Goal: Task Accomplishment & Management: Manage account settings

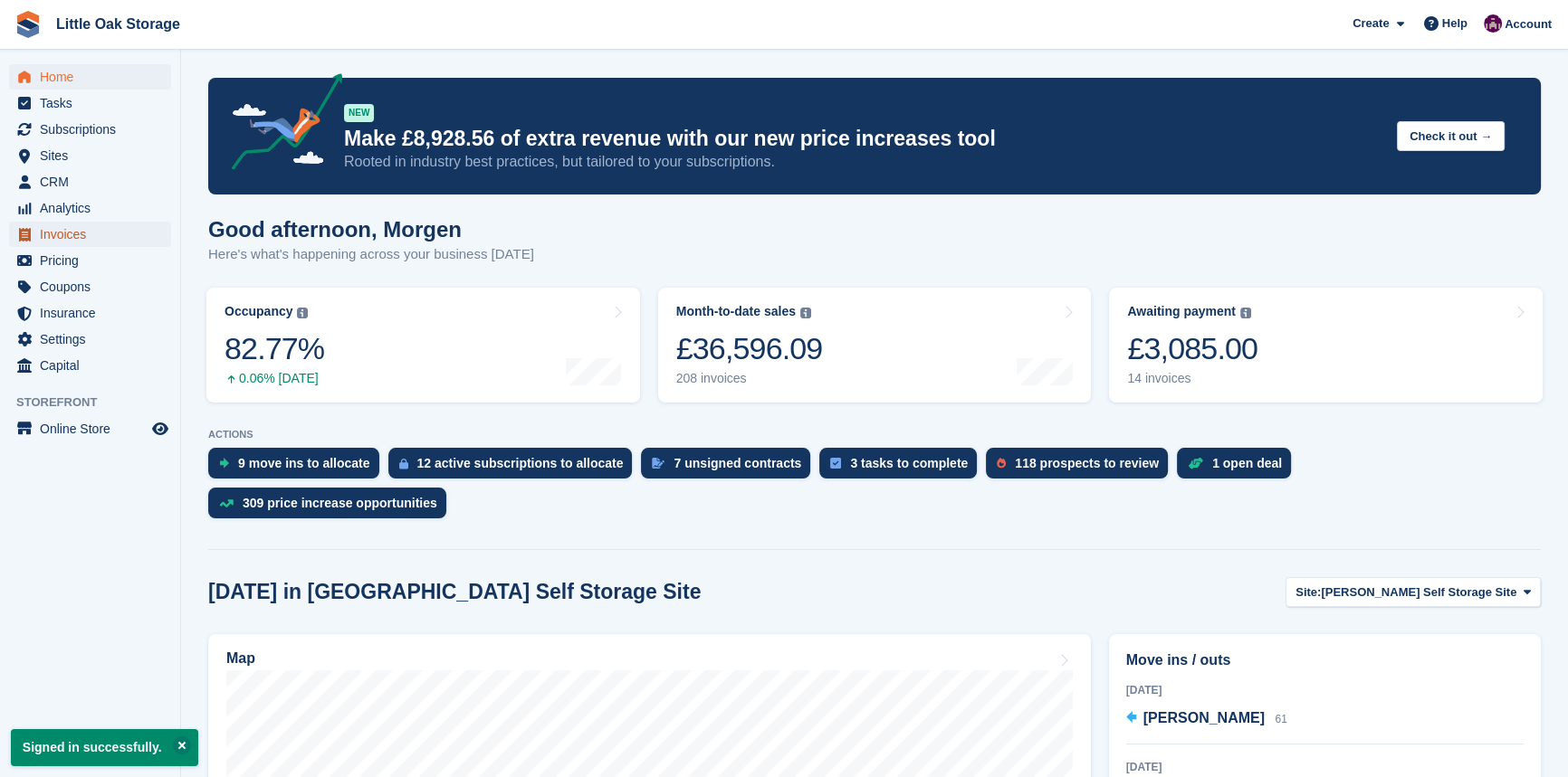
click at [63, 228] on span "Invoices" at bounding box center [94, 234] width 108 height 25
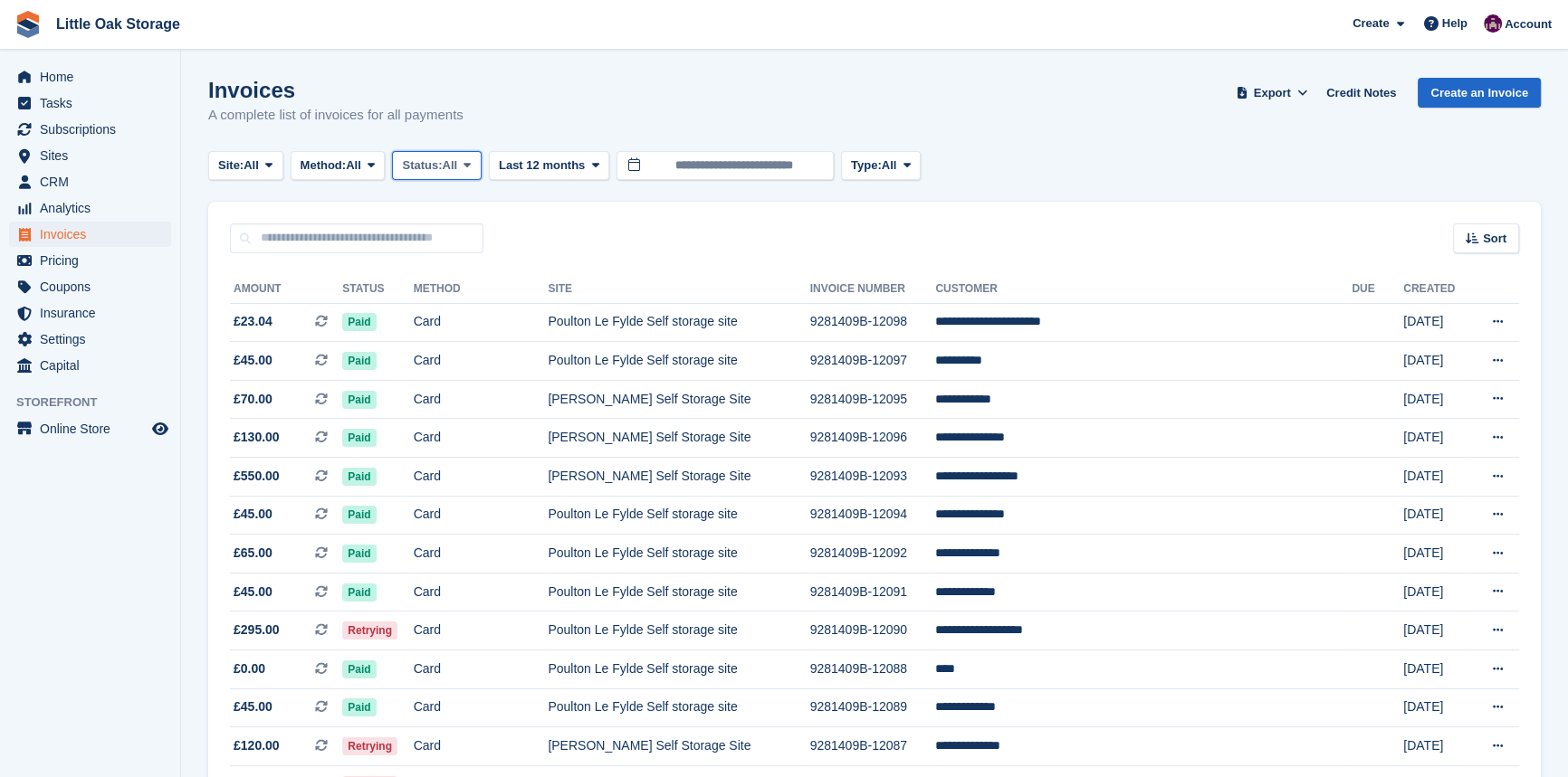
click at [418, 173] on button "Status: All" at bounding box center [436, 166] width 89 height 30
click at [501, 308] on link "Open" at bounding box center [479, 305] width 158 height 33
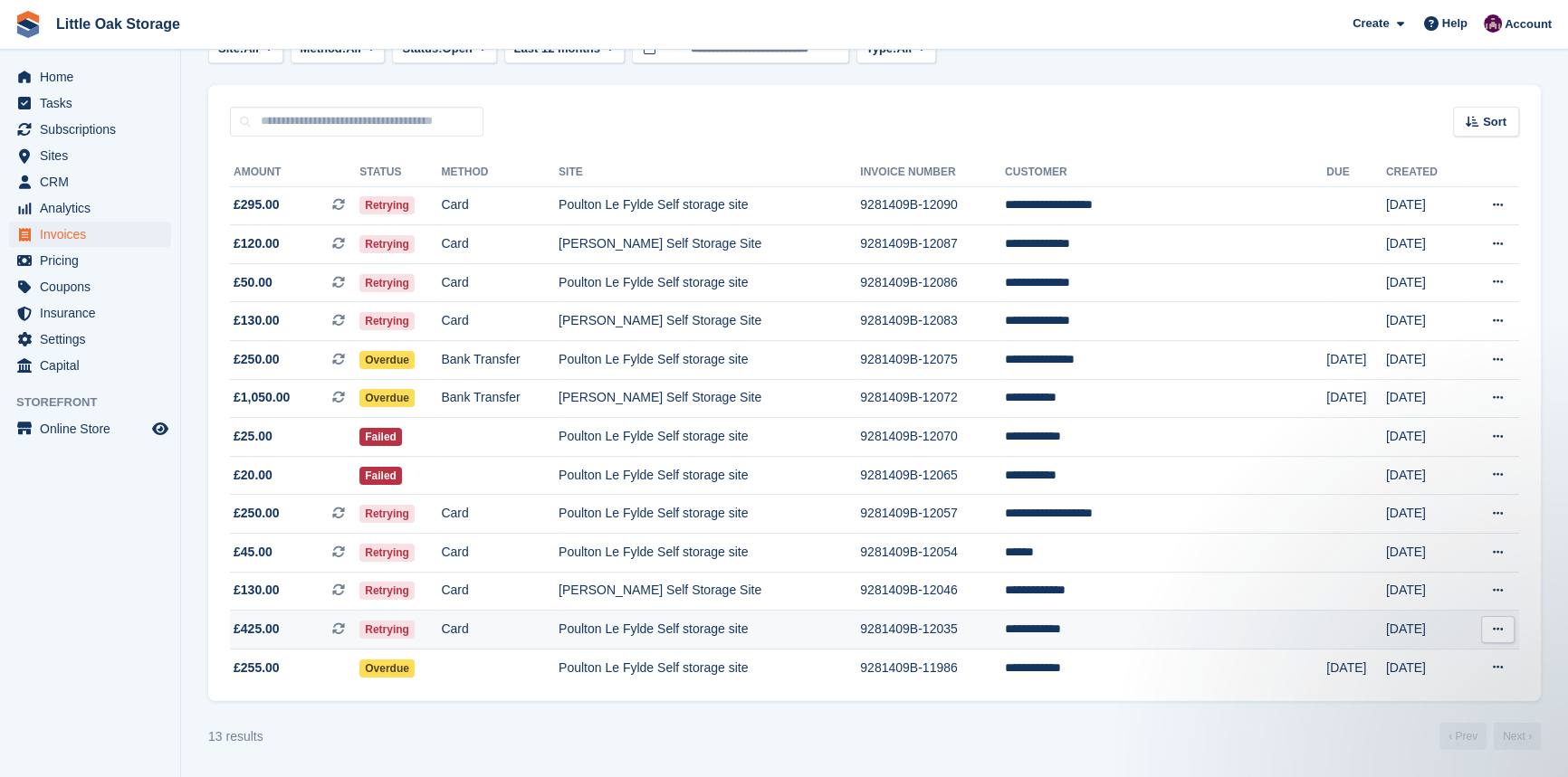
click at [951, 618] on td "9281409B-12035" at bounding box center [931, 631] width 145 height 39
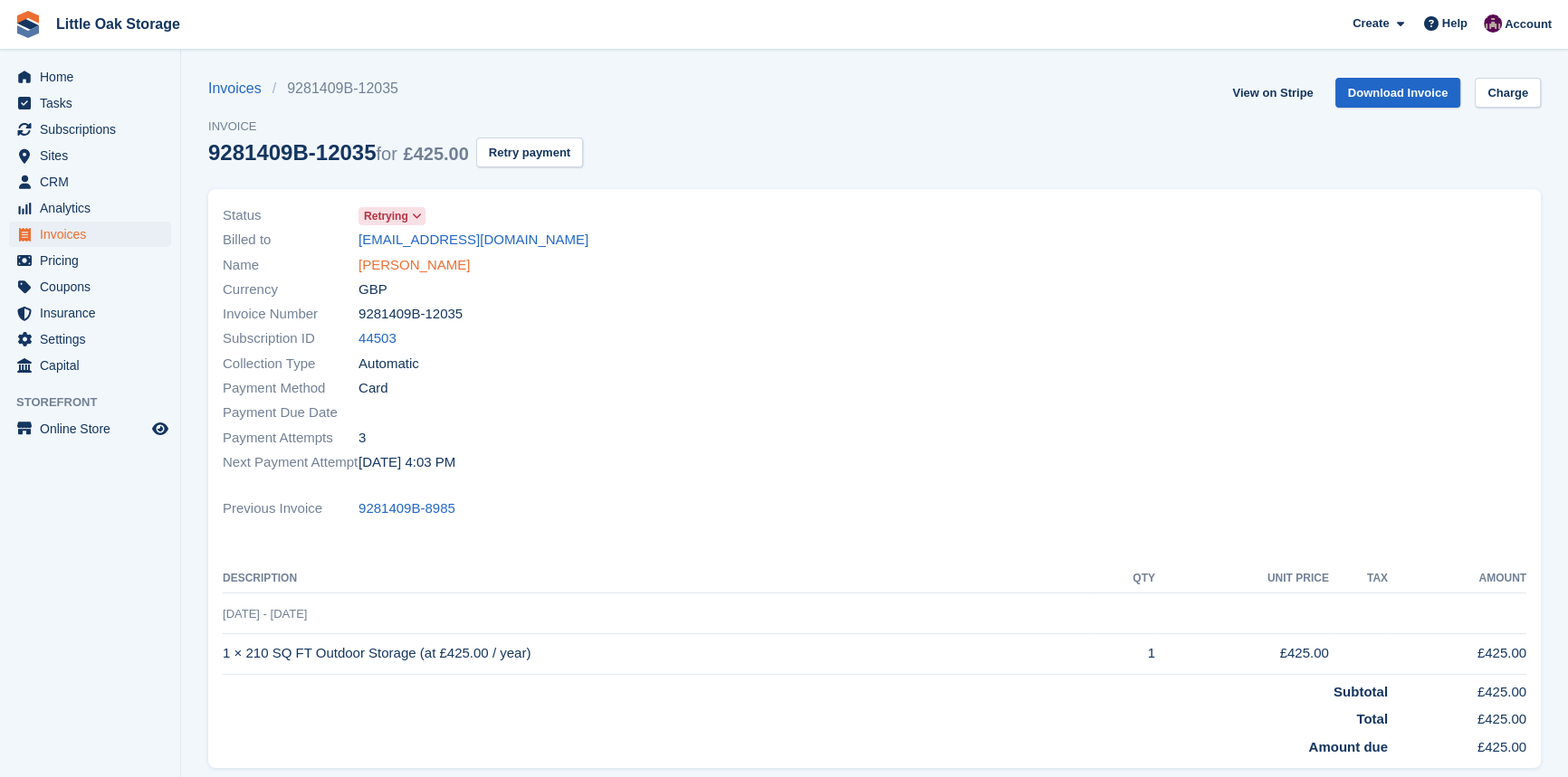
click at [398, 263] on link "Paul Lockett" at bounding box center [413, 265] width 111 height 21
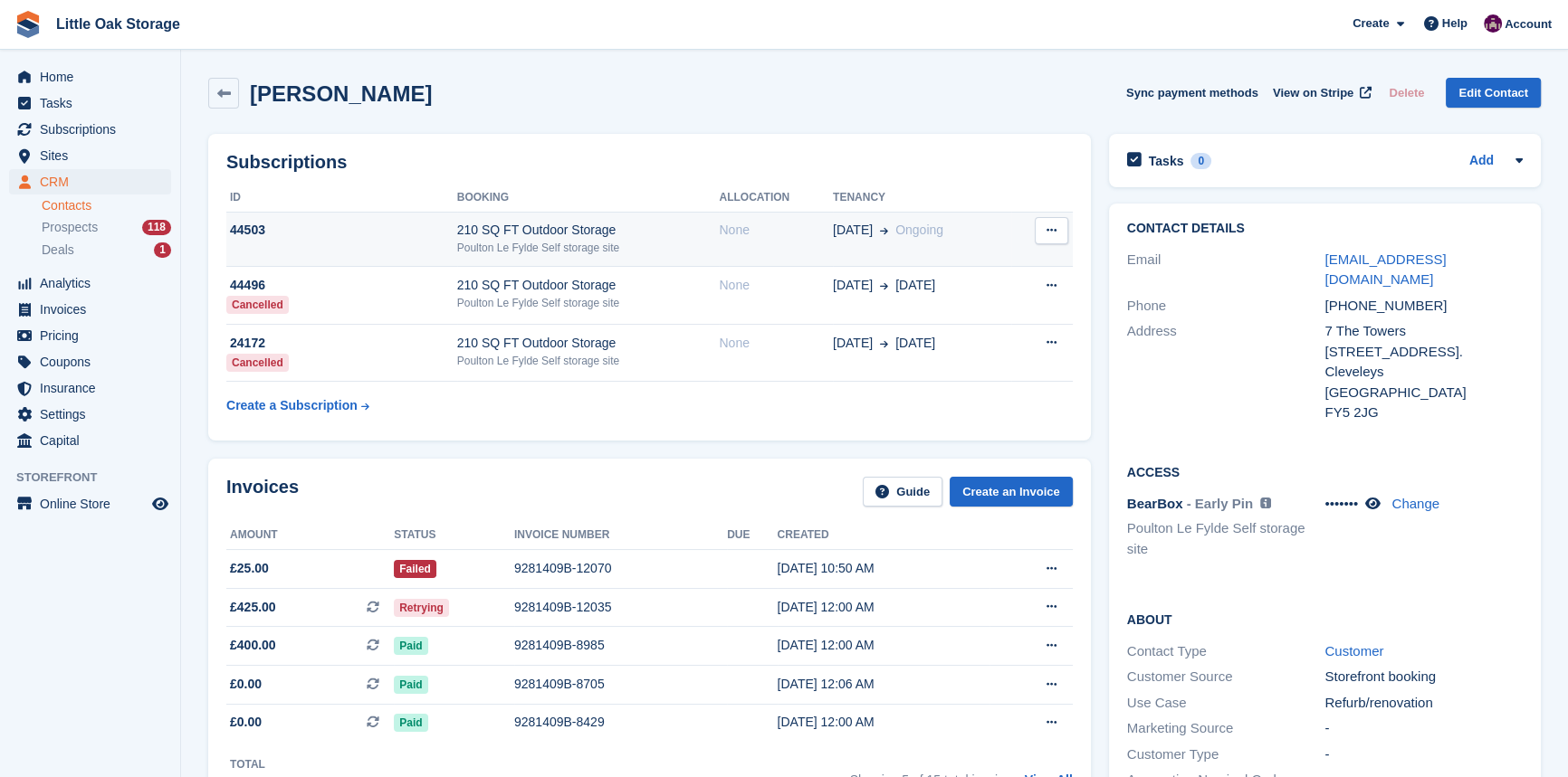
click at [635, 229] on div "210 SQ FT Outdoor Storage" at bounding box center [588, 230] width 262 height 19
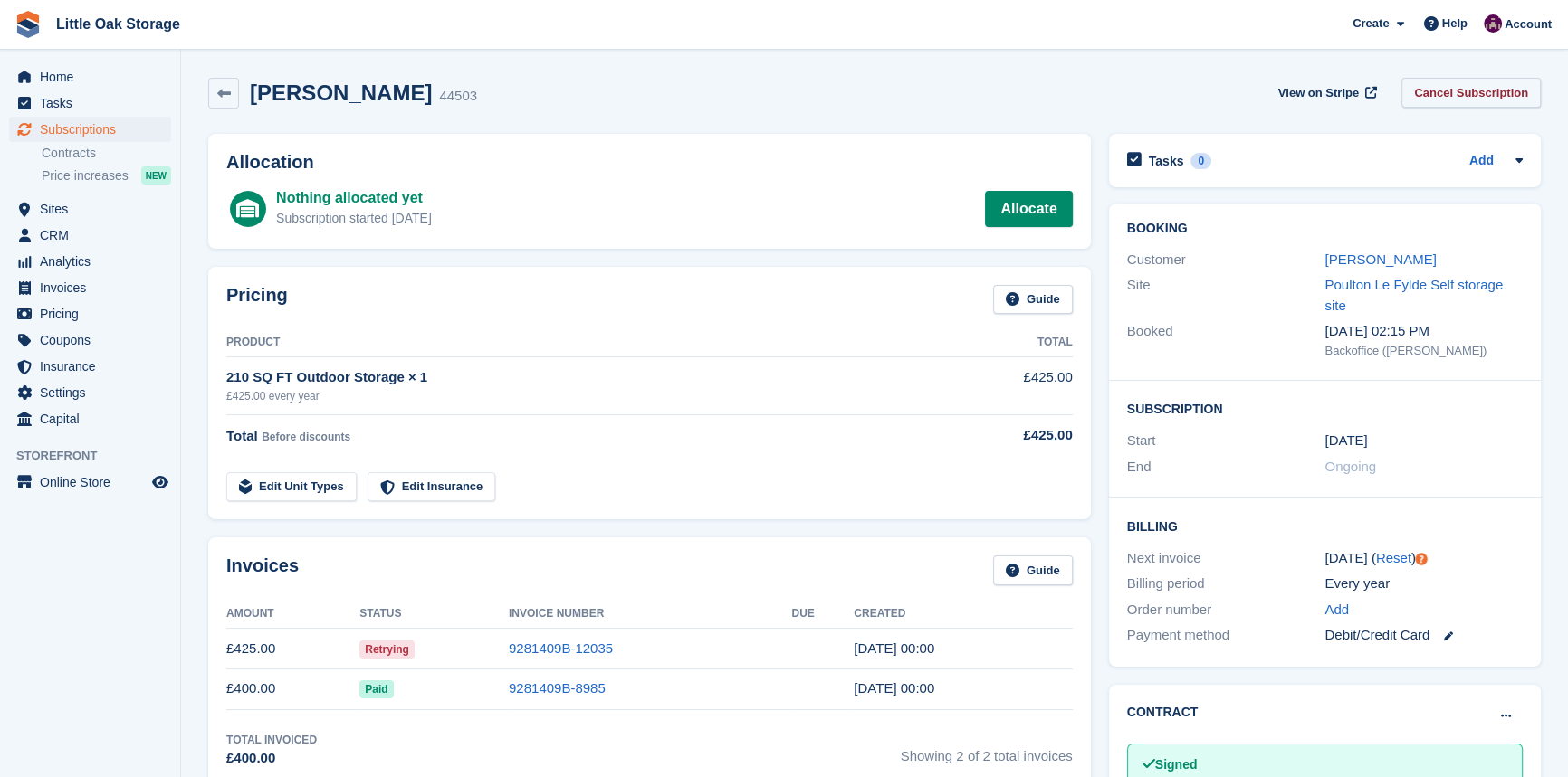
click at [1455, 101] on link "Cancel Subscription" at bounding box center [1470, 92] width 139 height 30
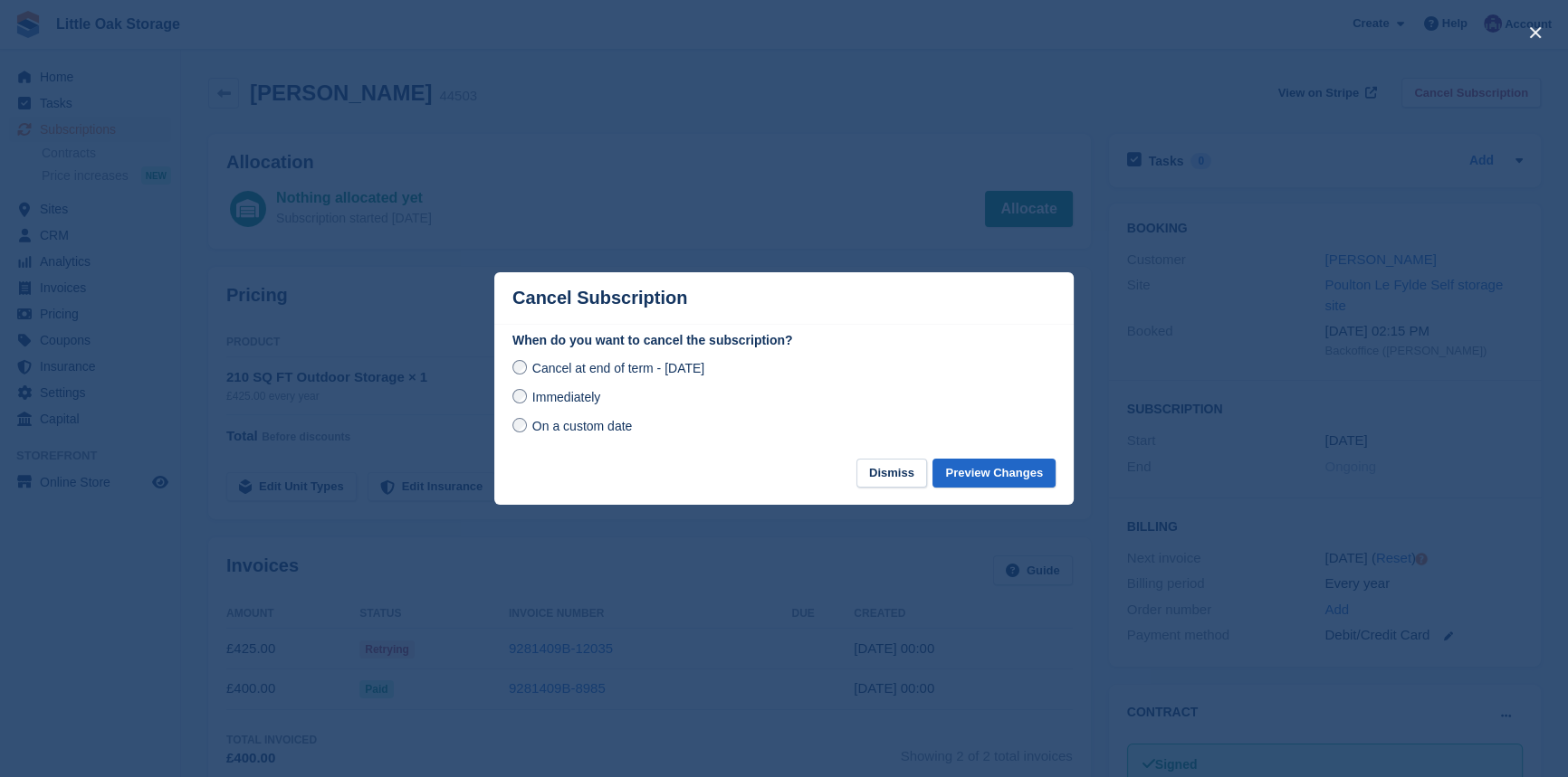
click at [584, 401] on span "Immediately" at bounding box center [566, 397] width 68 height 15
click at [1014, 461] on button "Preview Changes" at bounding box center [994, 474] width 123 height 30
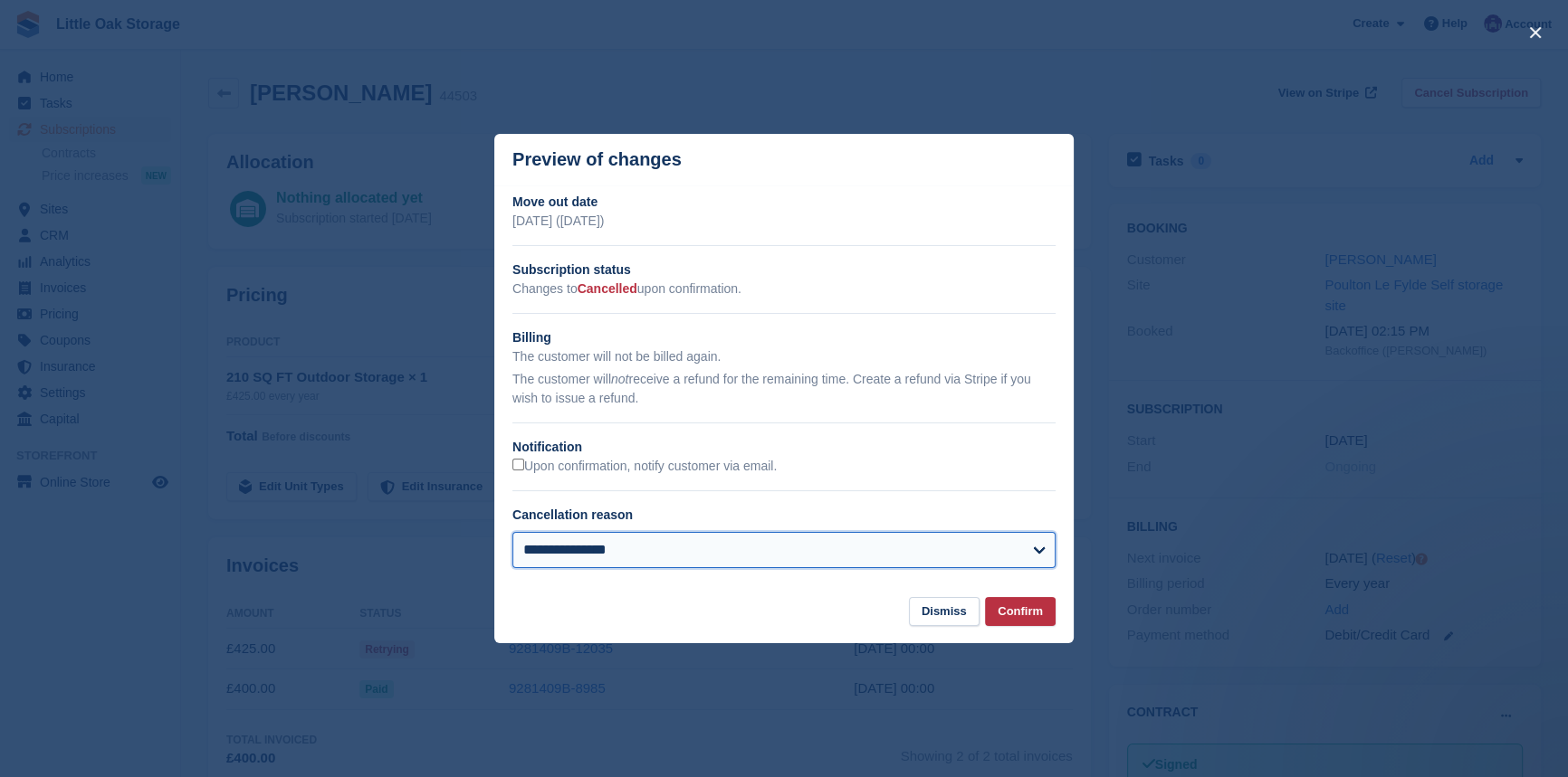
click at [615, 539] on select "**********" at bounding box center [784, 549] width 543 height 36
select select "**********"
click at [512, 533] on select "**********" at bounding box center [784, 549] width 543 height 36
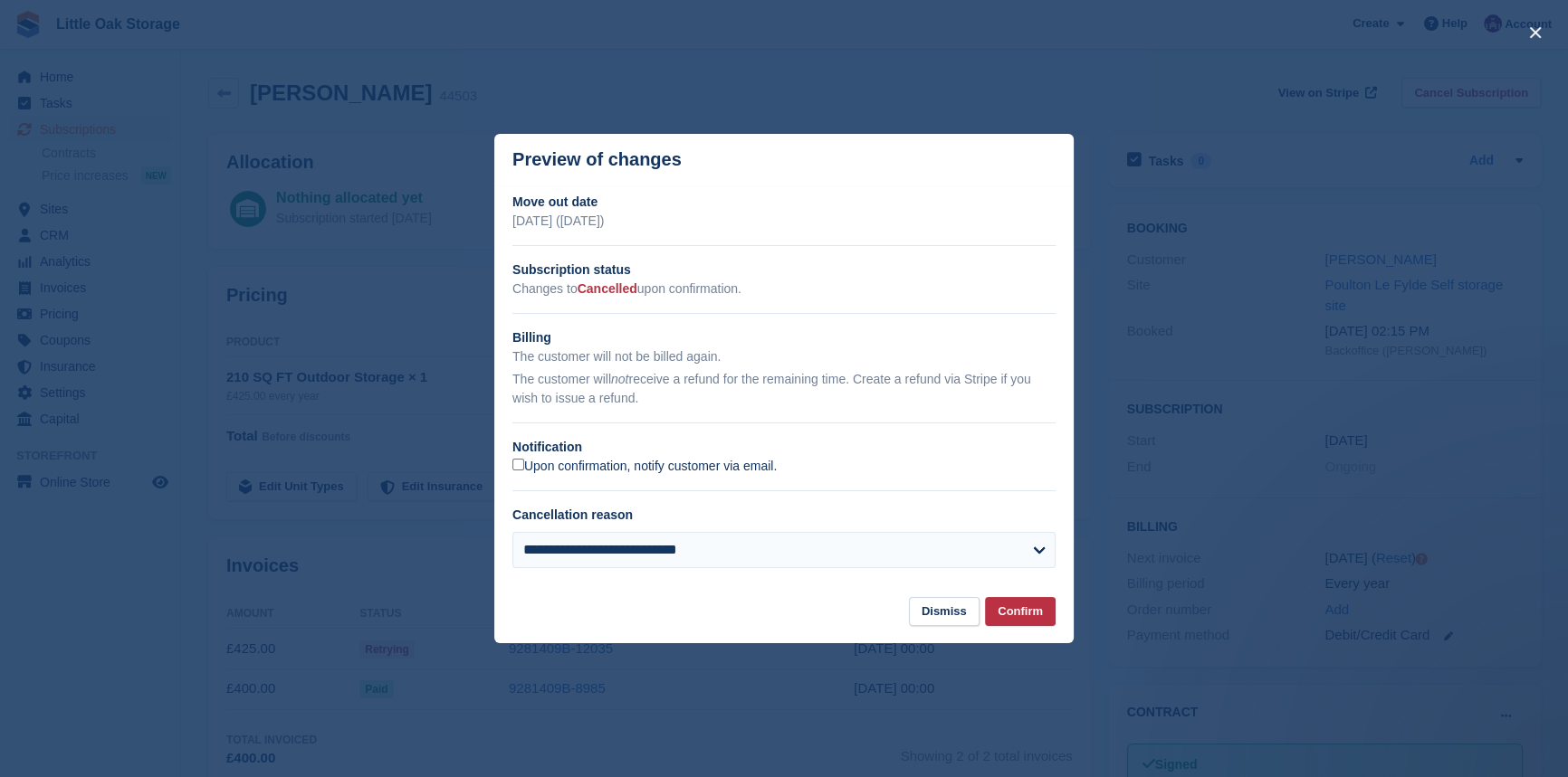
click at [601, 465] on label "Upon confirmation, notify customer via email." at bounding box center [644, 466] width 264 height 16
click at [1014, 622] on button "Confirm" at bounding box center [1020, 612] width 71 height 30
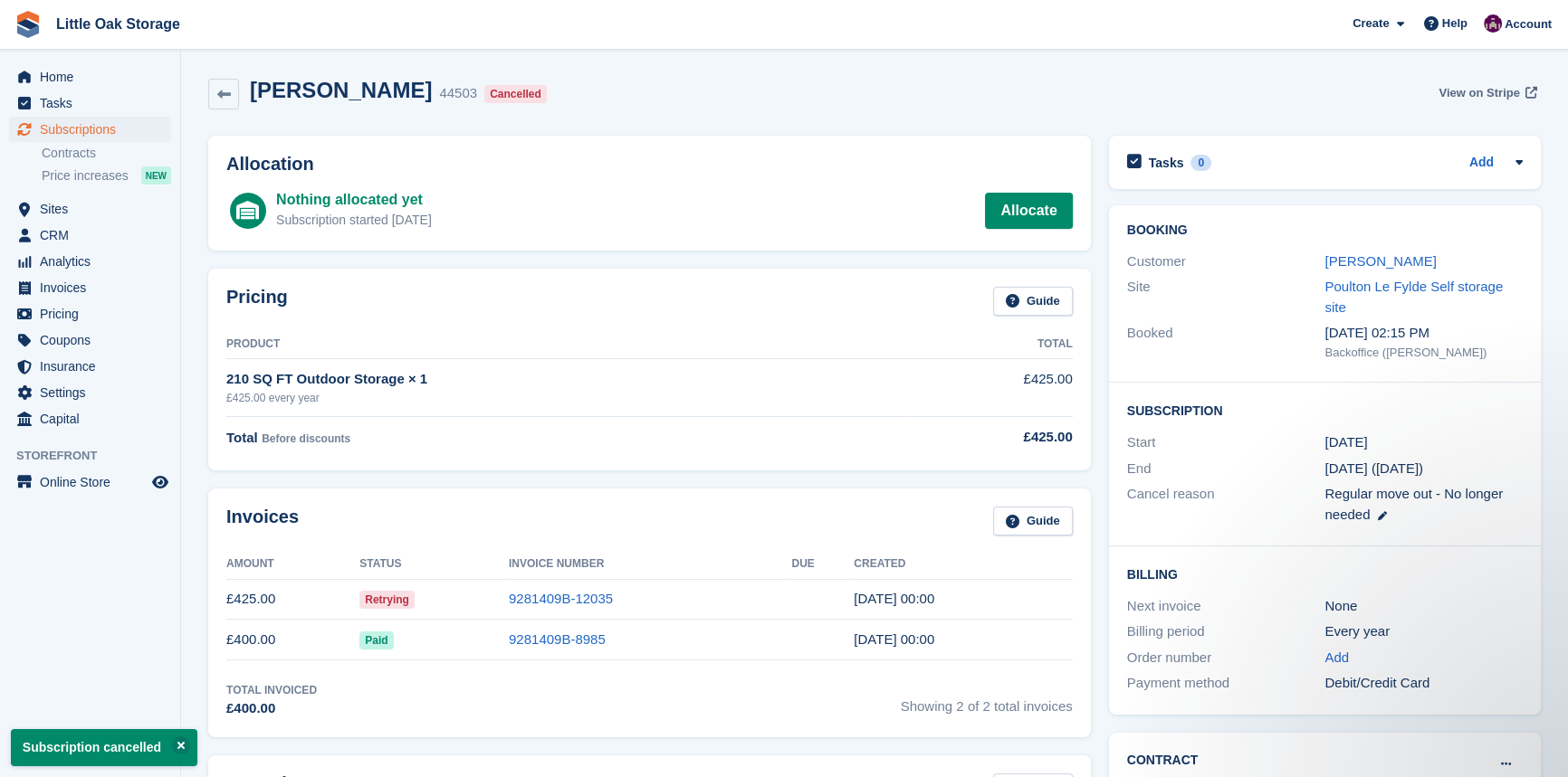
click at [1480, 90] on span "View on Stripe" at bounding box center [1478, 92] width 80 height 18
click at [91, 281] on span "Invoices" at bounding box center [94, 287] width 108 height 25
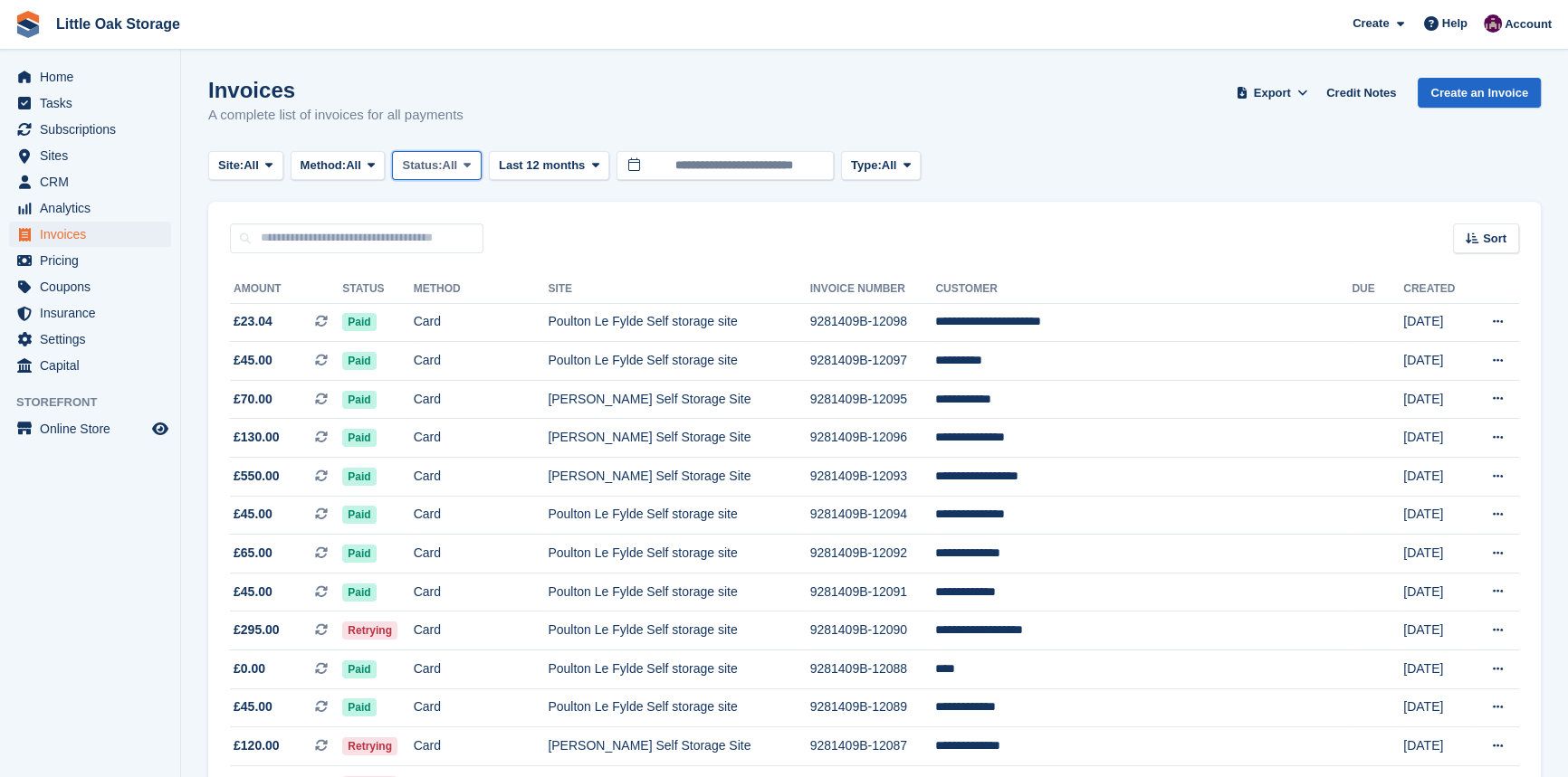
click at [451, 172] on span "All" at bounding box center [450, 165] width 15 height 18
click at [443, 309] on link "Open" at bounding box center [479, 305] width 158 height 33
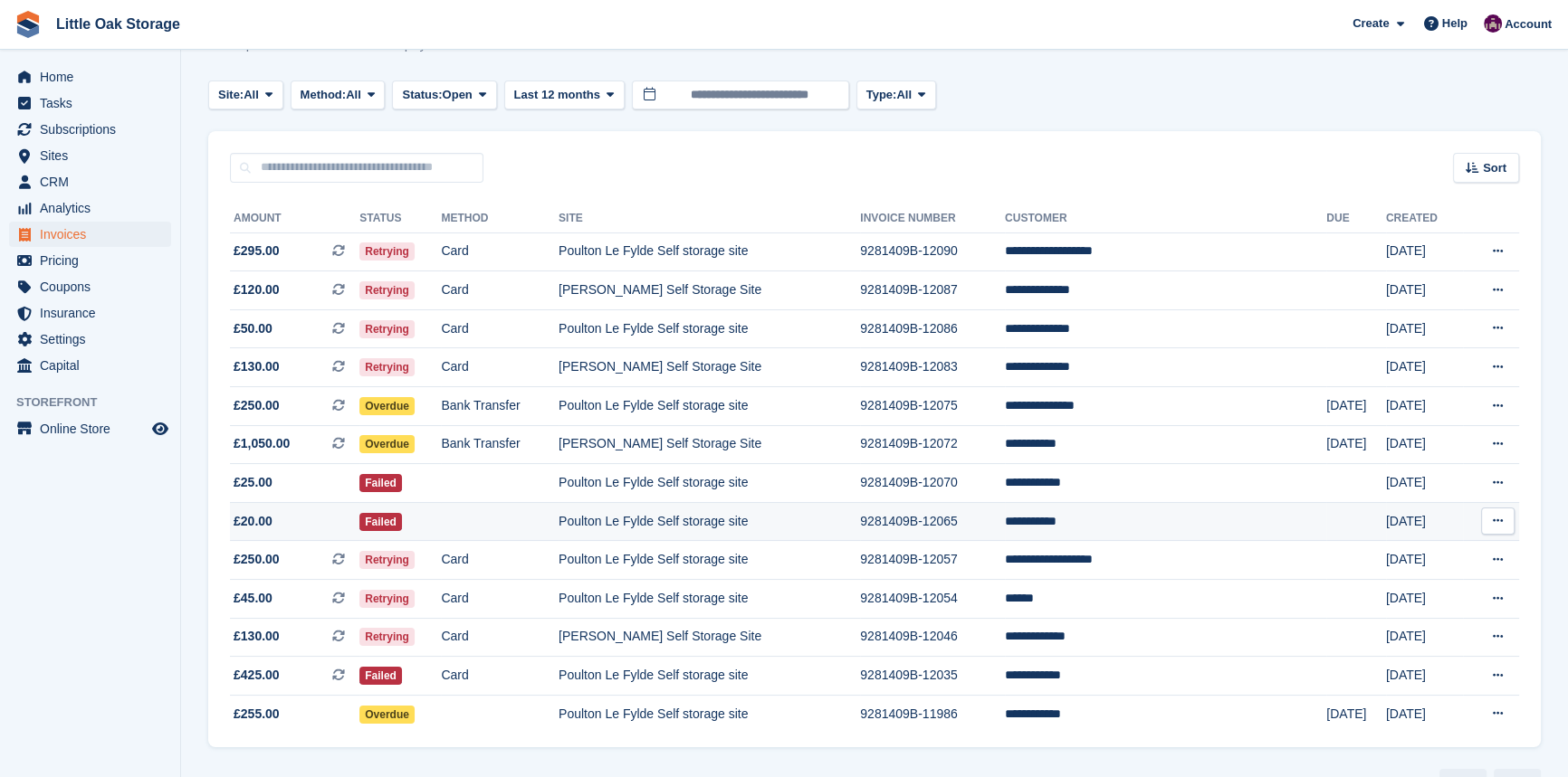
scroll to position [124, 0]
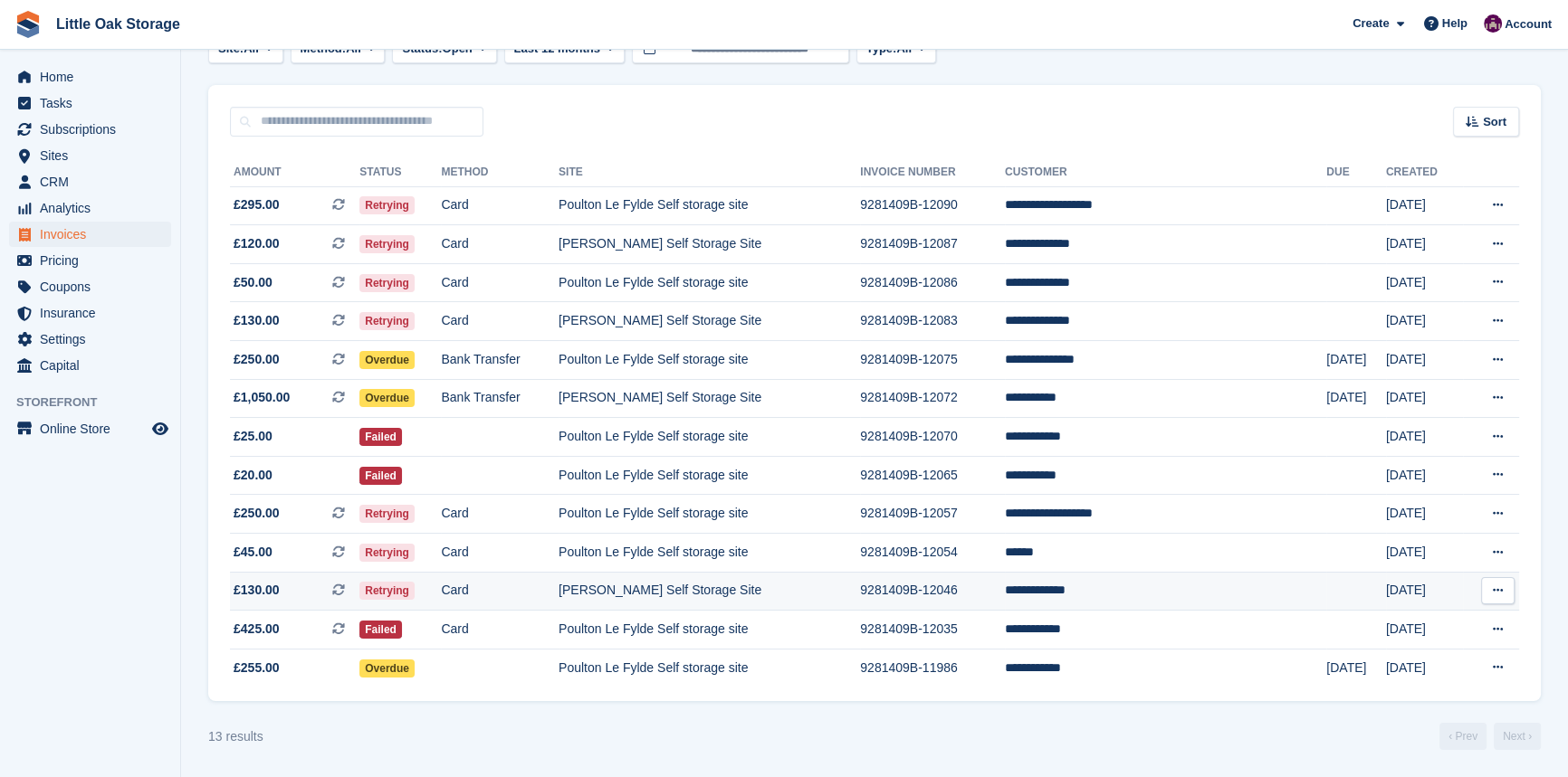
click at [860, 590] on td "[PERSON_NAME] Self Storage Site" at bounding box center [708, 591] width 301 height 39
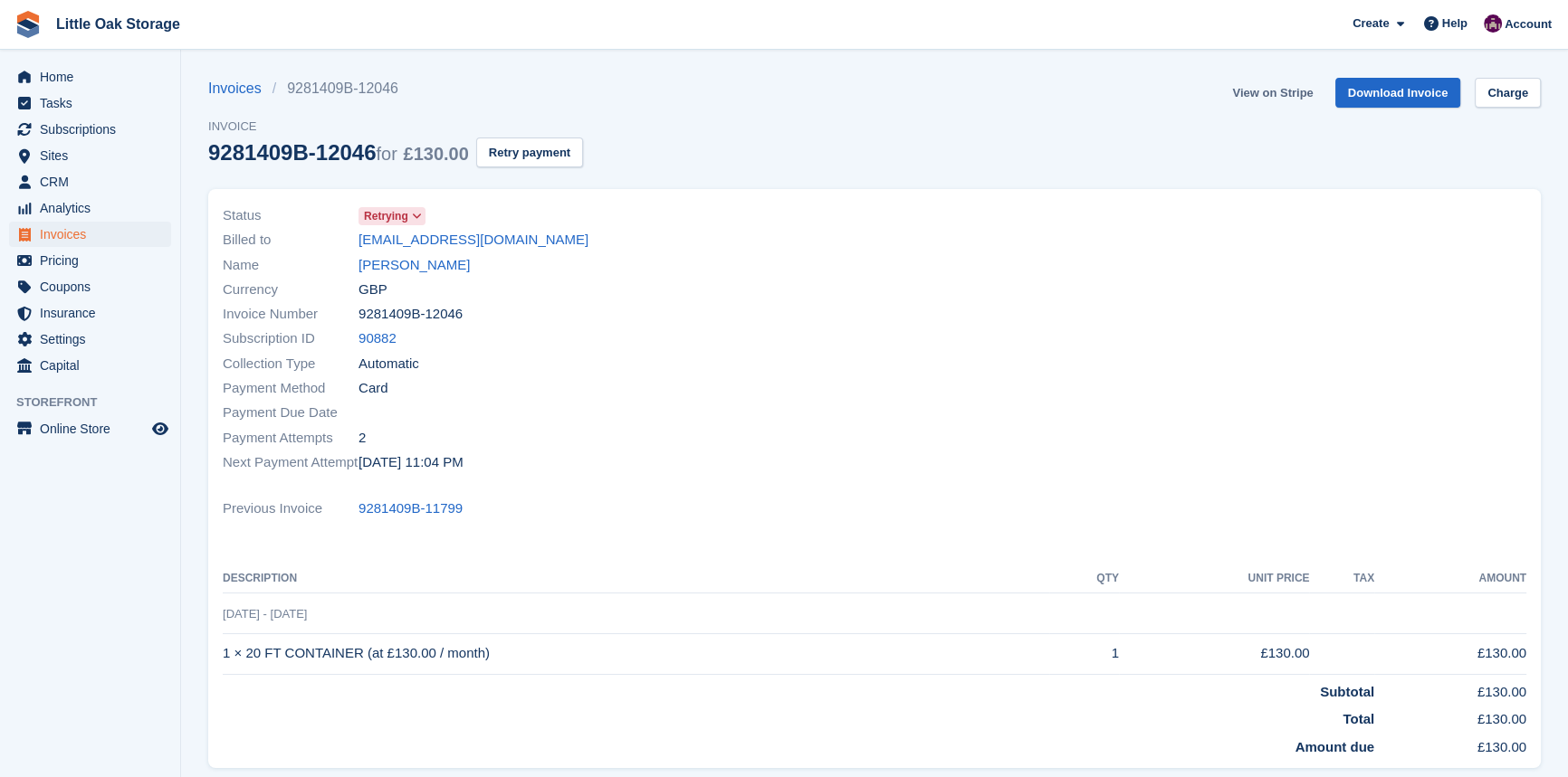
drag, startPoint x: 0, startPoint y: 0, endPoint x: 1281, endPoint y: 90, distance: 1284.2
click at [1281, 90] on link "View on Stripe" at bounding box center [1272, 92] width 95 height 30
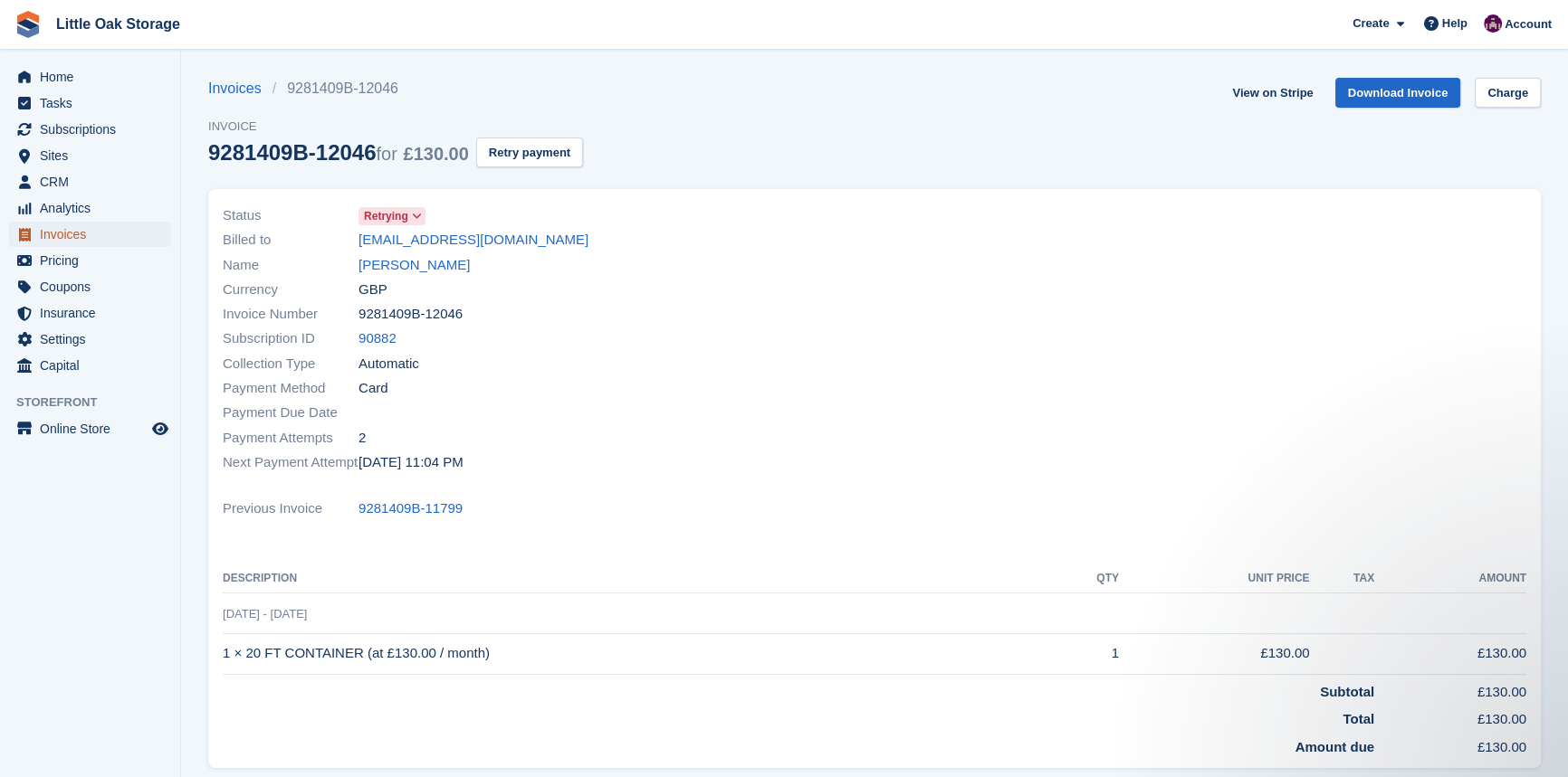
click at [93, 227] on span "Invoices" at bounding box center [94, 234] width 108 height 25
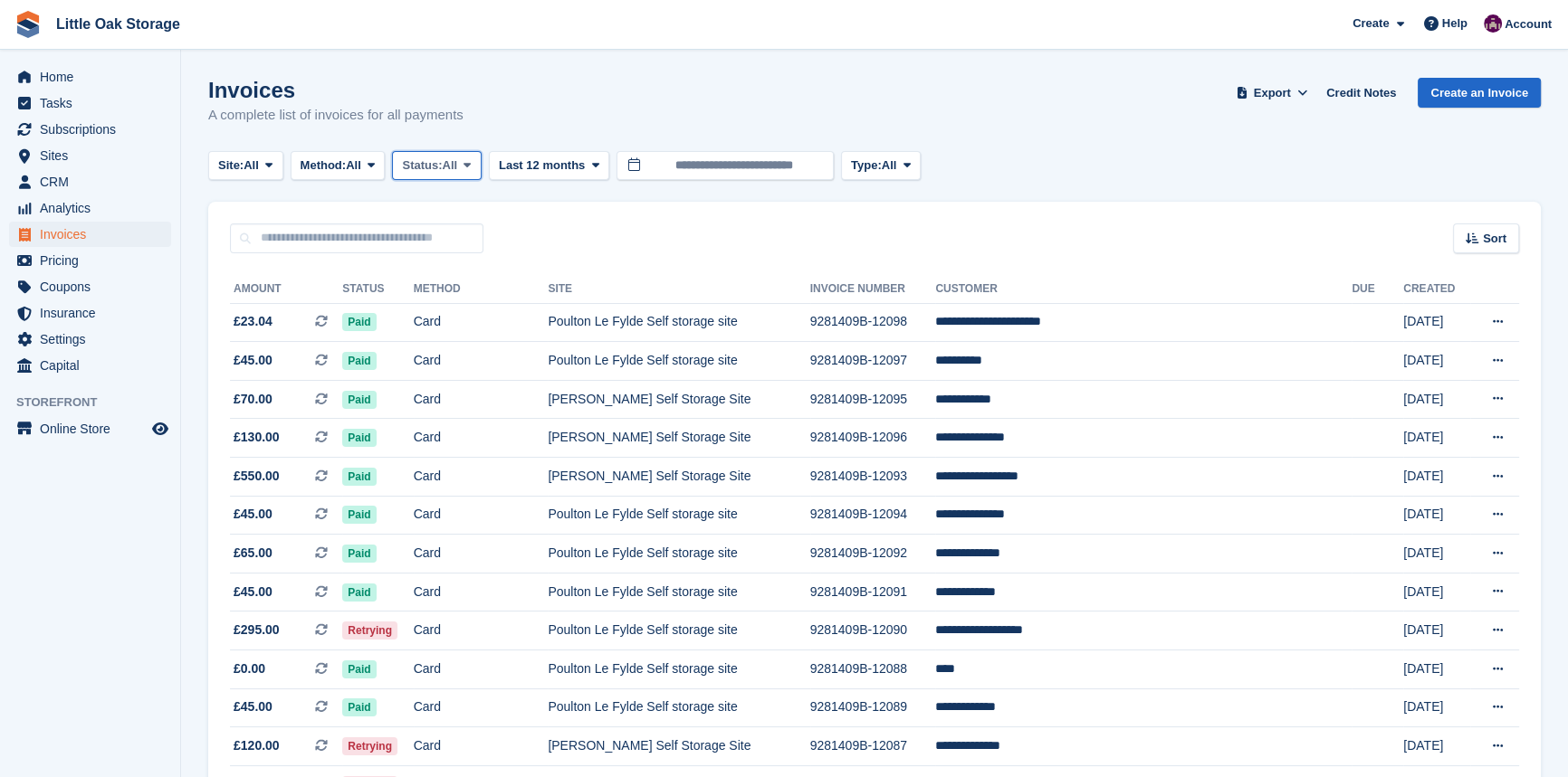
drag, startPoint x: 464, startPoint y: 160, endPoint x: 449, endPoint y: 284, distance: 124.9
click at [467, 160] on button "Status: All" at bounding box center [436, 166] width 89 height 30
drag, startPoint x: 449, startPoint y: 297, endPoint x: 527, endPoint y: 358, distance: 99.0
click at [449, 298] on link "Open" at bounding box center [479, 305] width 158 height 33
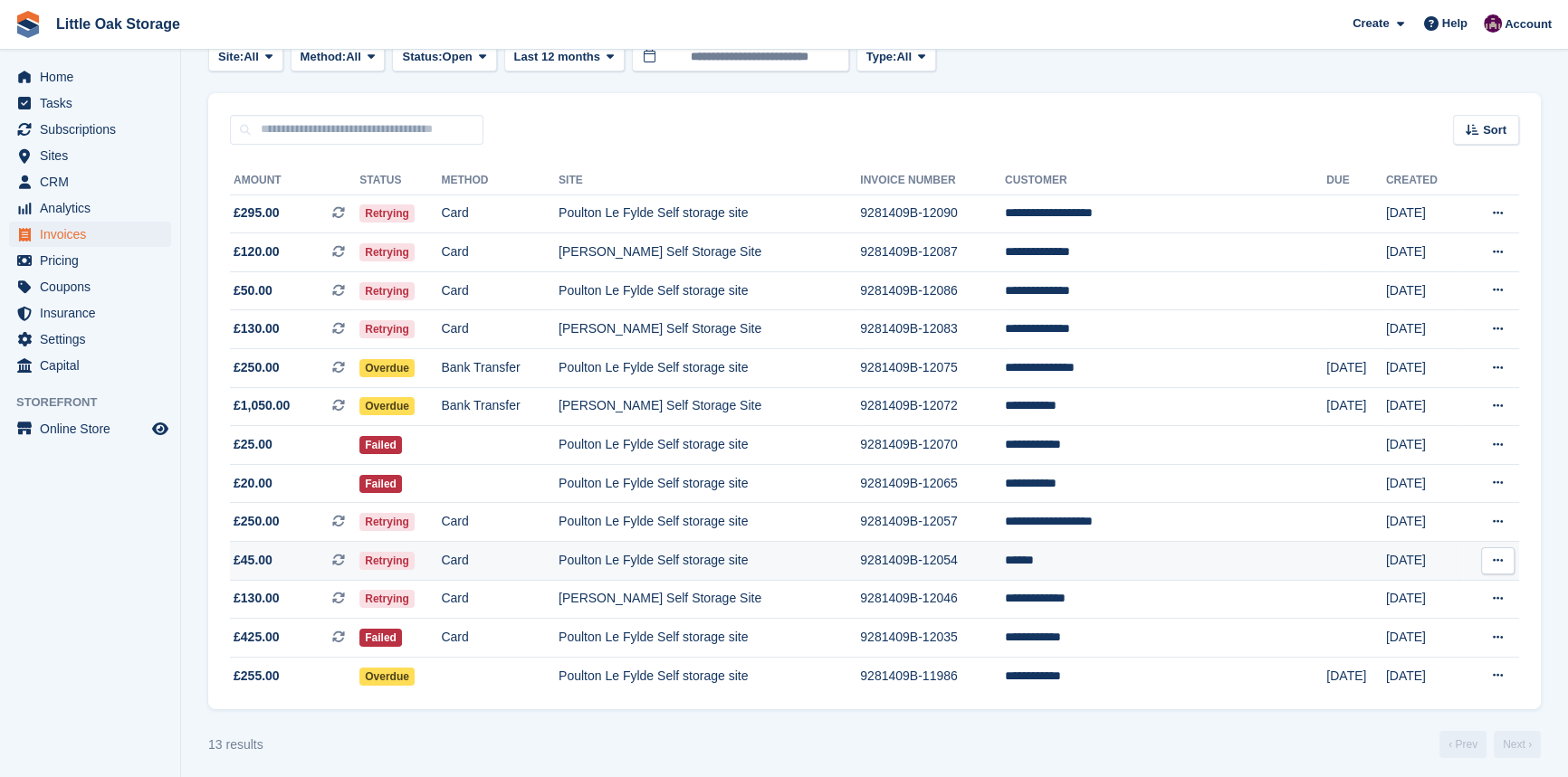
scroll to position [124, 0]
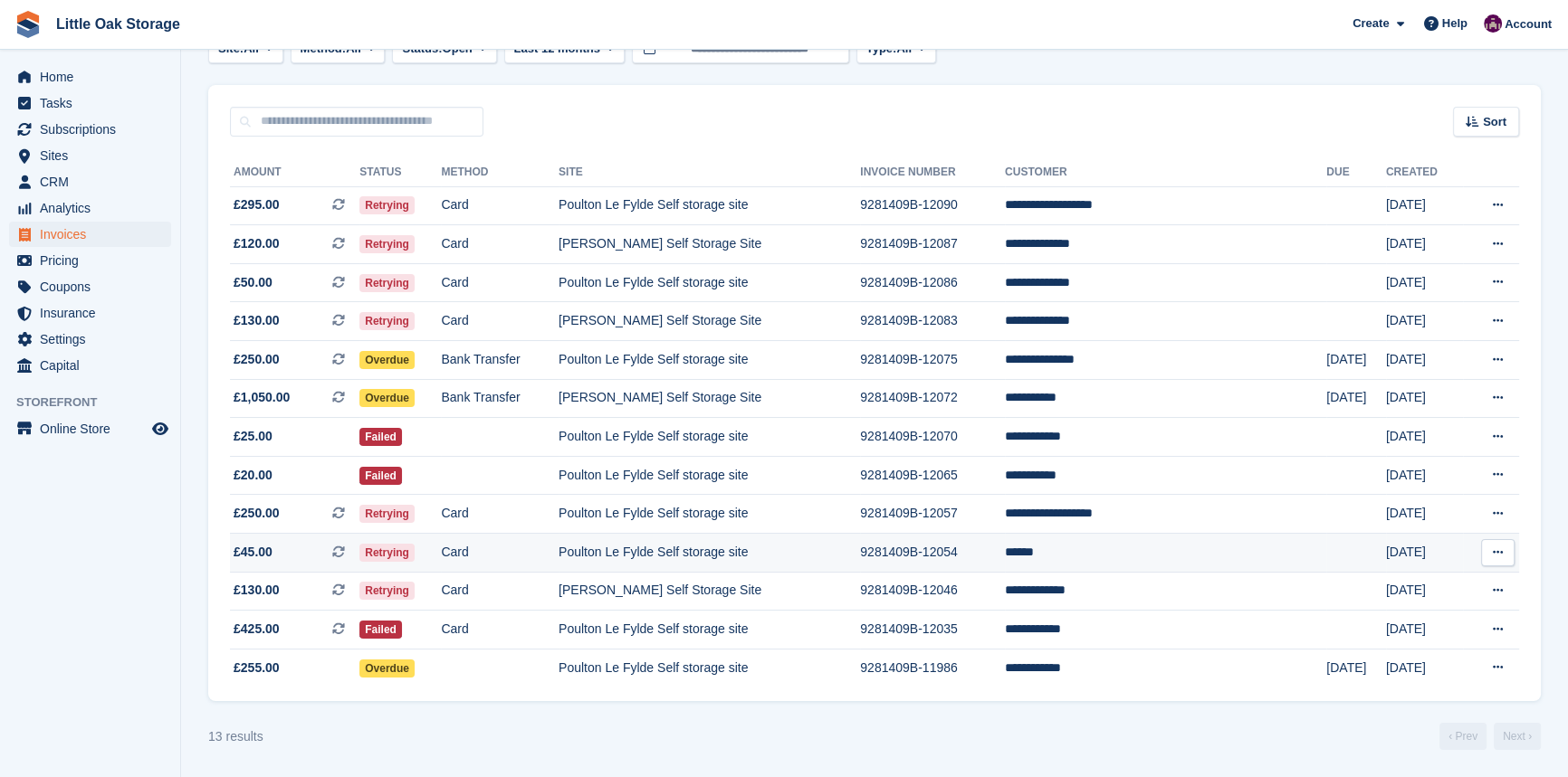
click at [789, 549] on td "Poulton Le Fylde Self storage site" at bounding box center [708, 553] width 301 height 39
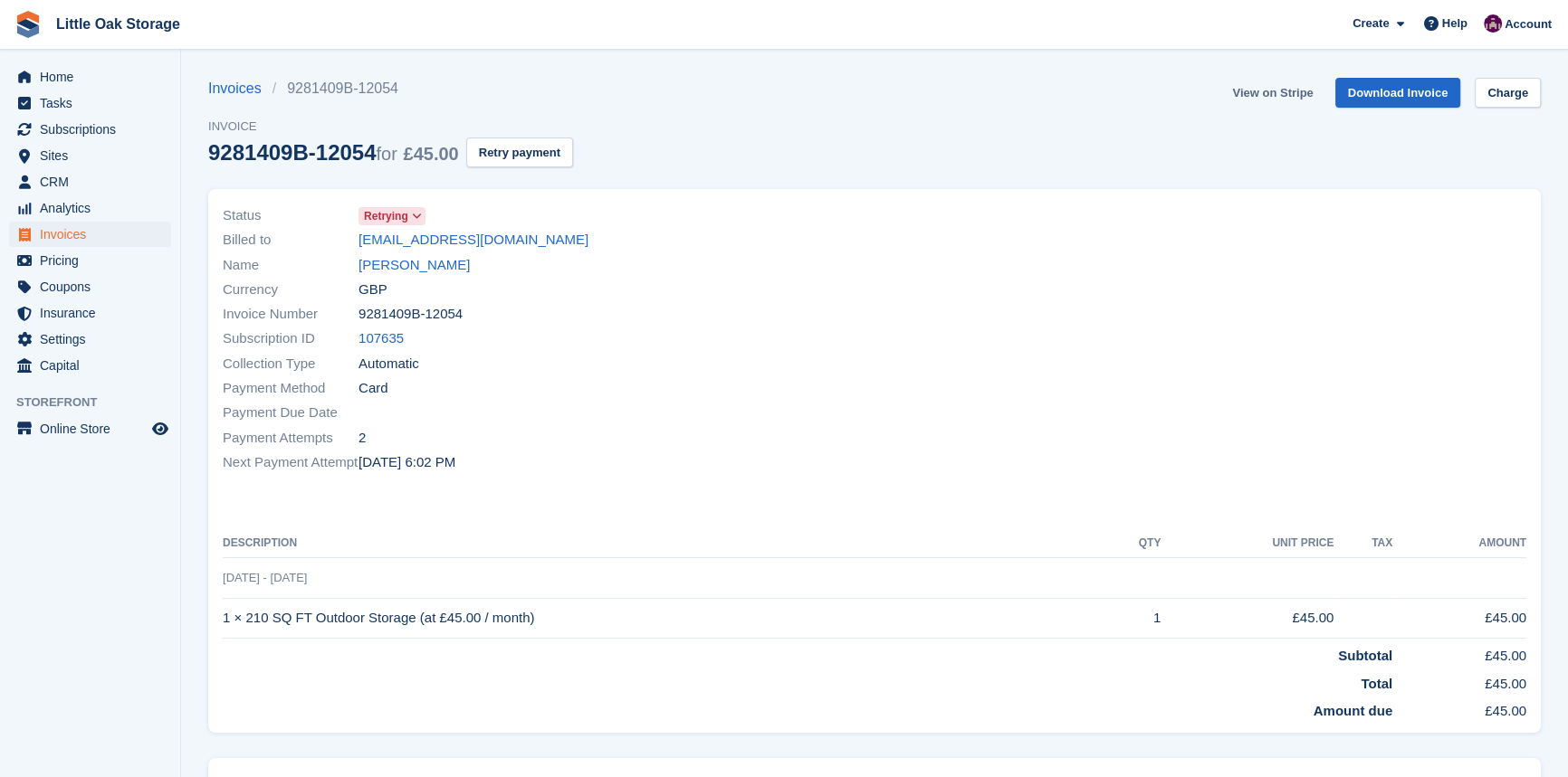
click at [1299, 94] on link "View on Stripe" at bounding box center [1272, 92] width 95 height 30
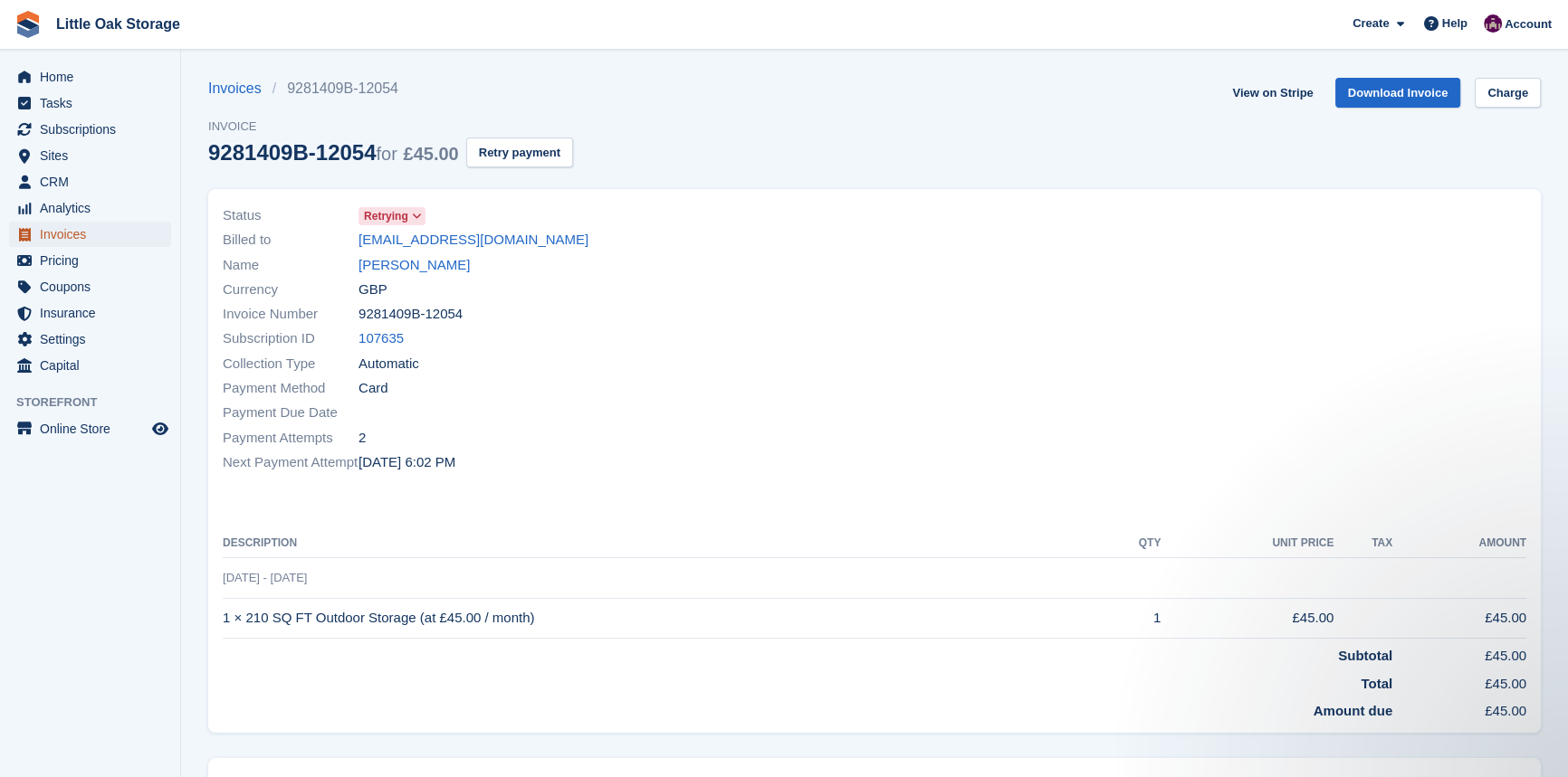
click at [113, 229] on span "Invoices" at bounding box center [94, 234] width 108 height 25
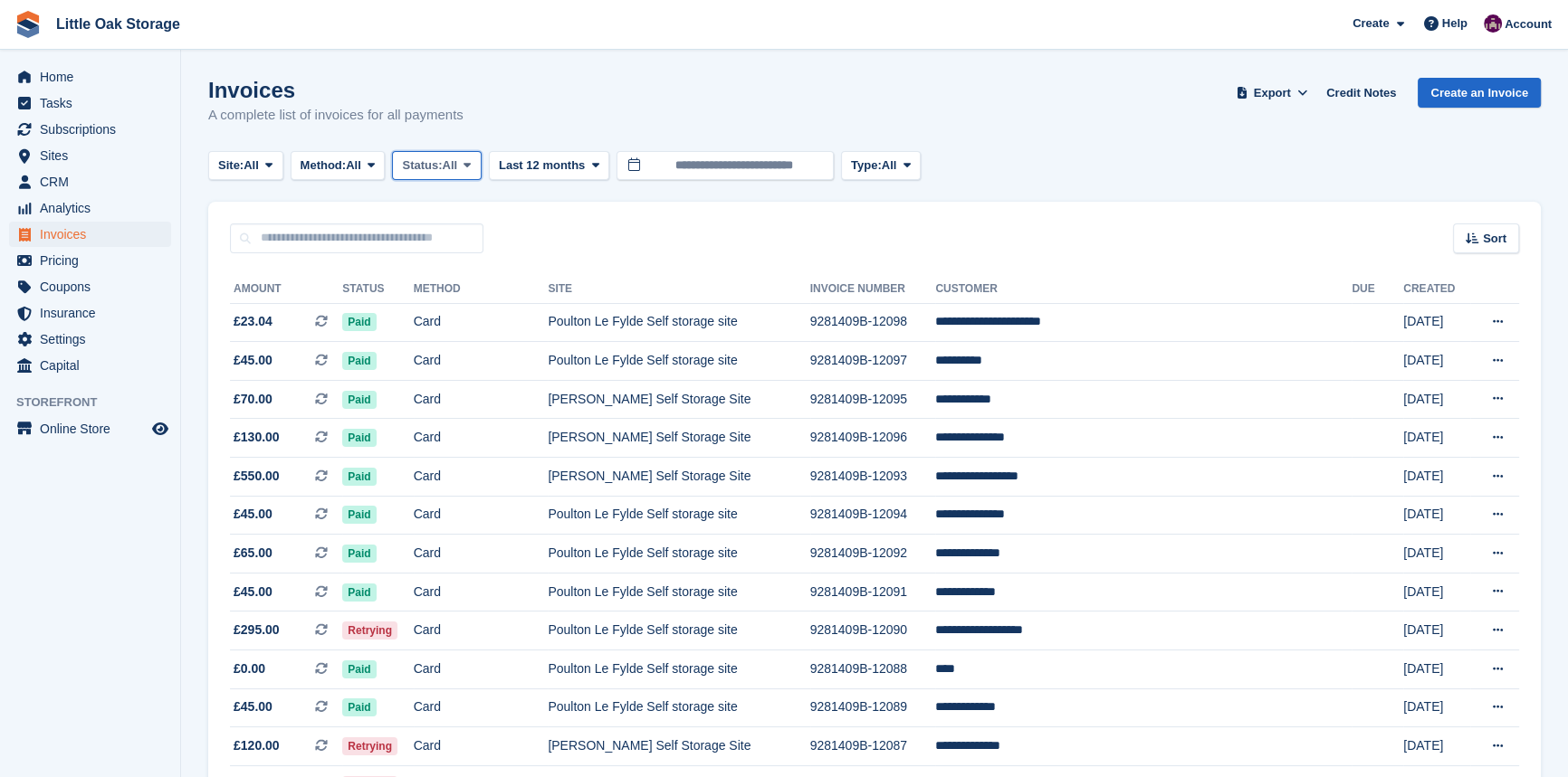
click at [438, 168] on span "Status:" at bounding box center [422, 165] width 40 height 18
click at [474, 311] on link "Open" at bounding box center [479, 305] width 158 height 33
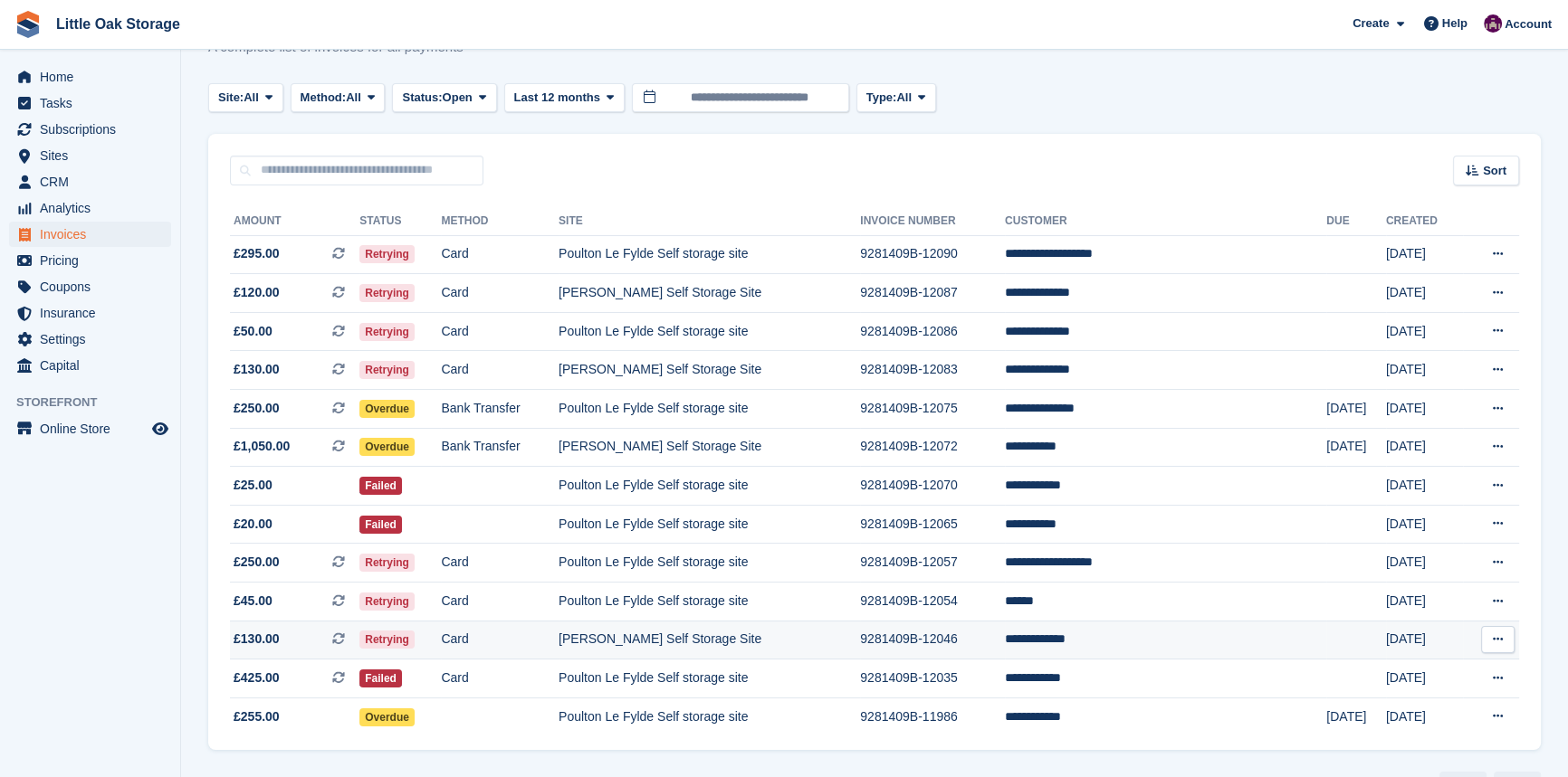
scroll to position [124, 0]
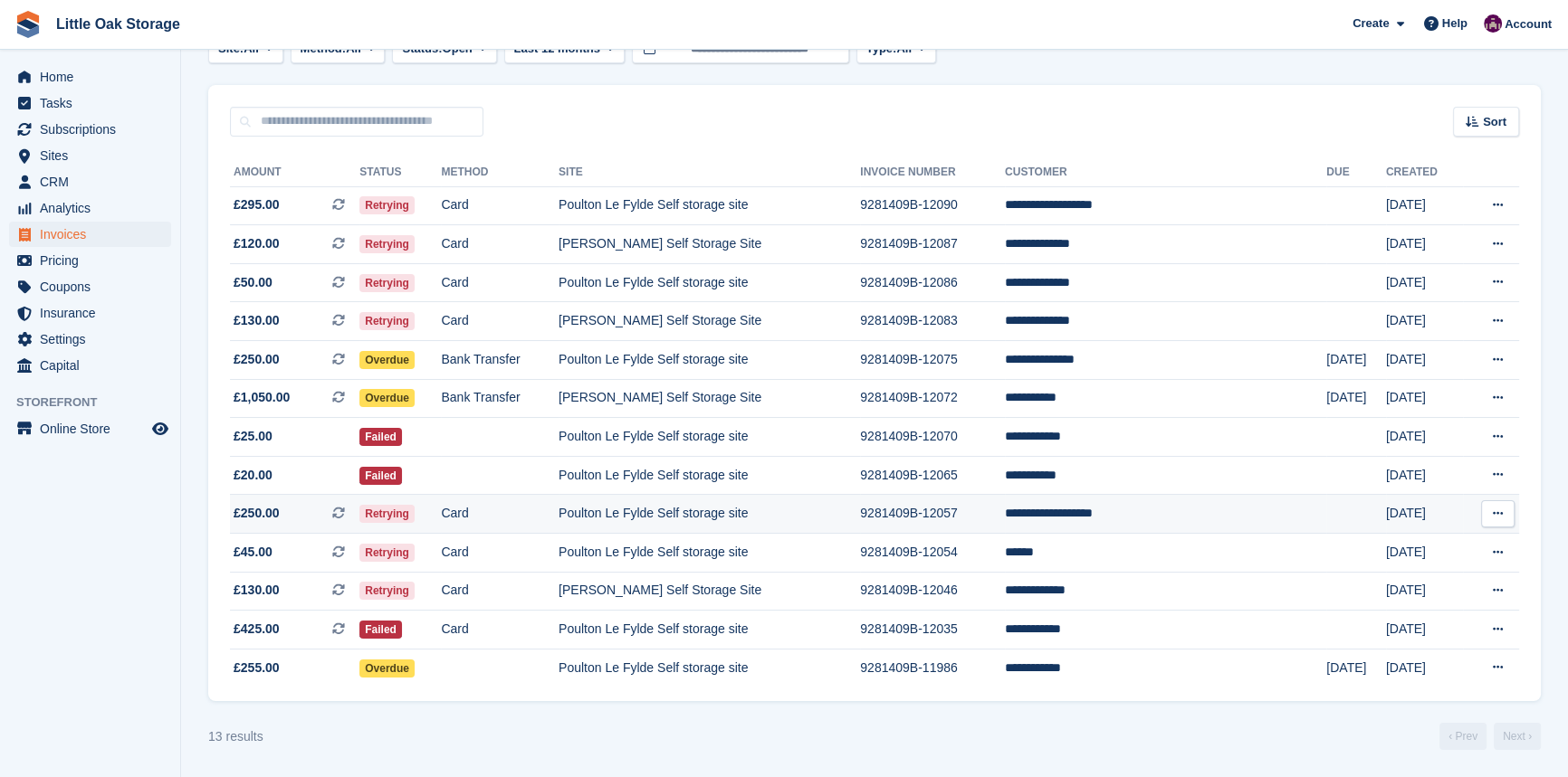
click at [860, 510] on td "Poulton Le Fylde Self storage site" at bounding box center [708, 514] width 301 height 39
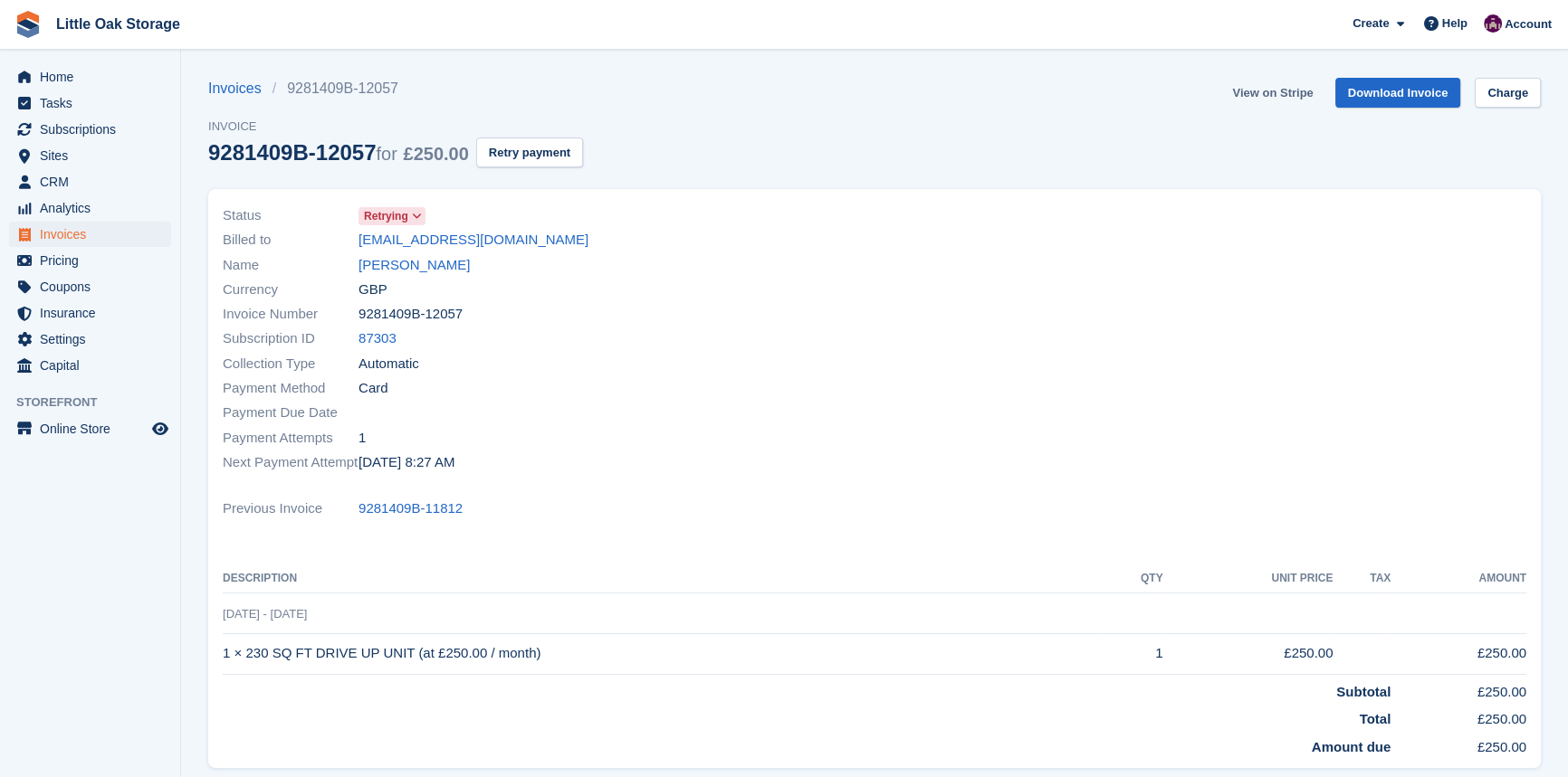
click at [1289, 100] on link "View on Stripe" at bounding box center [1272, 92] width 95 height 30
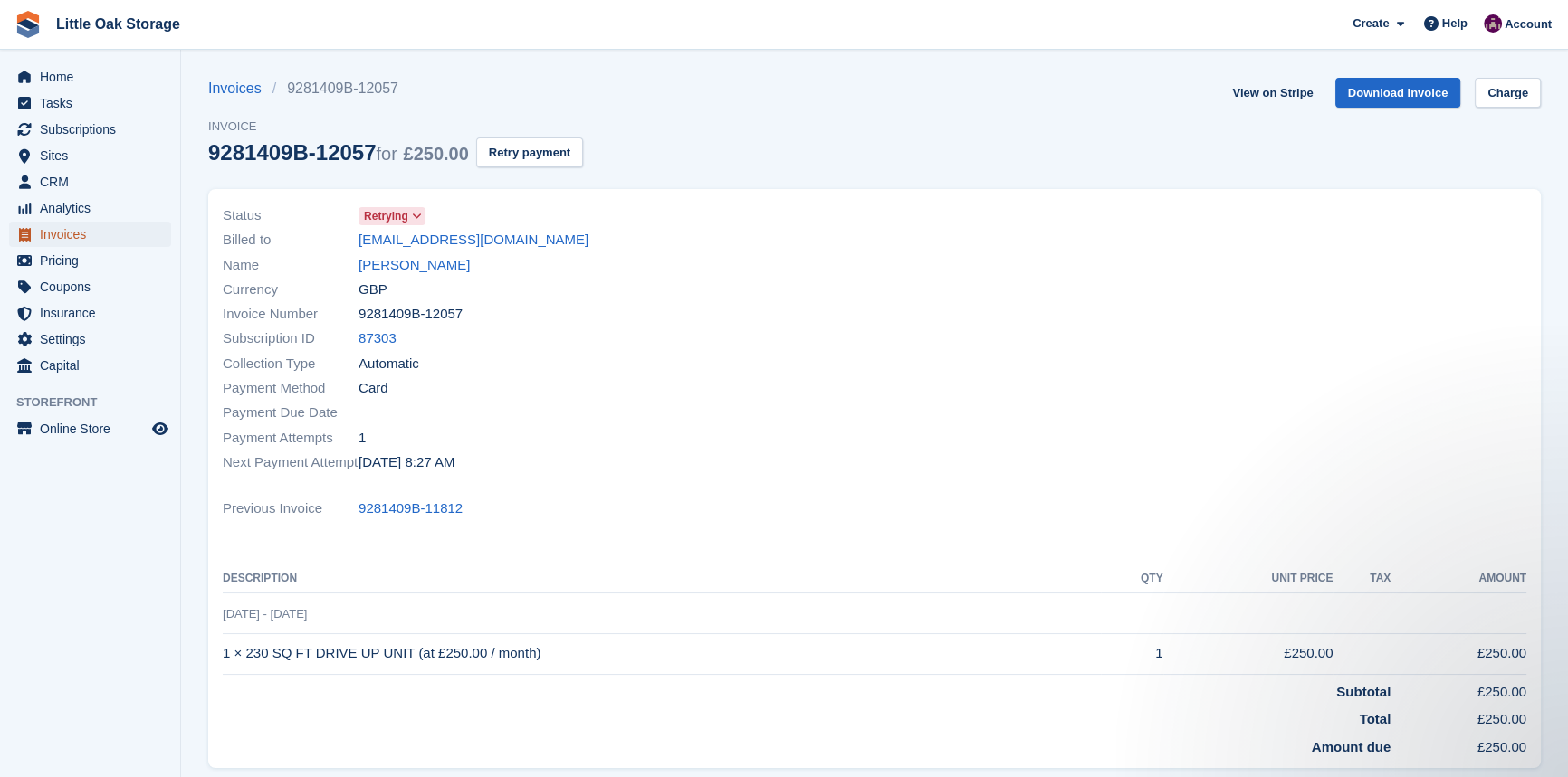
click at [73, 233] on span "Invoices" at bounding box center [94, 234] width 108 height 25
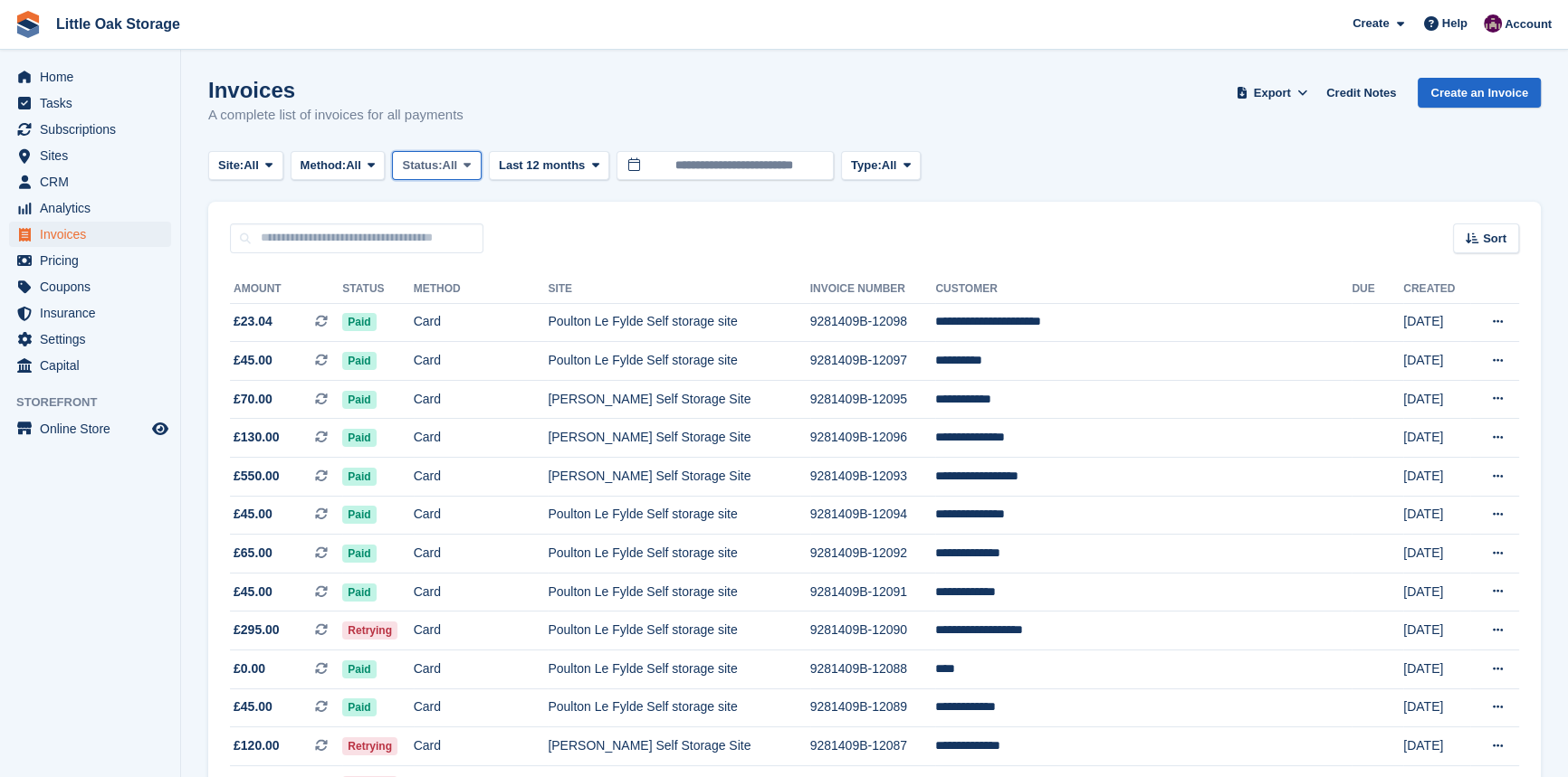
click at [458, 161] on span "All" at bounding box center [450, 165] width 15 height 18
click at [484, 308] on link "Open" at bounding box center [479, 305] width 158 height 33
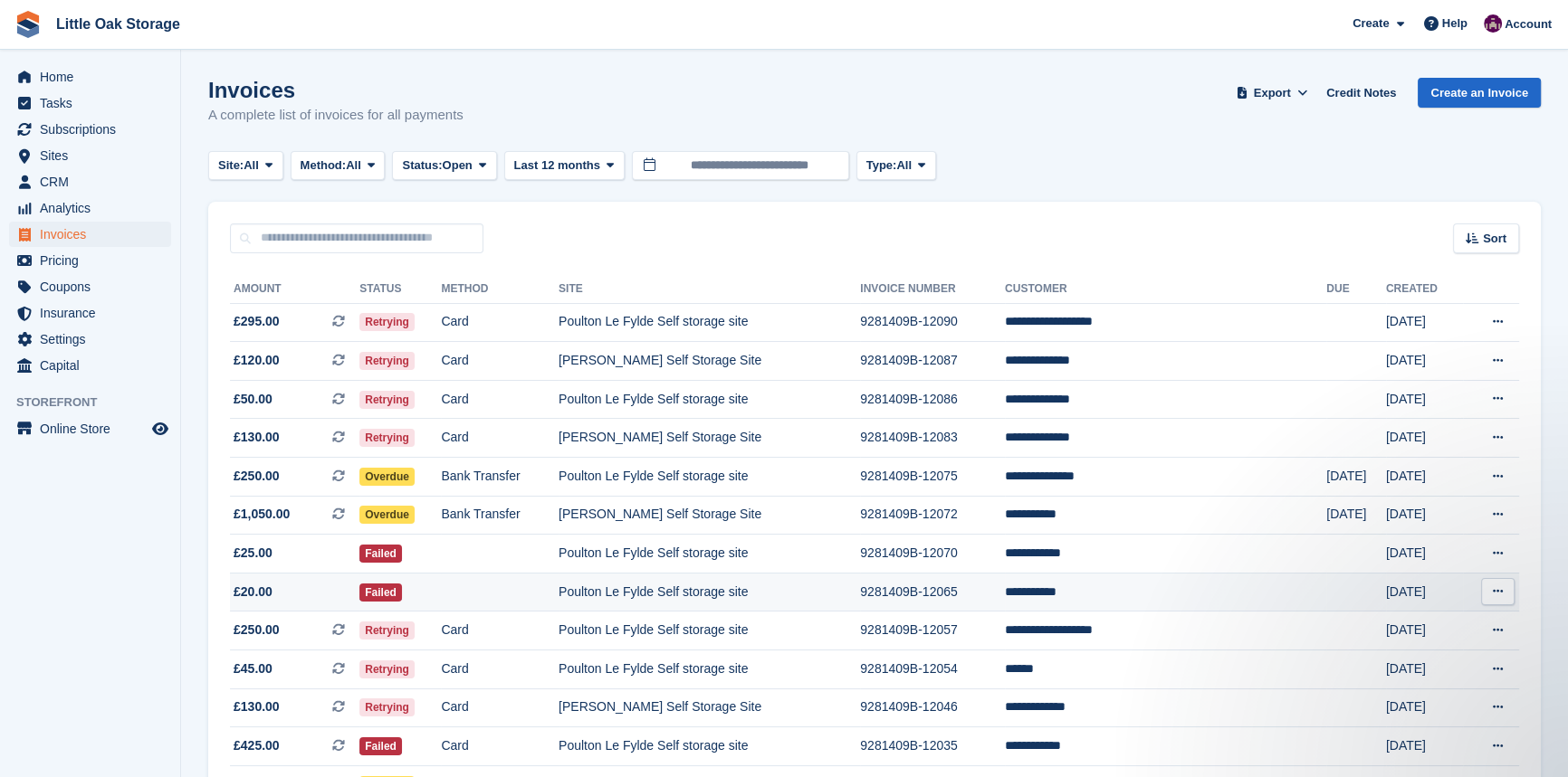
click at [995, 609] on td "9281409B-12065" at bounding box center [931, 592] width 145 height 39
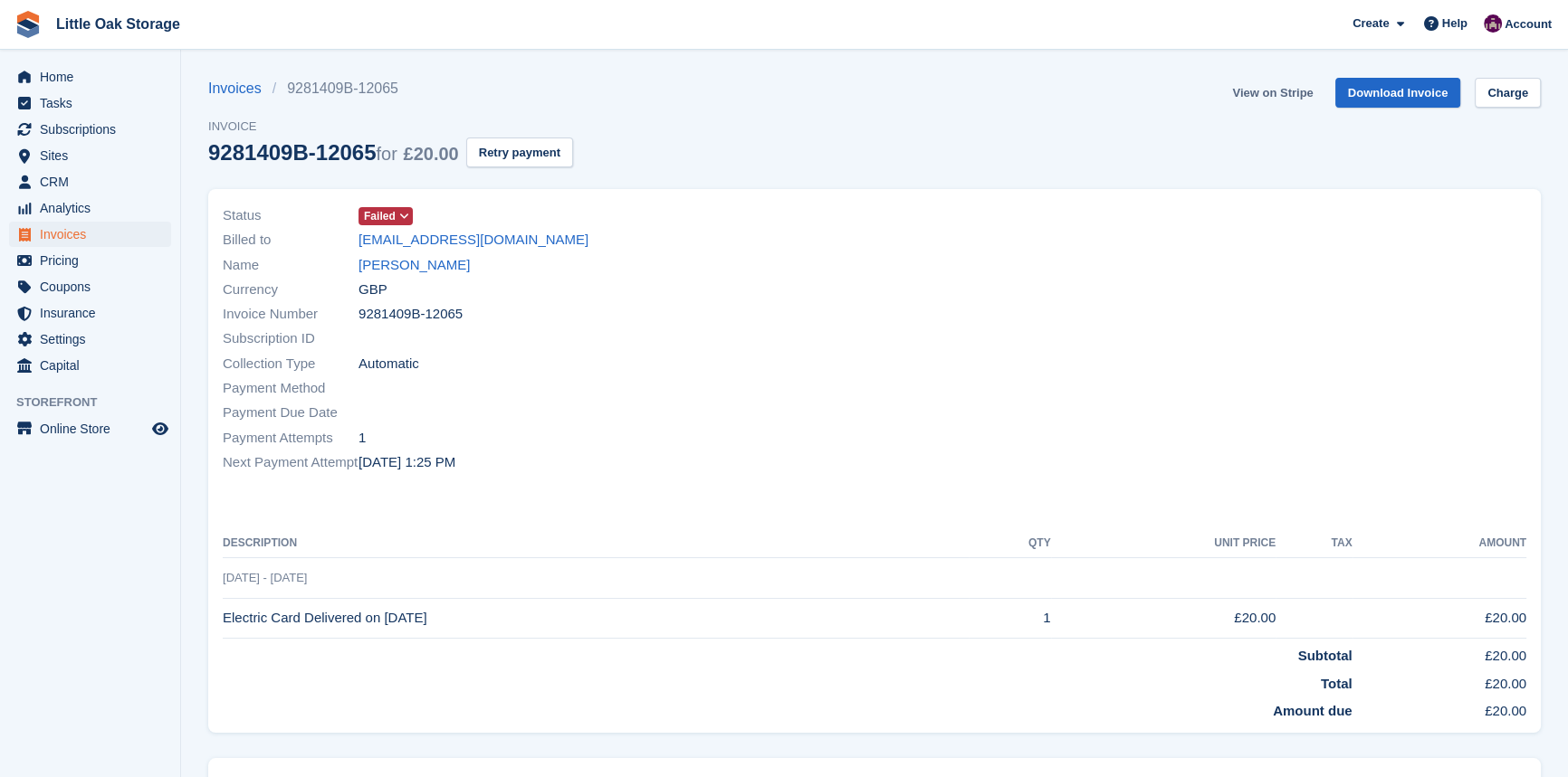
click at [1266, 98] on link "View on Stripe" at bounding box center [1272, 92] width 95 height 30
click at [56, 231] on span "Invoices" at bounding box center [94, 234] width 108 height 25
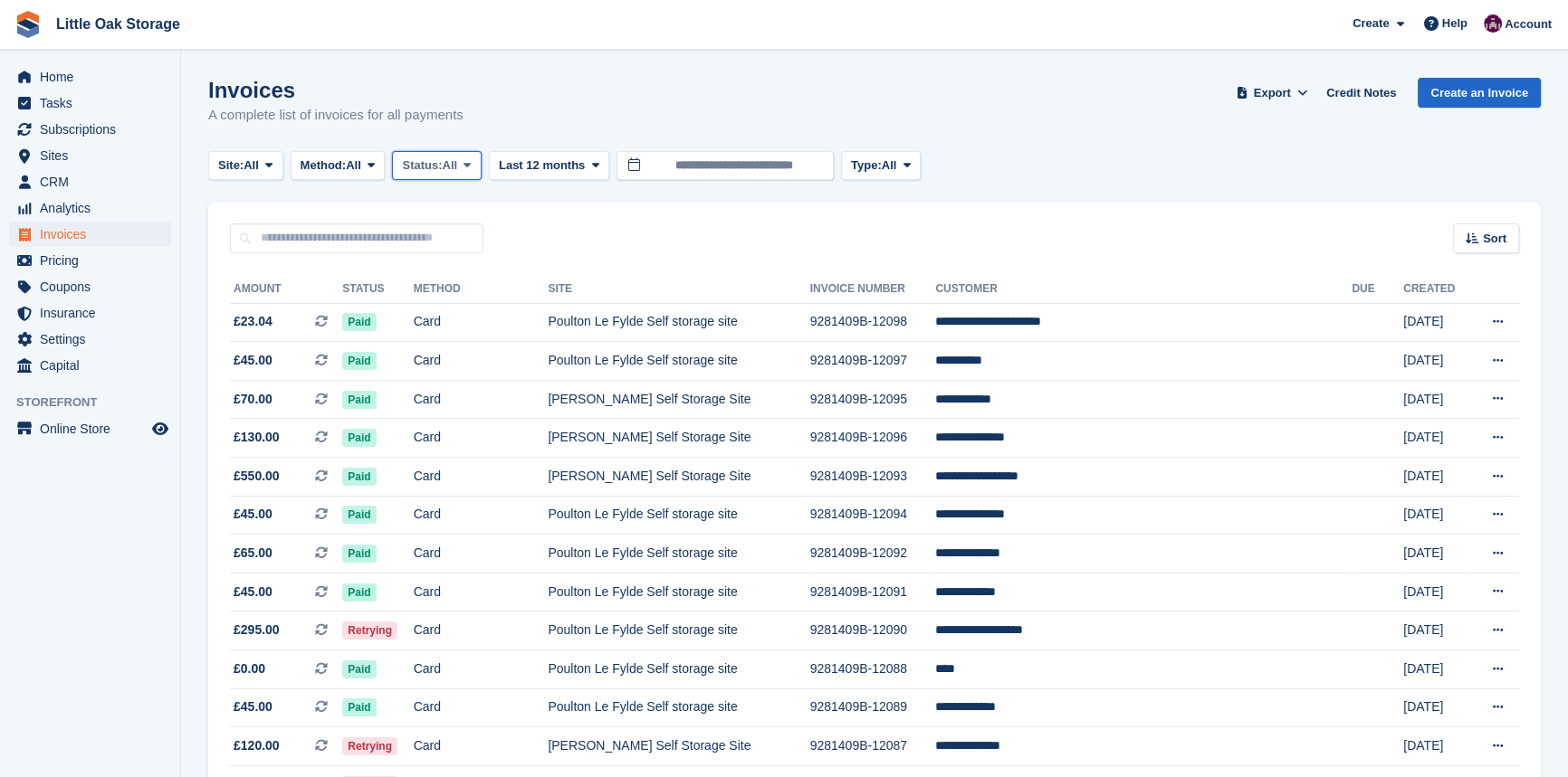
drag, startPoint x: 412, startPoint y: 165, endPoint x: 480, endPoint y: 308, distance: 158.3
click at [412, 165] on span "Status:" at bounding box center [422, 165] width 40 height 18
click at [481, 311] on link "Open" at bounding box center [479, 305] width 158 height 33
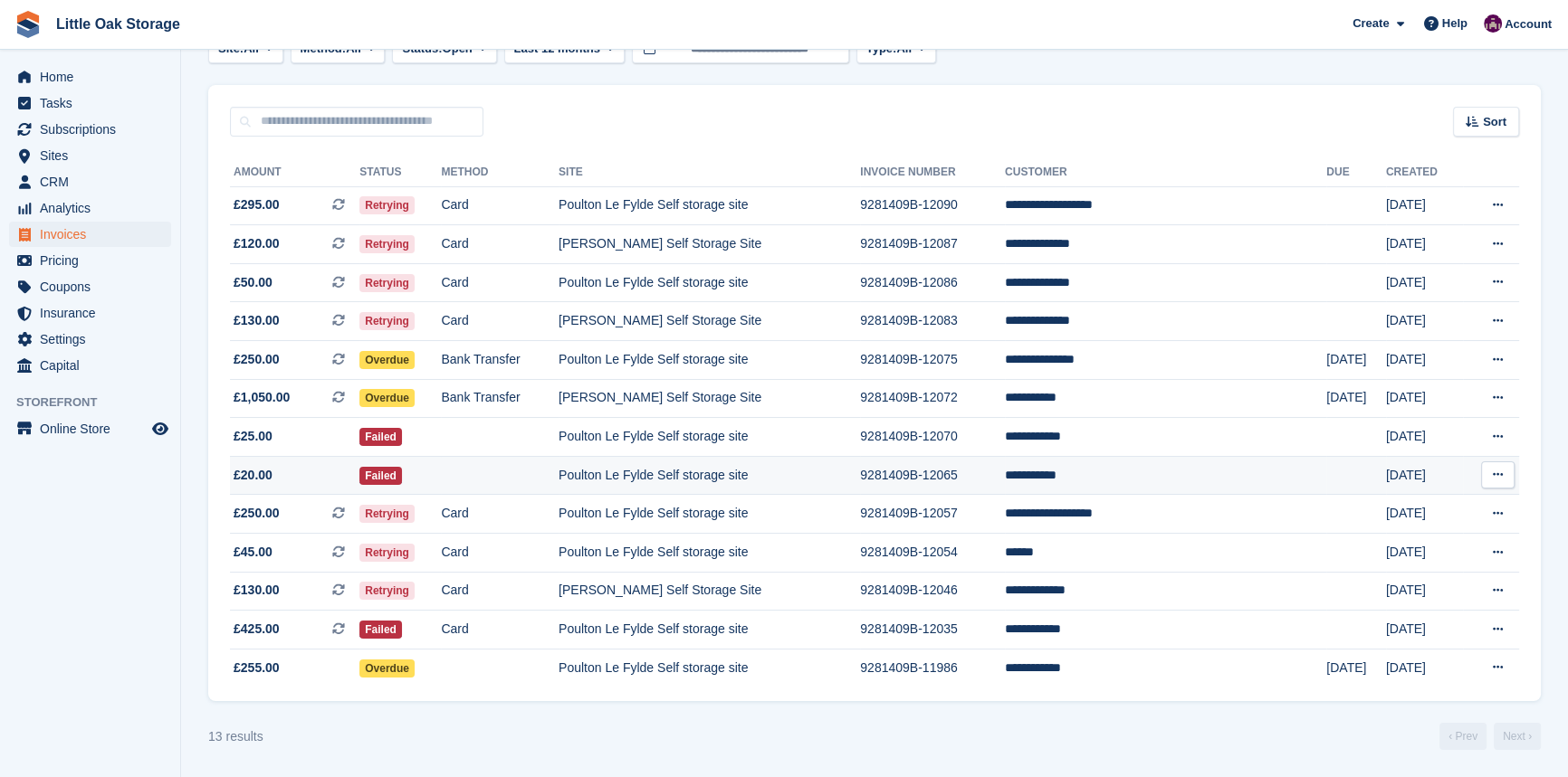
scroll to position [124, 0]
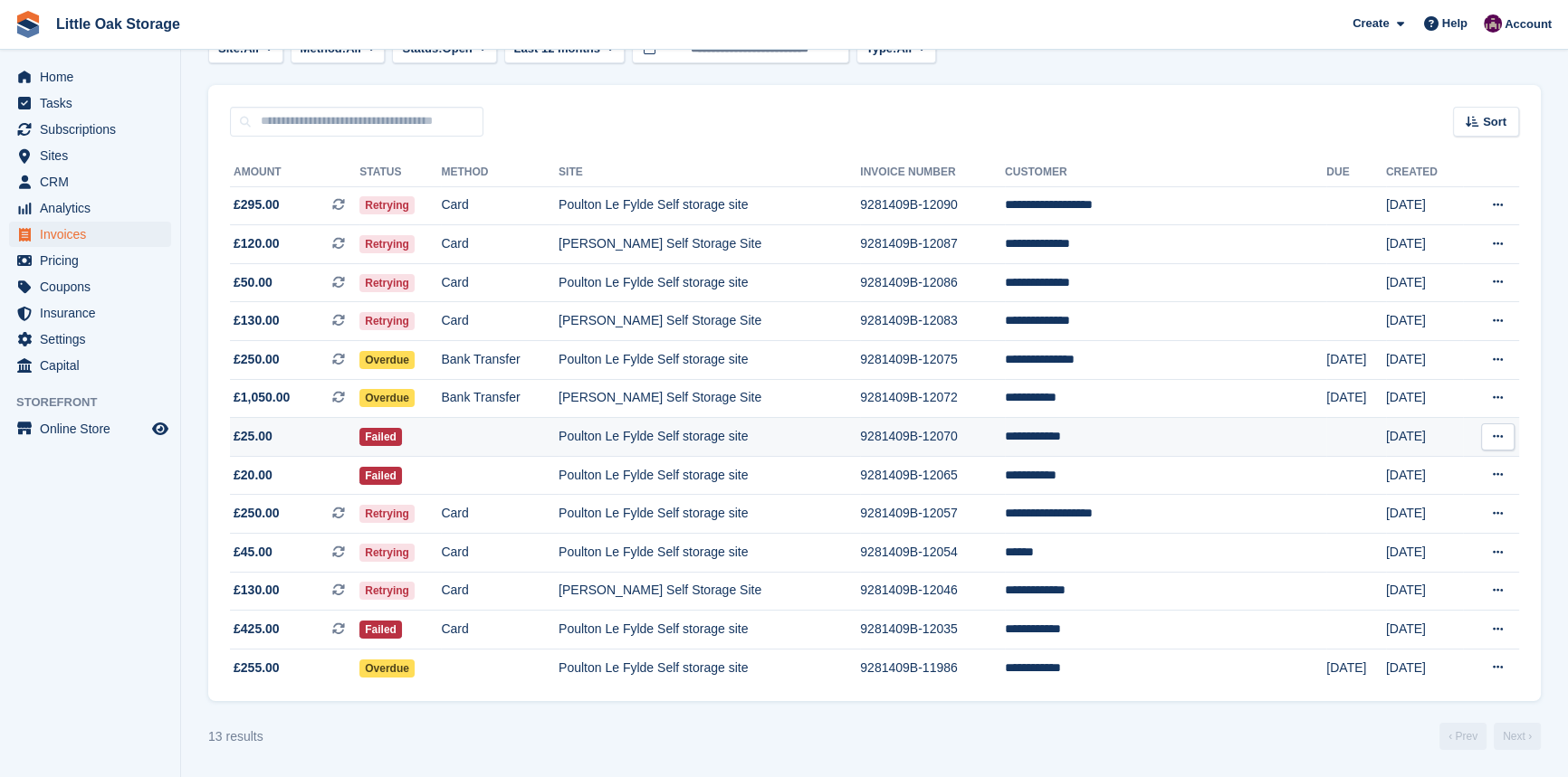
click at [973, 434] on td "9281409B-12070" at bounding box center [931, 437] width 145 height 39
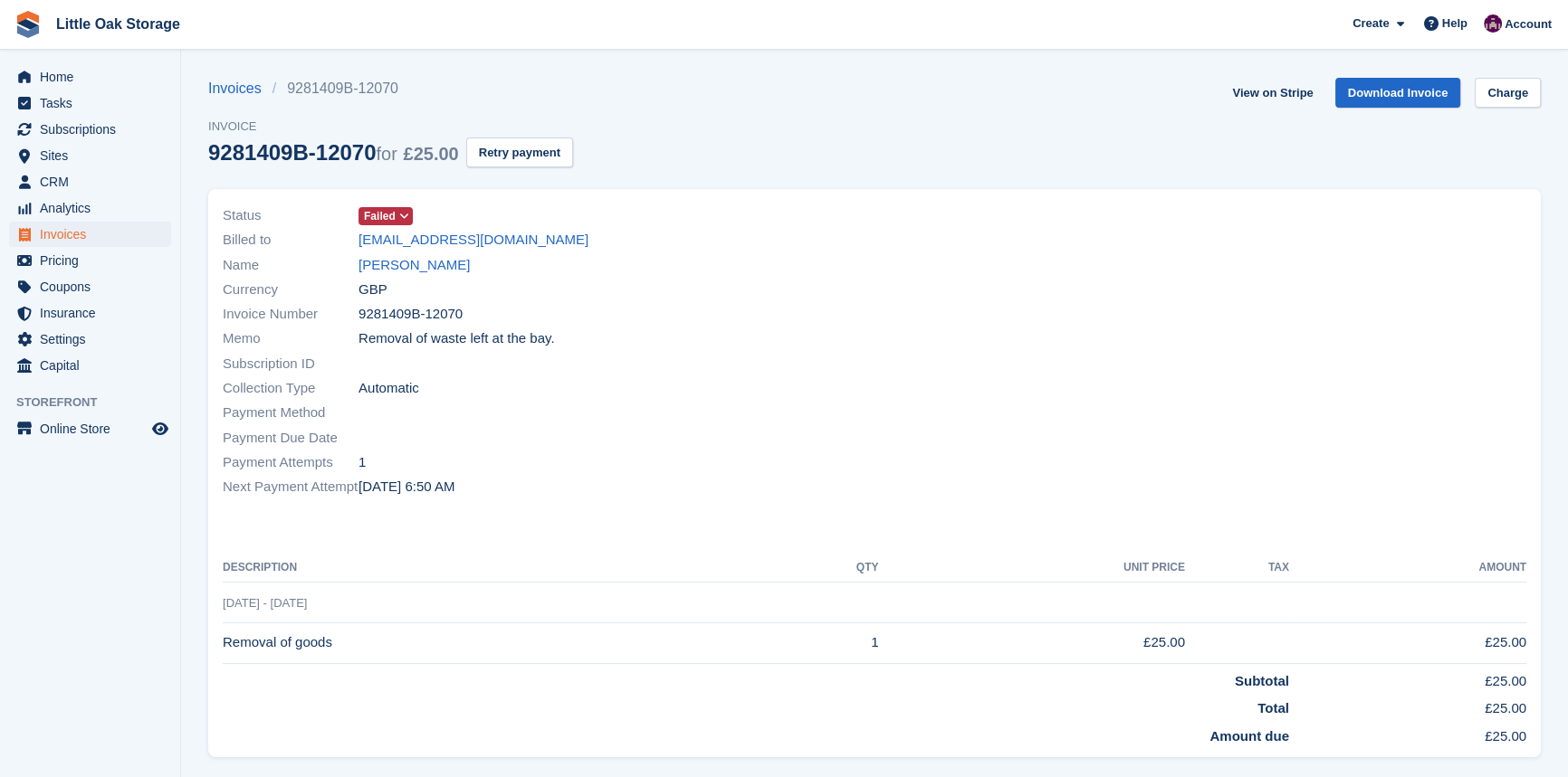
click at [384, 221] on span "Failed" at bounding box center [380, 215] width 32 height 16
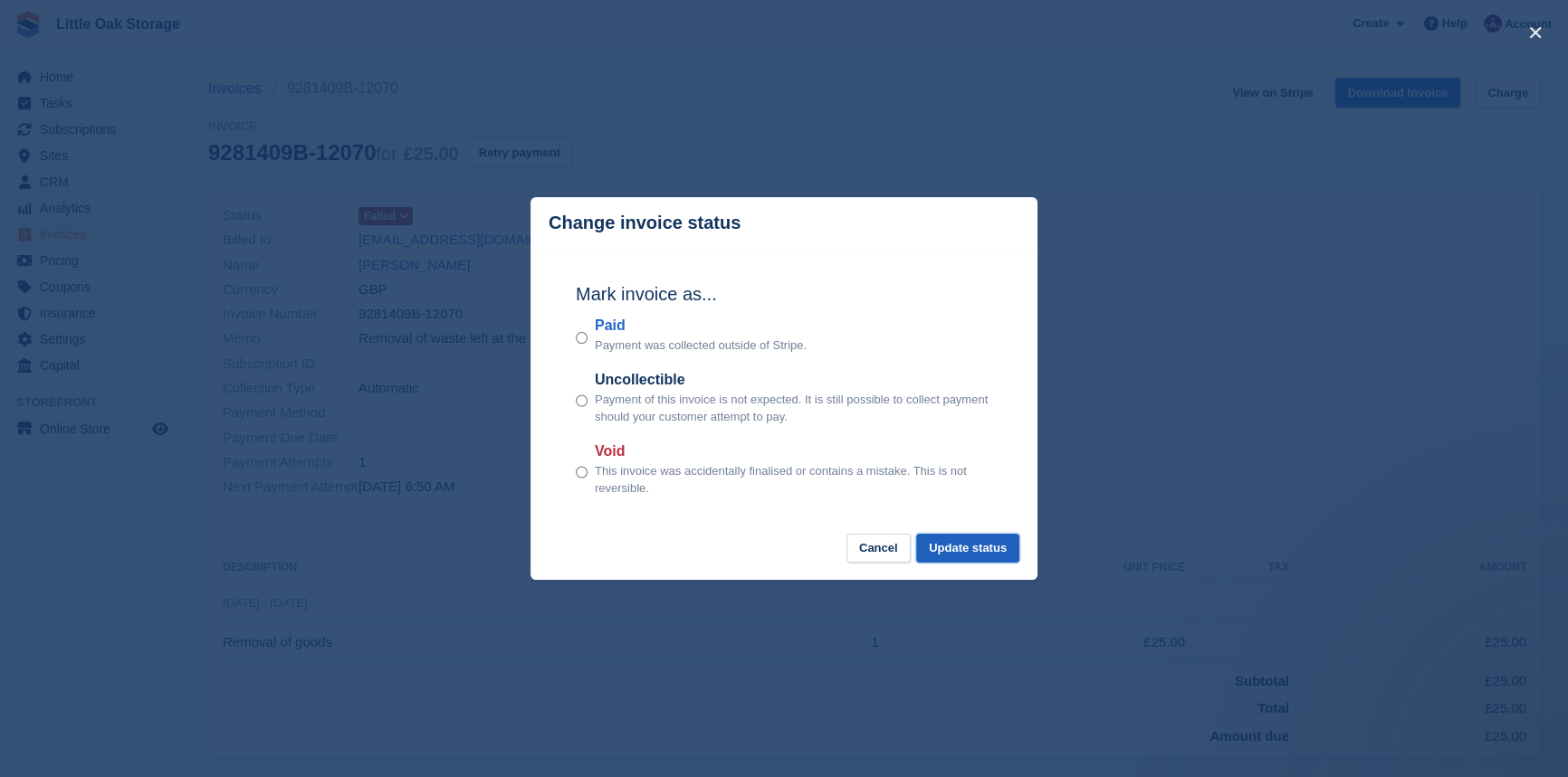
click at [977, 552] on button "Update status" at bounding box center [967, 548] width 104 height 30
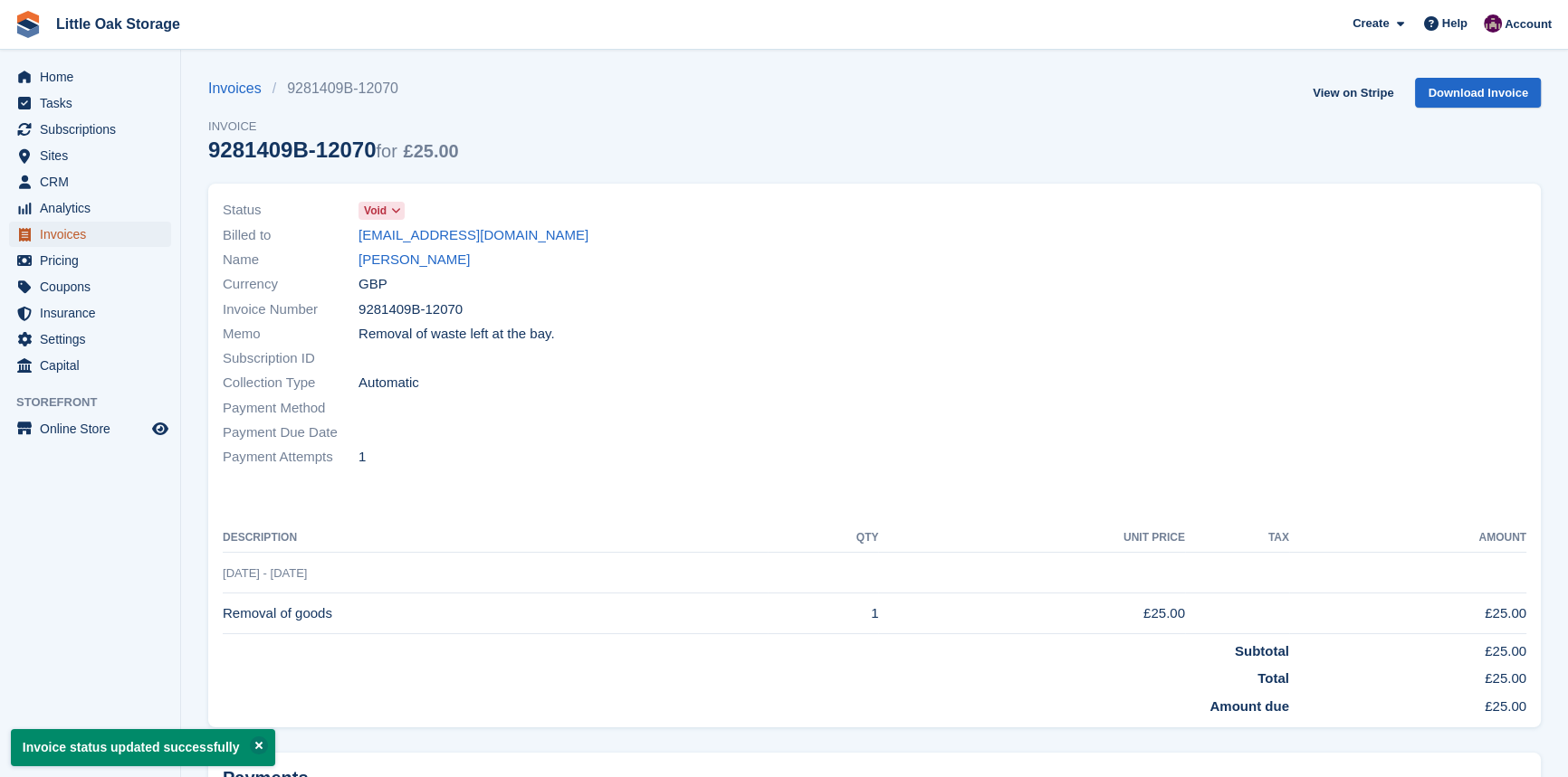
click at [70, 235] on span "Invoices" at bounding box center [94, 234] width 108 height 25
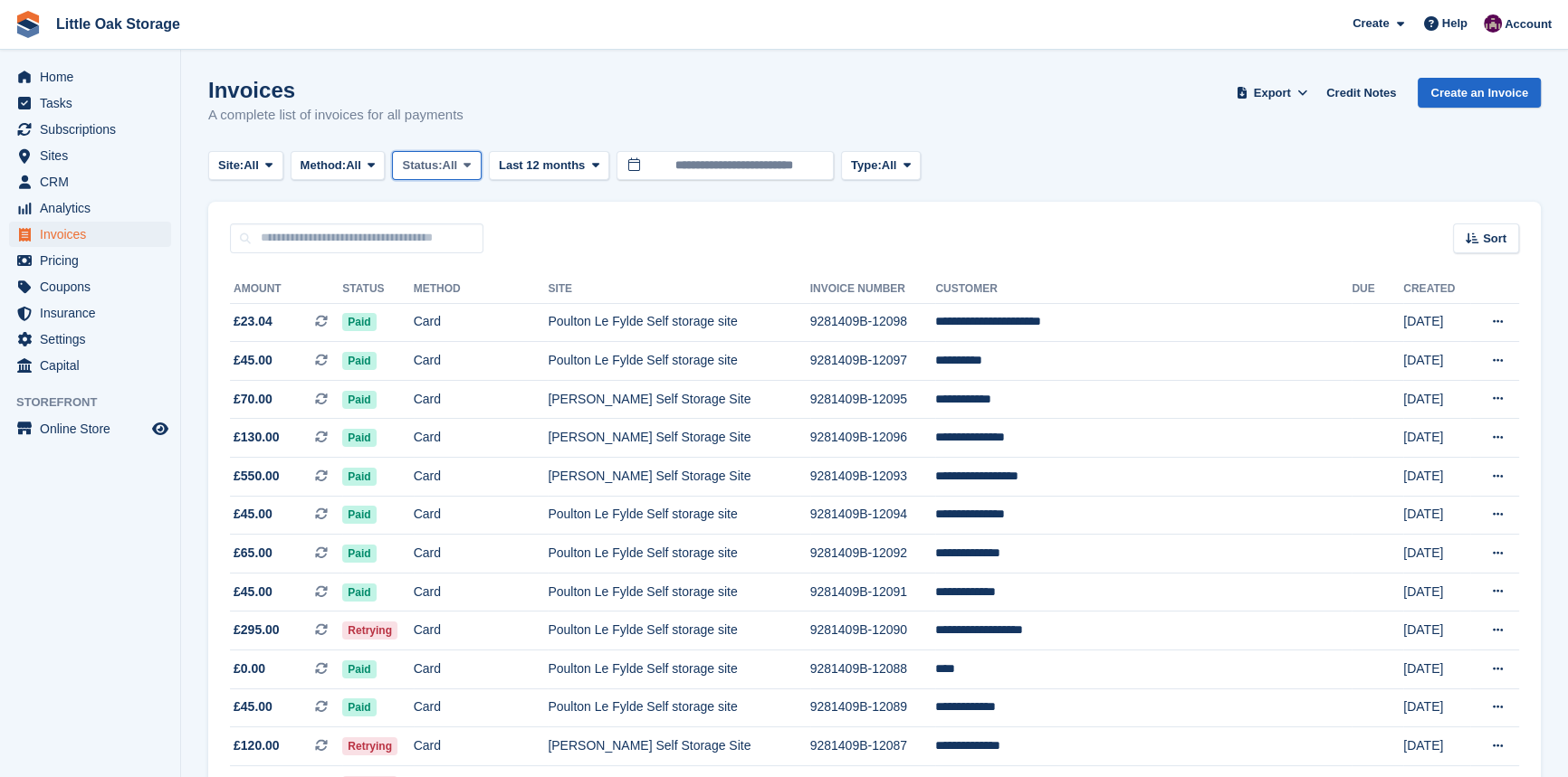
click at [481, 160] on button "Status: All" at bounding box center [436, 166] width 89 height 30
click at [461, 305] on link "Open" at bounding box center [479, 305] width 158 height 33
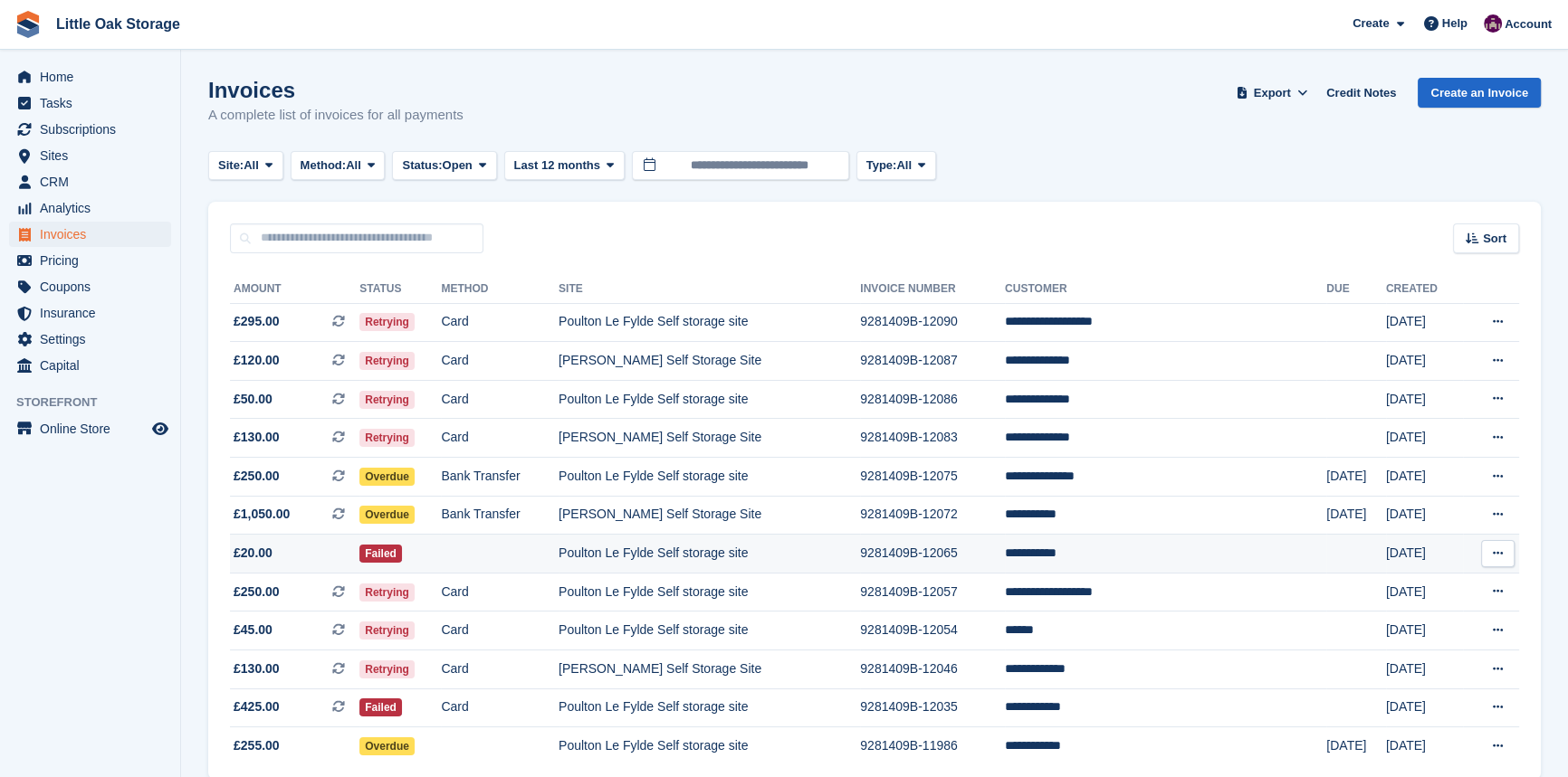
scroll to position [84, 0]
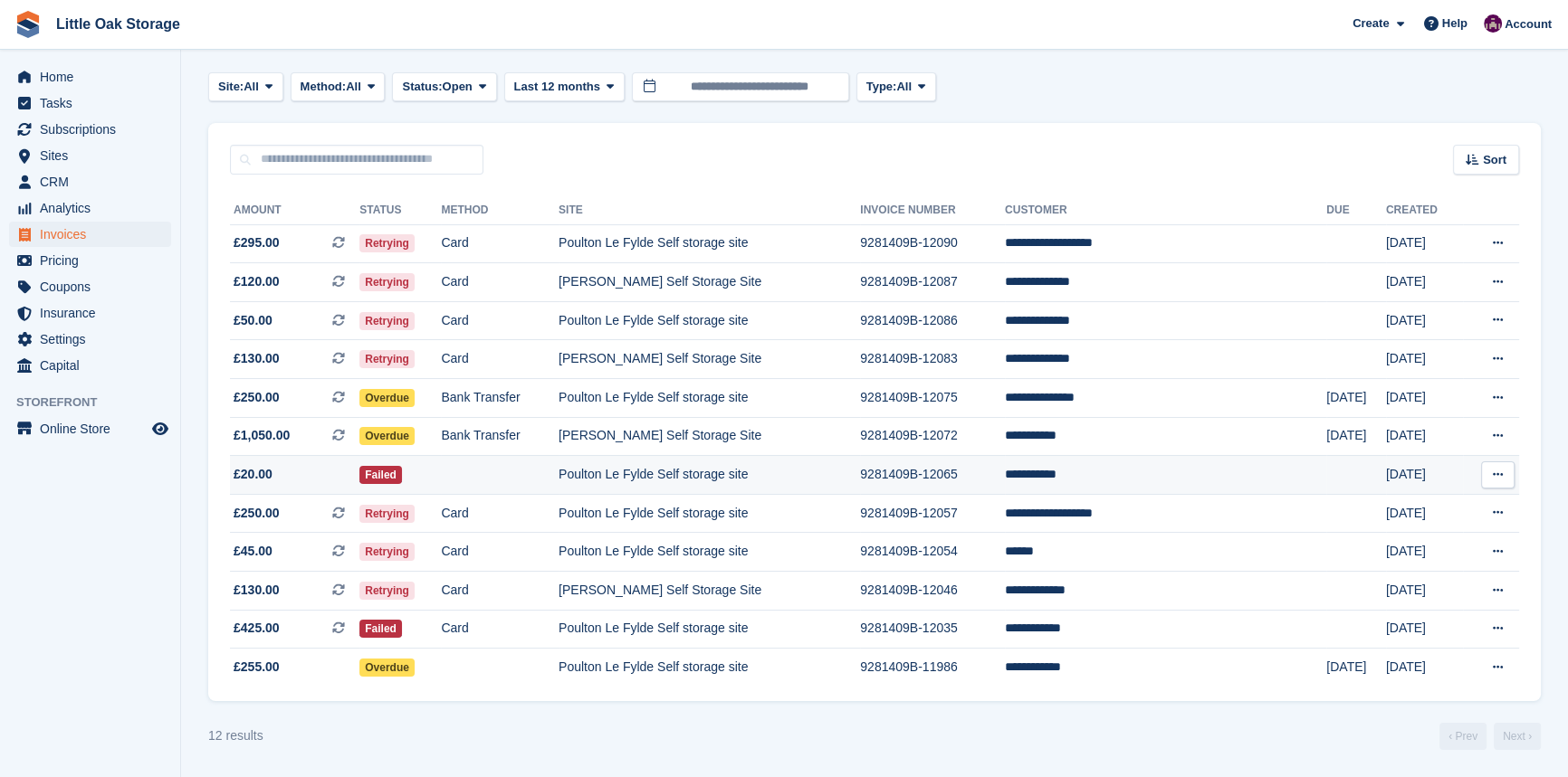
click at [860, 477] on td "Poulton Le Fylde Self storage site" at bounding box center [708, 476] width 301 height 39
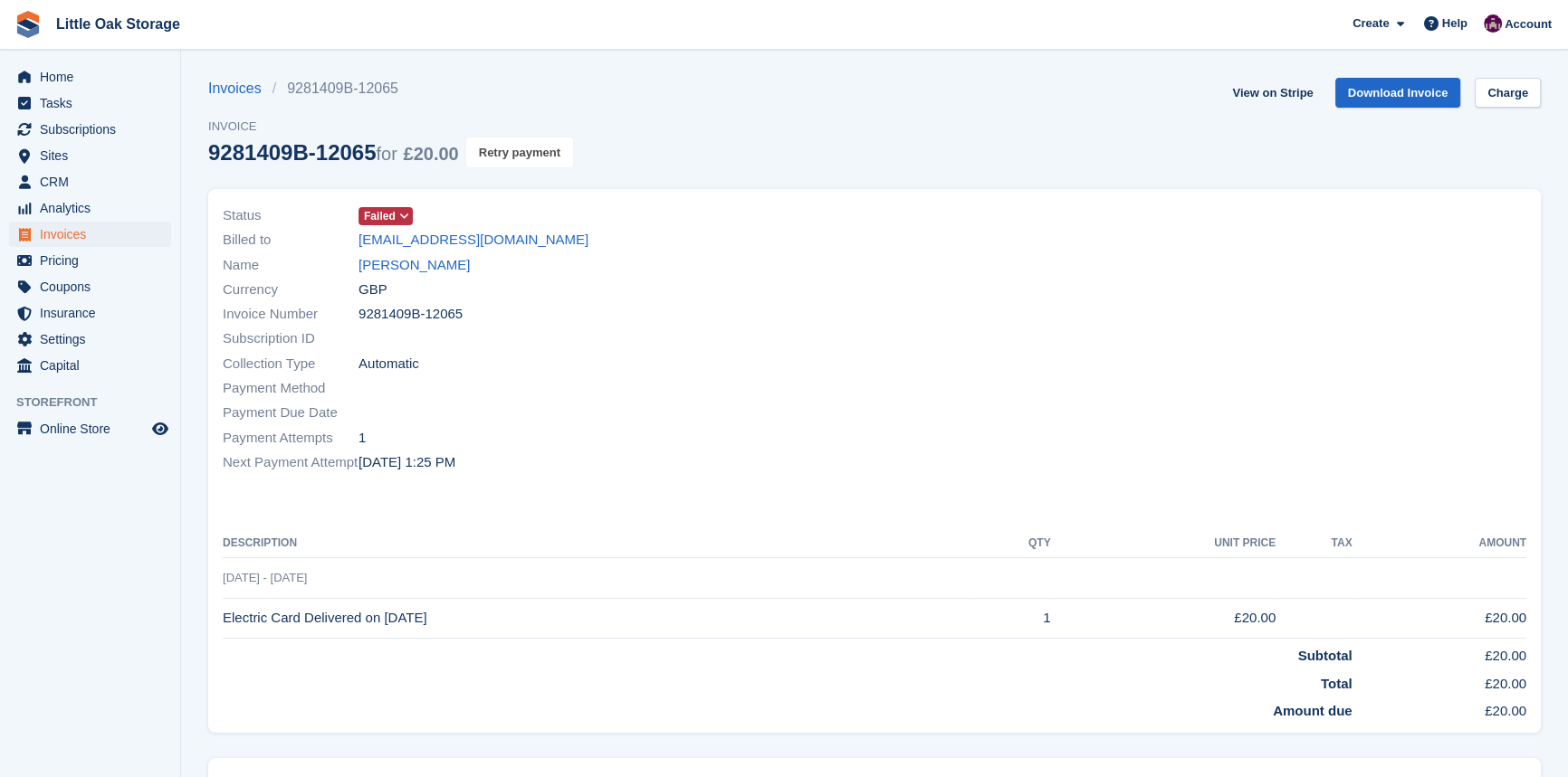
drag, startPoint x: 504, startPoint y: 145, endPoint x: 861, endPoint y: 92, distance: 360.9
click at [506, 145] on button "Retry payment" at bounding box center [519, 152] width 106 height 30
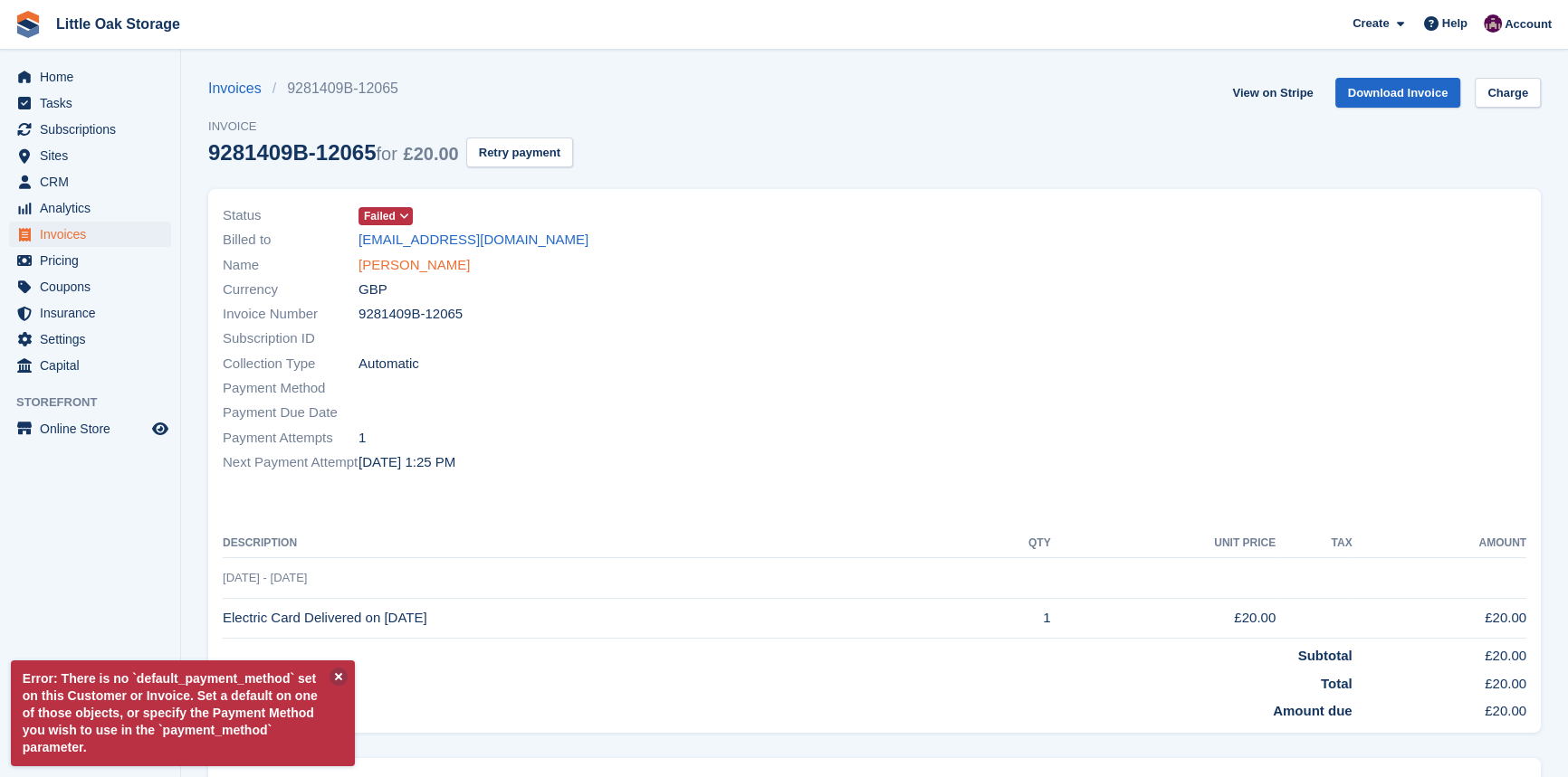
click at [409, 268] on link "[PERSON_NAME]" at bounding box center [413, 265] width 111 height 21
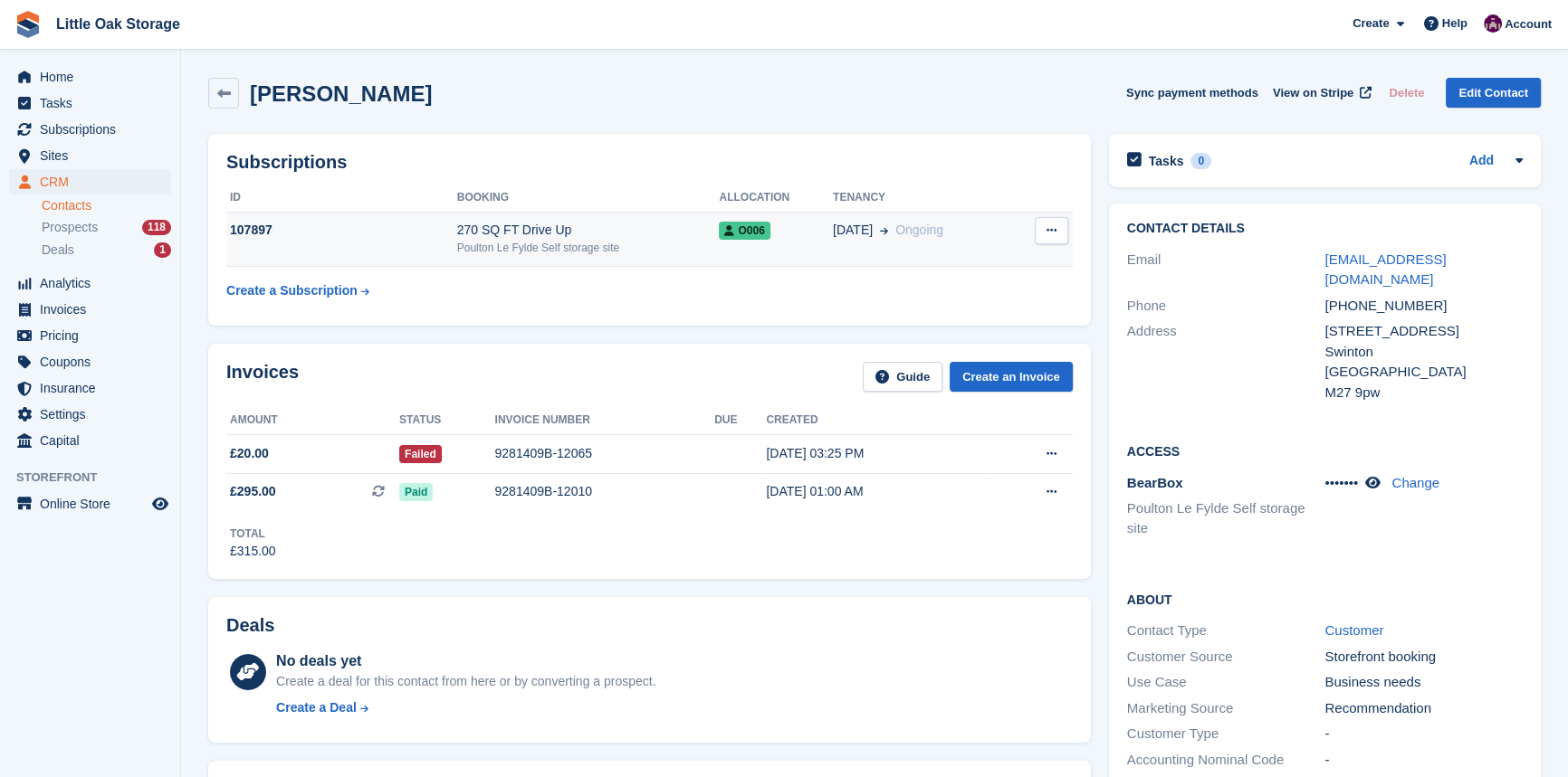
click at [626, 246] on div "Poulton Le Fylde Self storage site" at bounding box center [588, 247] width 262 height 16
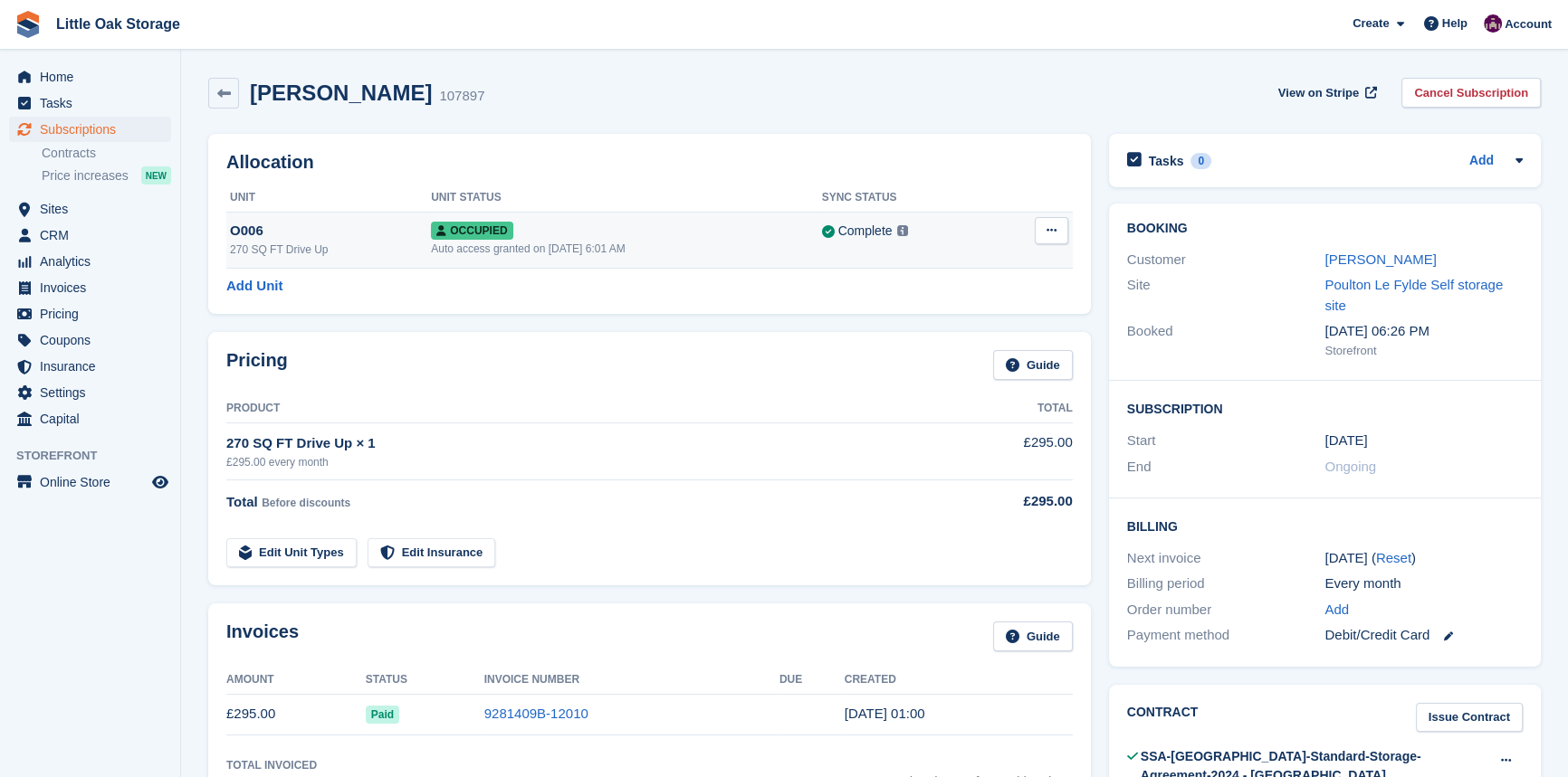
click at [1059, 229] on button at bounding box center [1051, 230] width 34 height 27
click at [993, 258] on p "Overlock" at bounding box center [981, 265] width 158 height 23
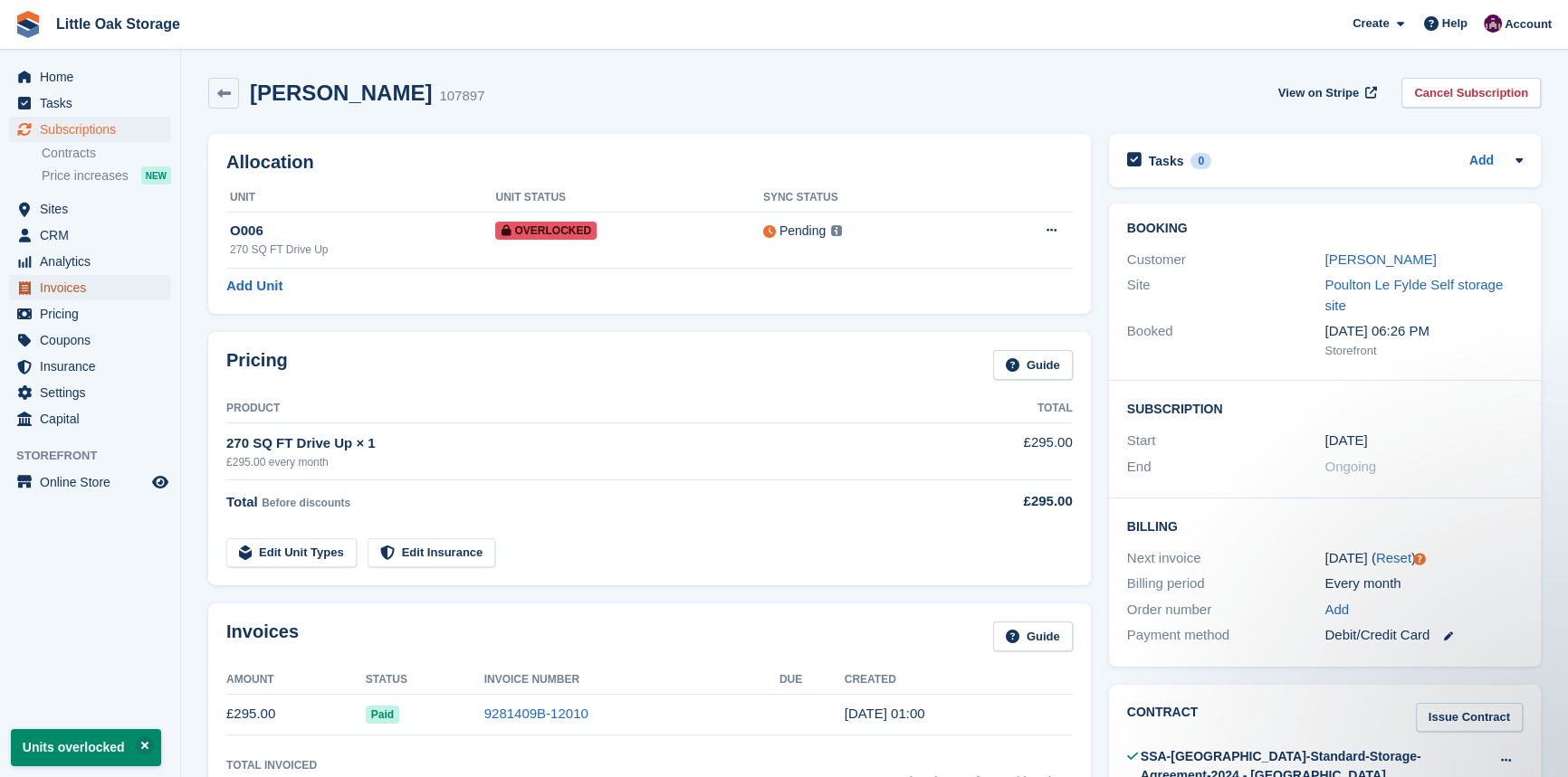
click at [76, 286] on span "Invoices" at bounding box center [94, 287] width 108 height 25
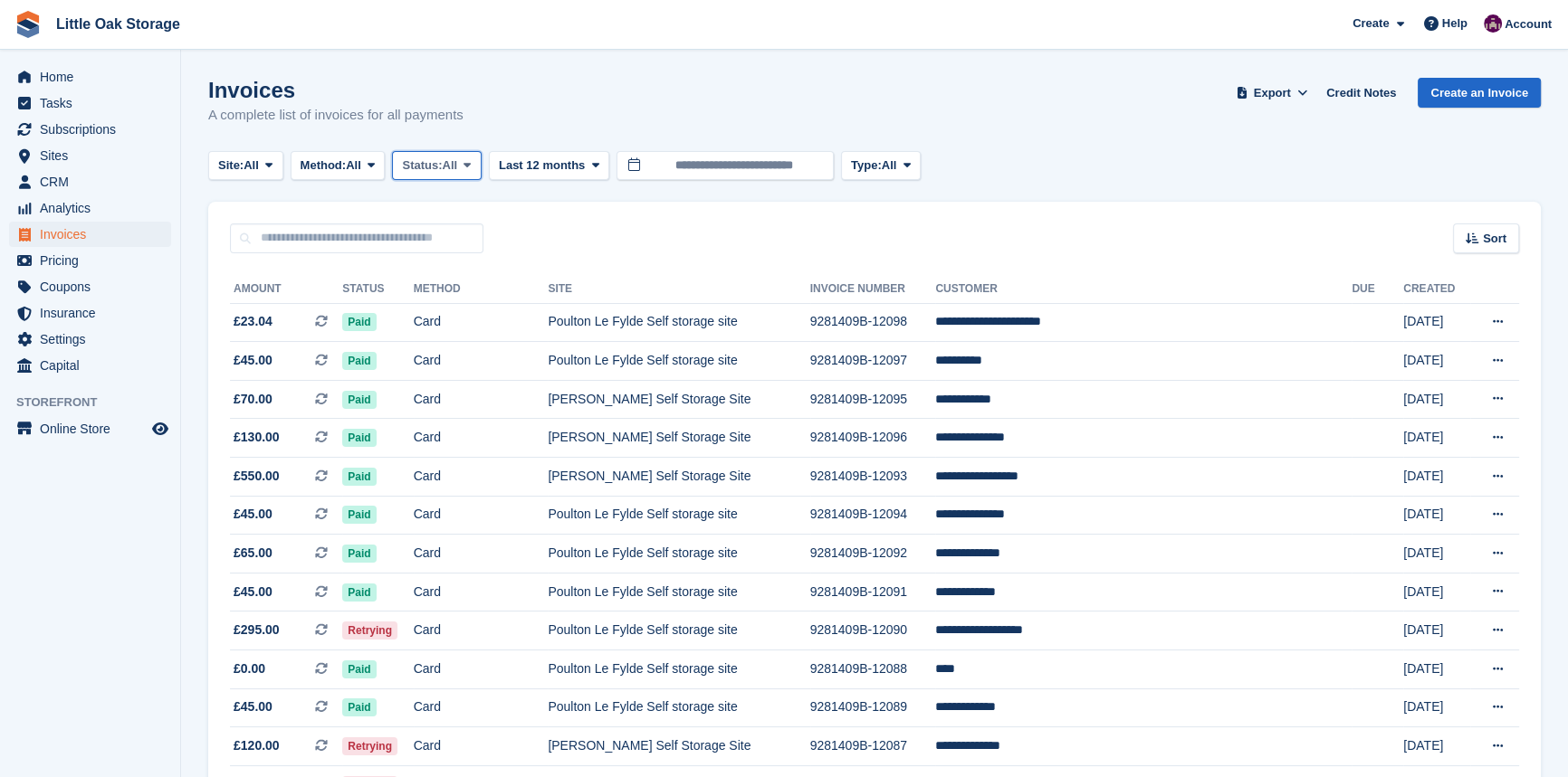
drag, startPoint x: 488, startPoint y: 162, endPoint x: 484, endPoint y: 189, distance: 27.3
click at [481, 162] on button "Status: All" at bounding box center [436, 166] width 89 height 30
click at [432, 308] on link "Open" at bounding box center [479, 305] width 158 height 33
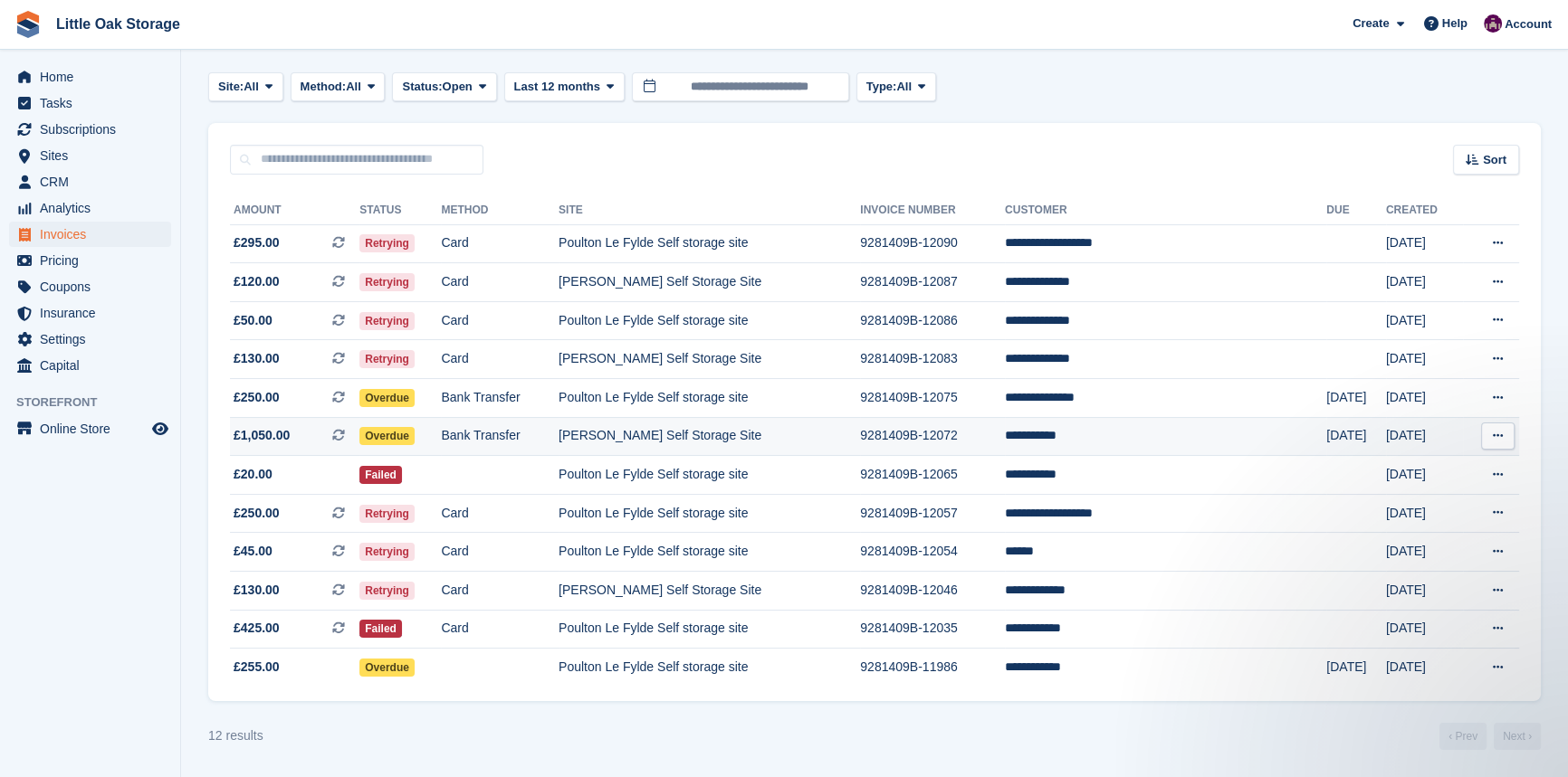
click at [860, 423] on td "[PERSON_NAME] Self Storage Site" at bounding box center [708, 437] width 301 height 39
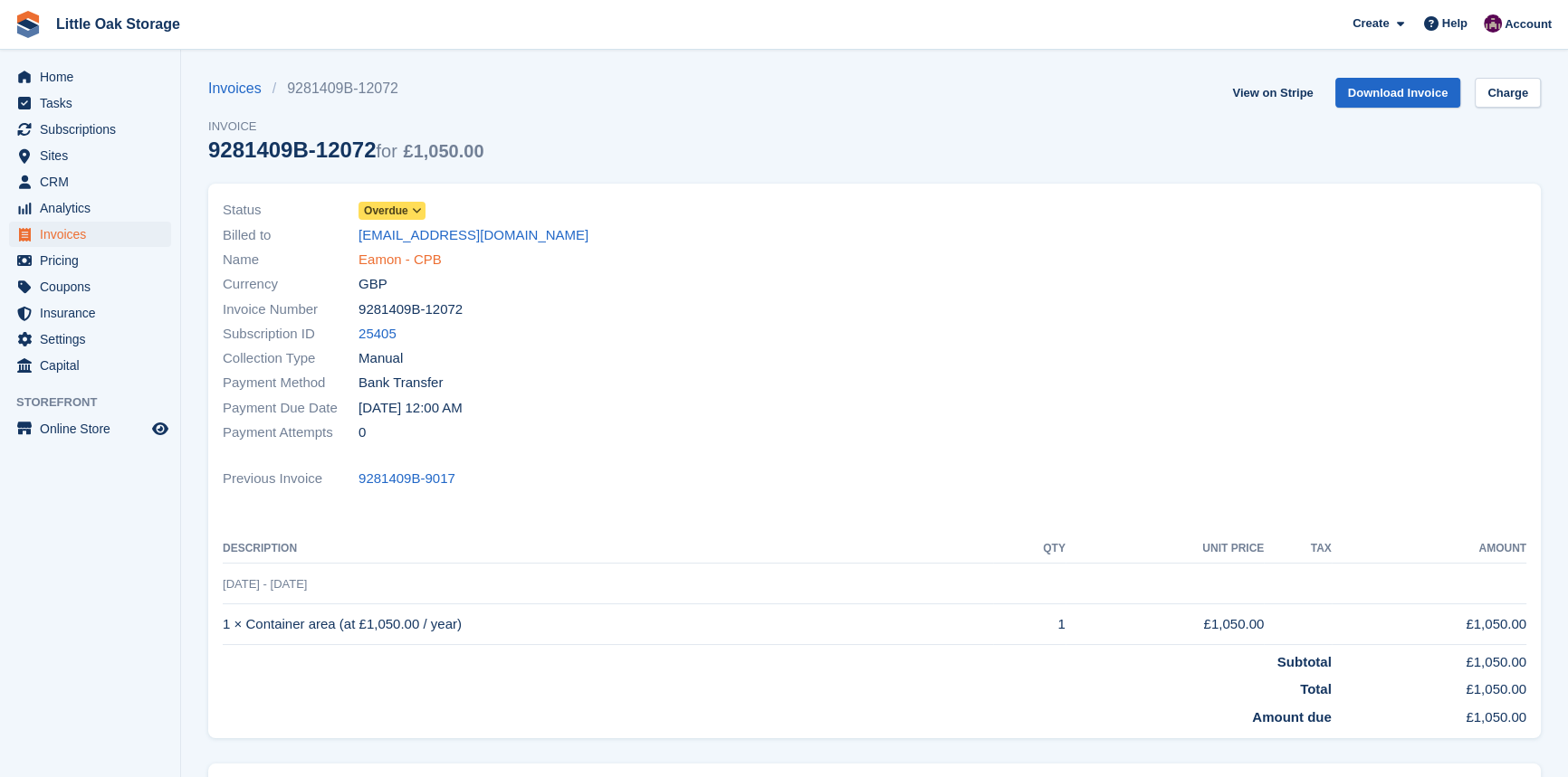
click at [413, 254] on link "Eamon - CPB" at bounding box center [399, 260] width 83 height 21
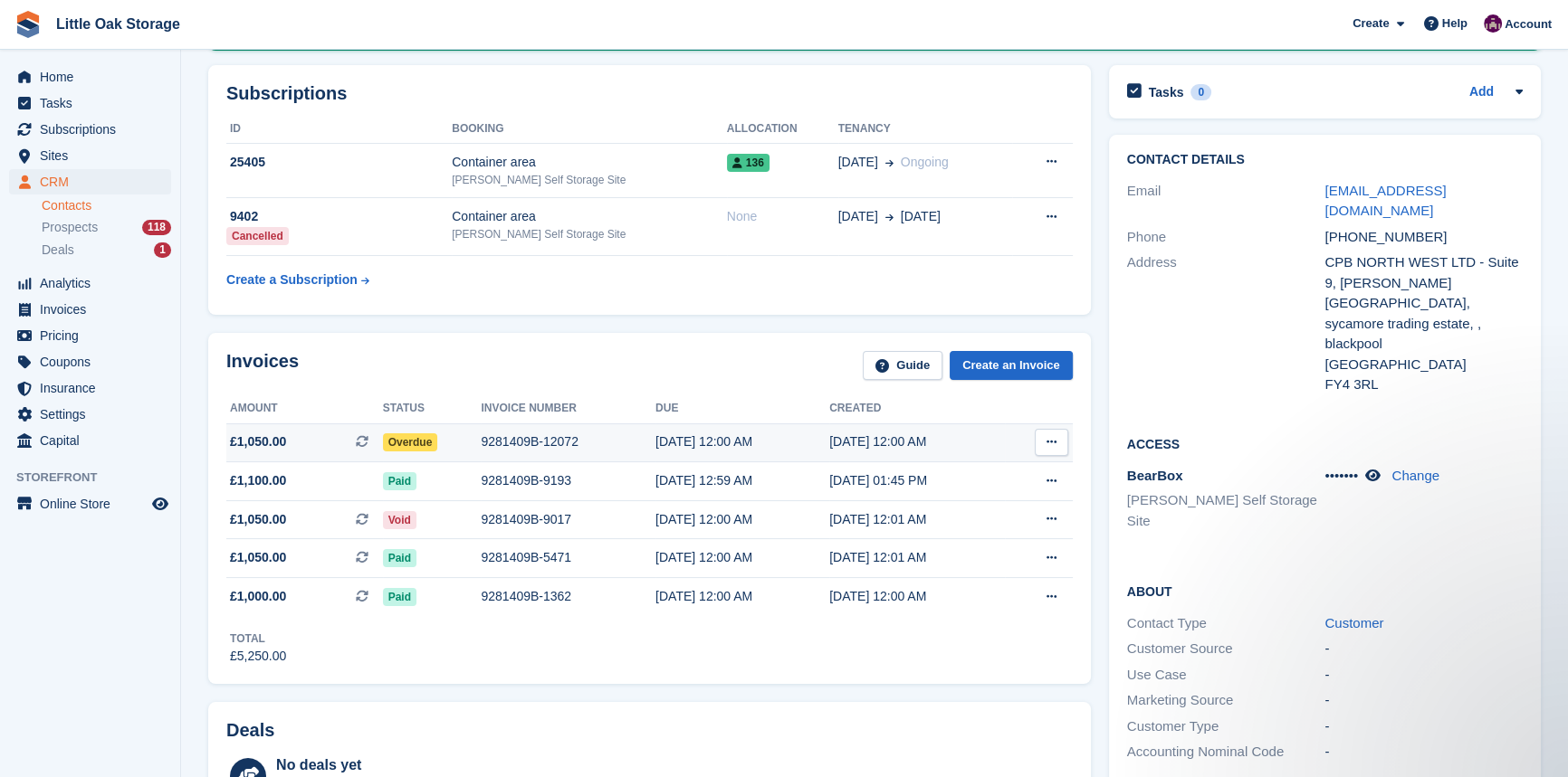
click at [525, 441] on div "9281409B-12072" at bounding box center [567, 442] width 175 height 19
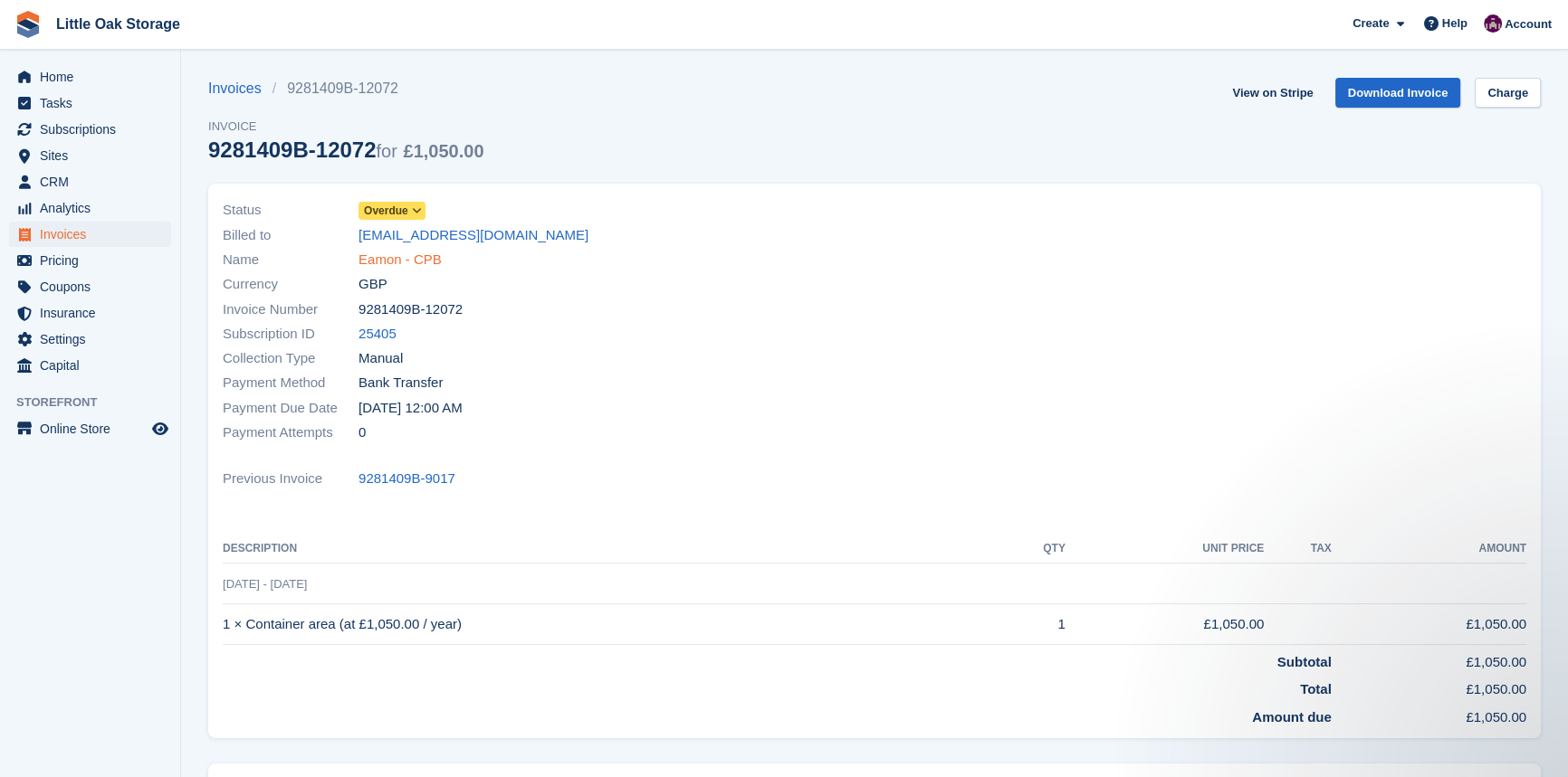
click at [414, 254] on link "Eamon - CPB" at bounding box center [399, 260] width 83 height 21
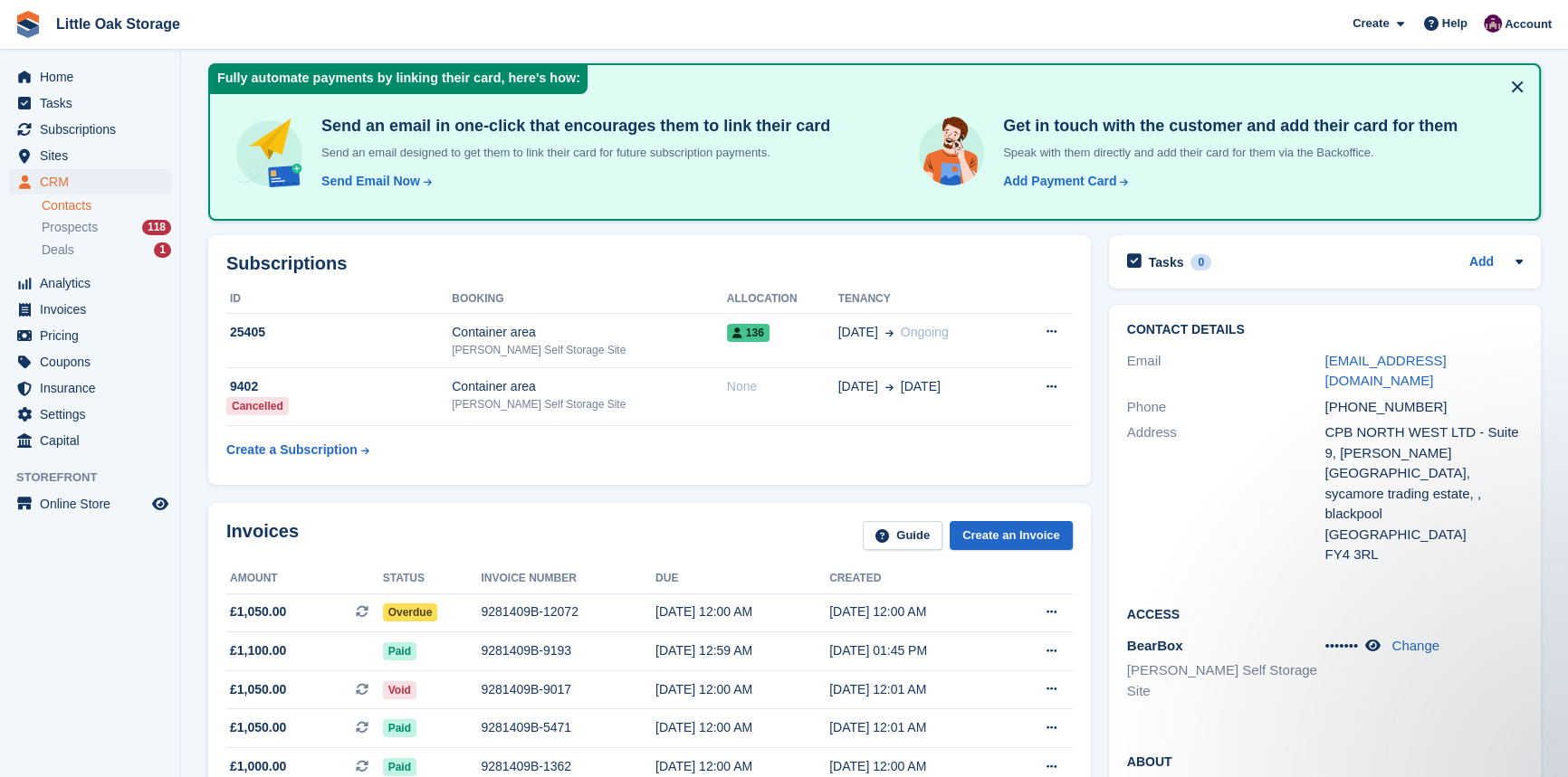
scroll to position [164, 0]
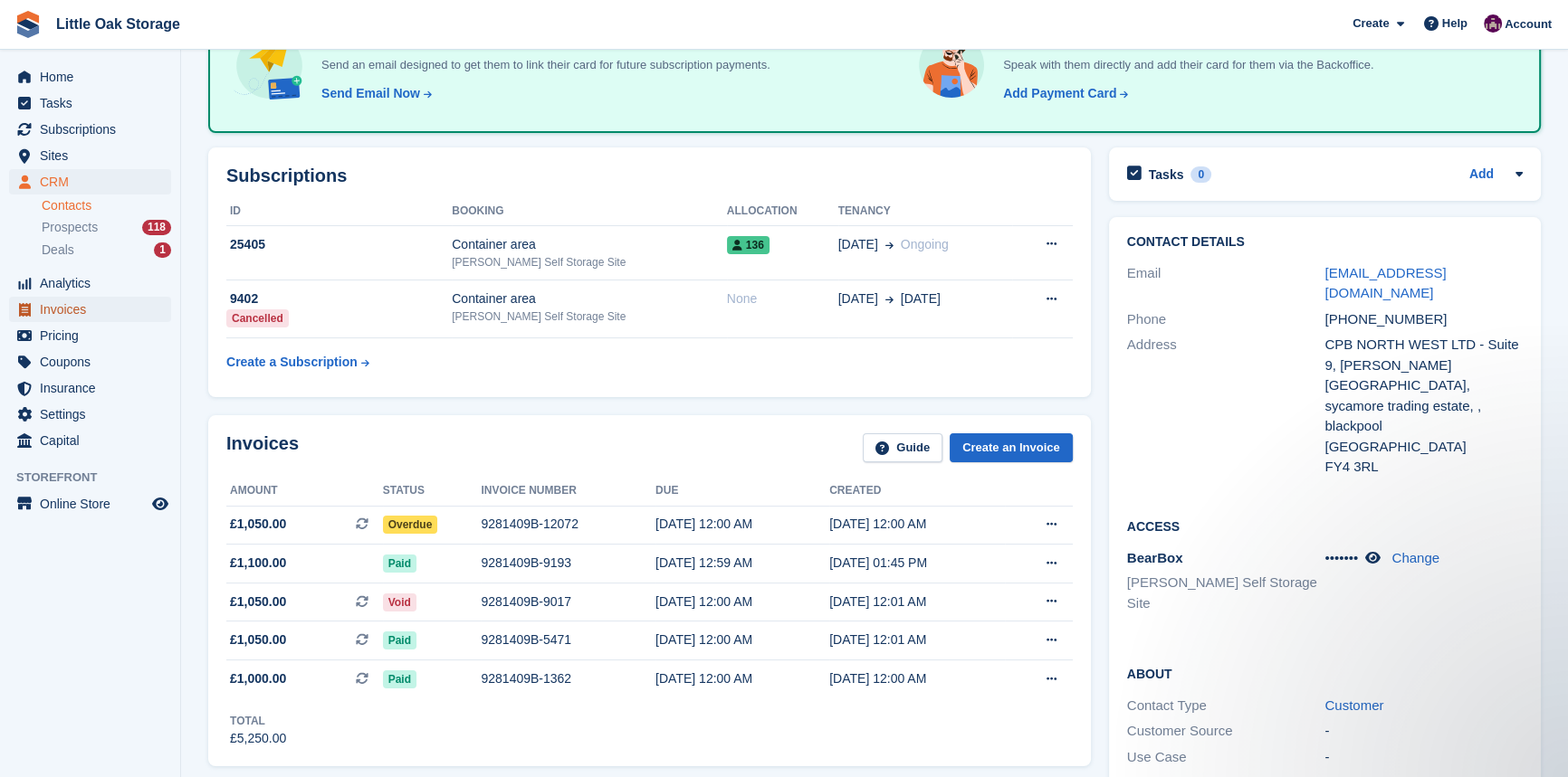
click at [98, 313] on span "Invoices" at bounding box center [94, 309] width 108 height 25
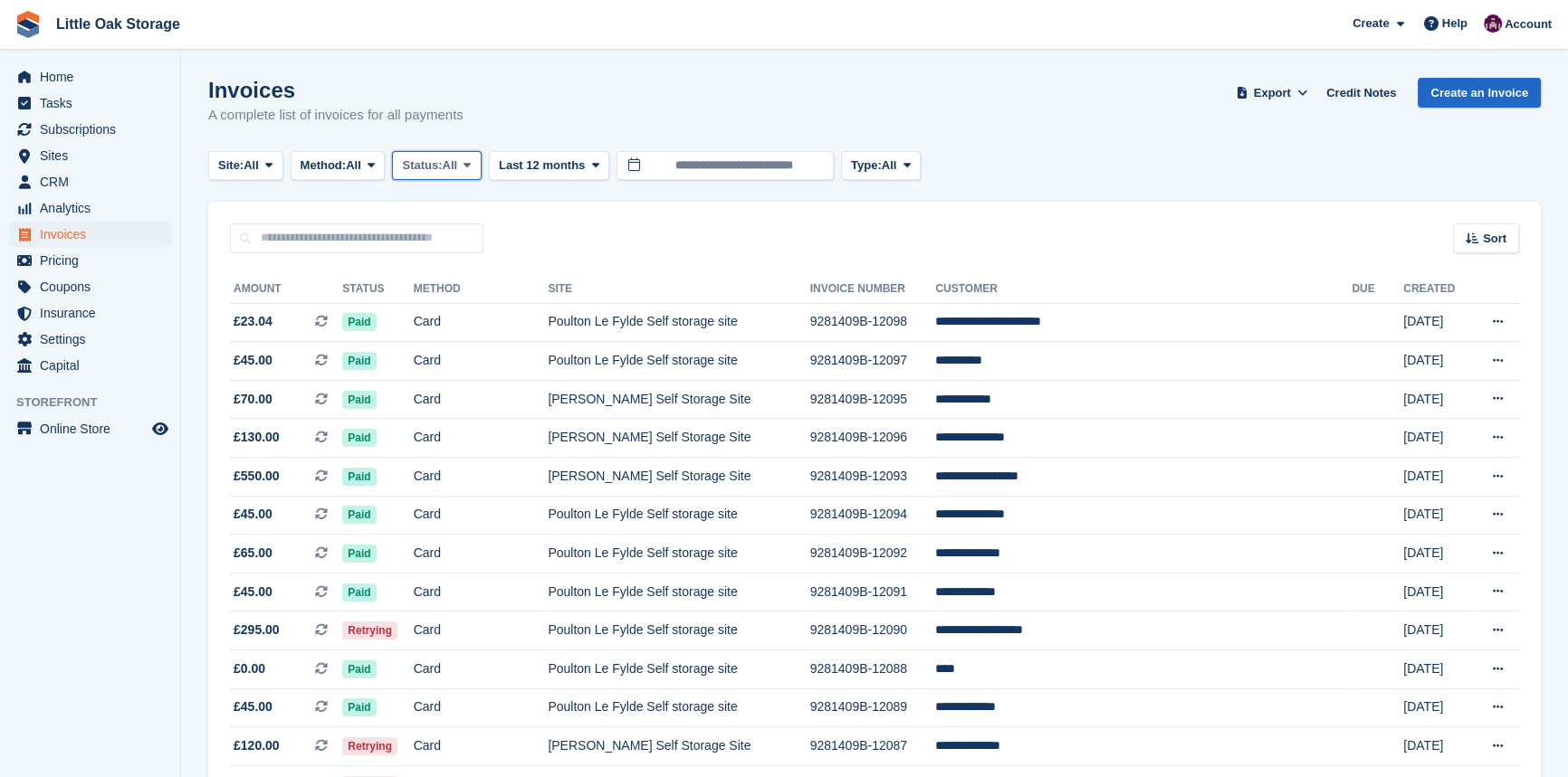
click at [458, 171] on span "All" at bounding box center [450, 165] width 15 height 18
click at [464, 297] on link "Open" at bounding box center [479, 305] width 158 height 33
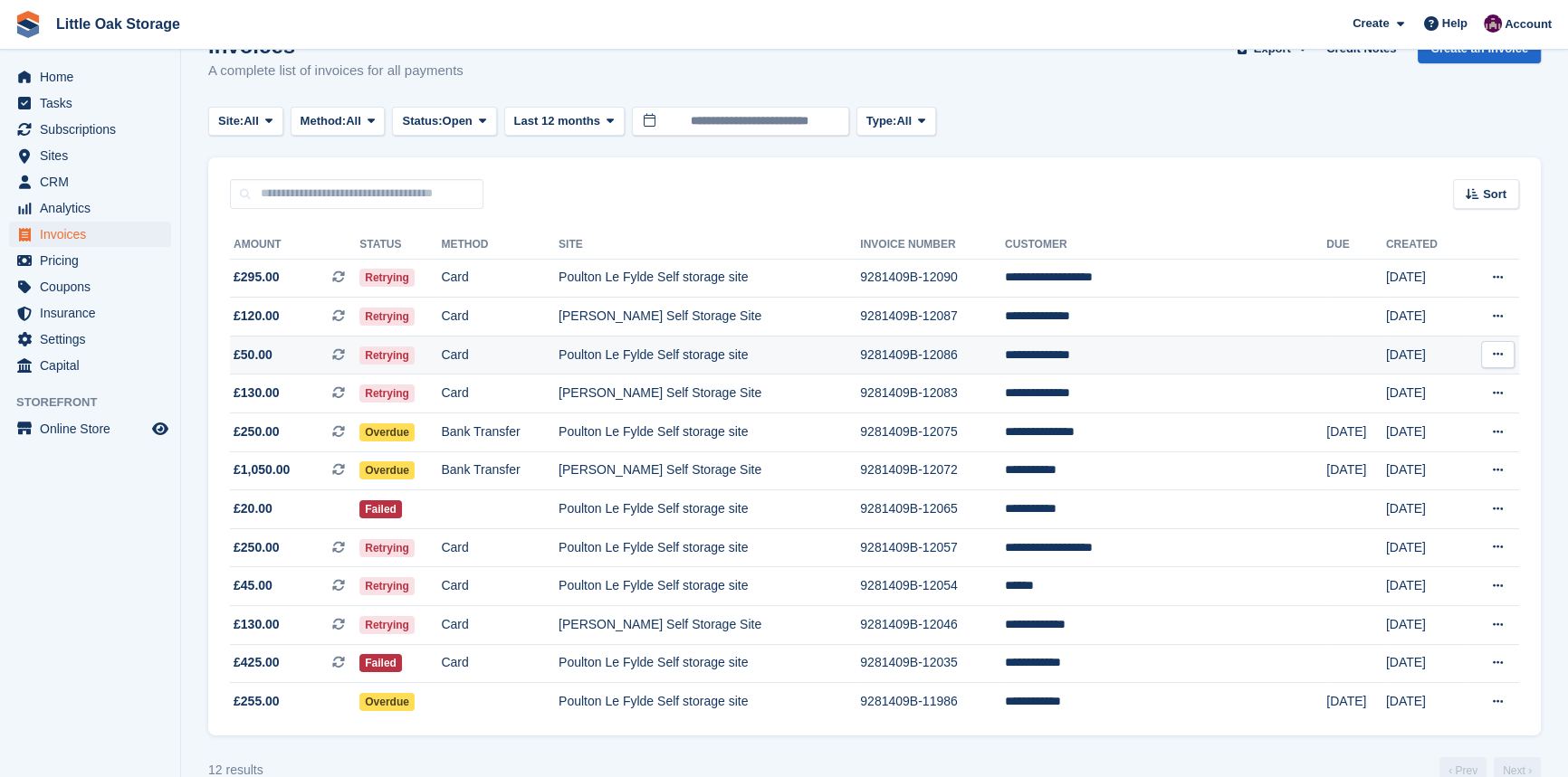
scroll to position [84, 0]
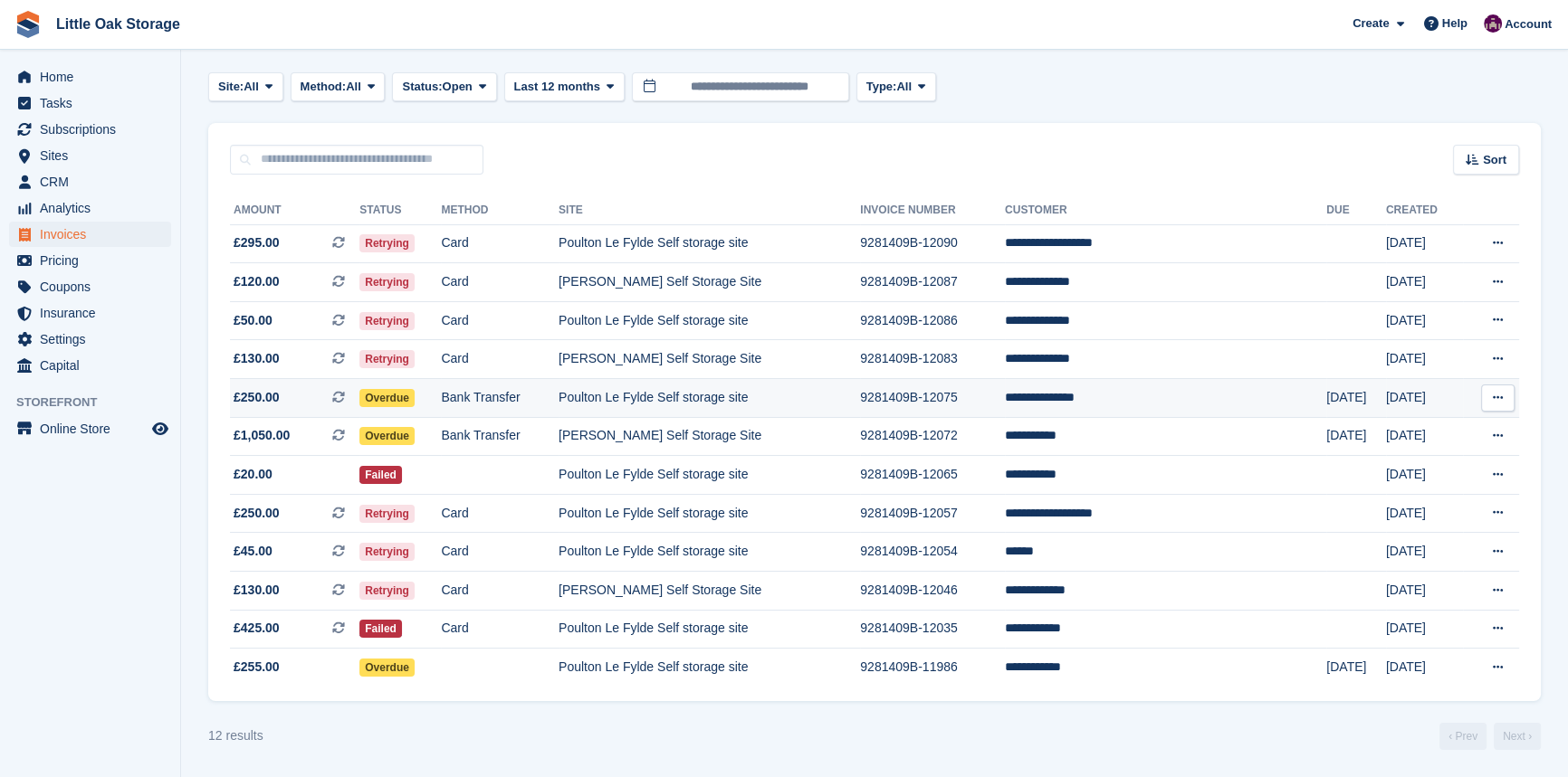
click at [816, 382] on td "Poulton Le Fylde Self storage site" at bounding box center [708, 398] width 301 height 39
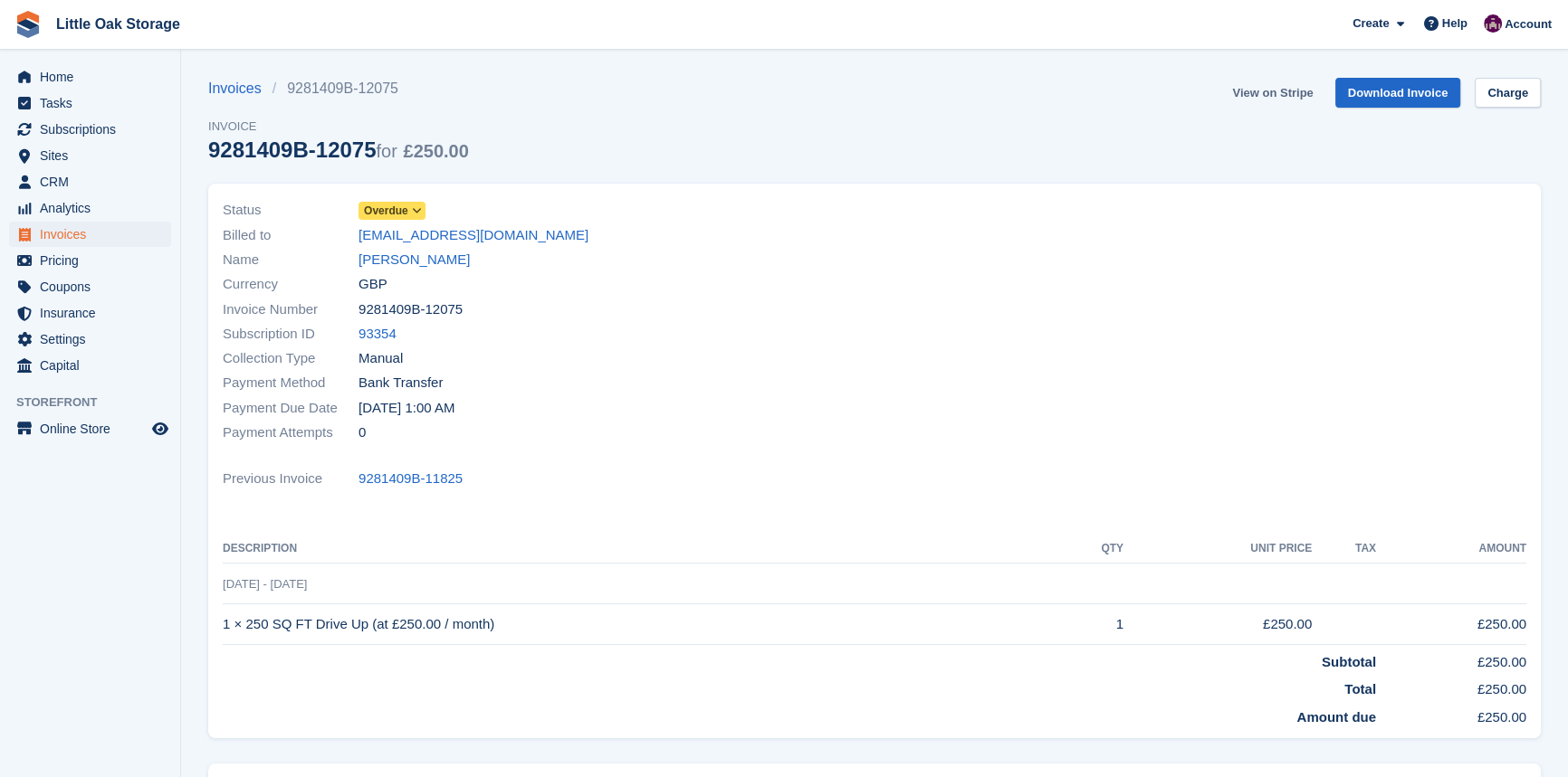
drag, startPoint x: 0, startPoint y: 0, endPoint x: 1295, endPoint y: 90, distance: 1298.1
click at [1295, 90] on link "View on Stripe" at bounding box center [1272, 92] width 95 height 30
click at [81, 236] on span "Invoices" at bounding box center [94, 234] width 108 height 25
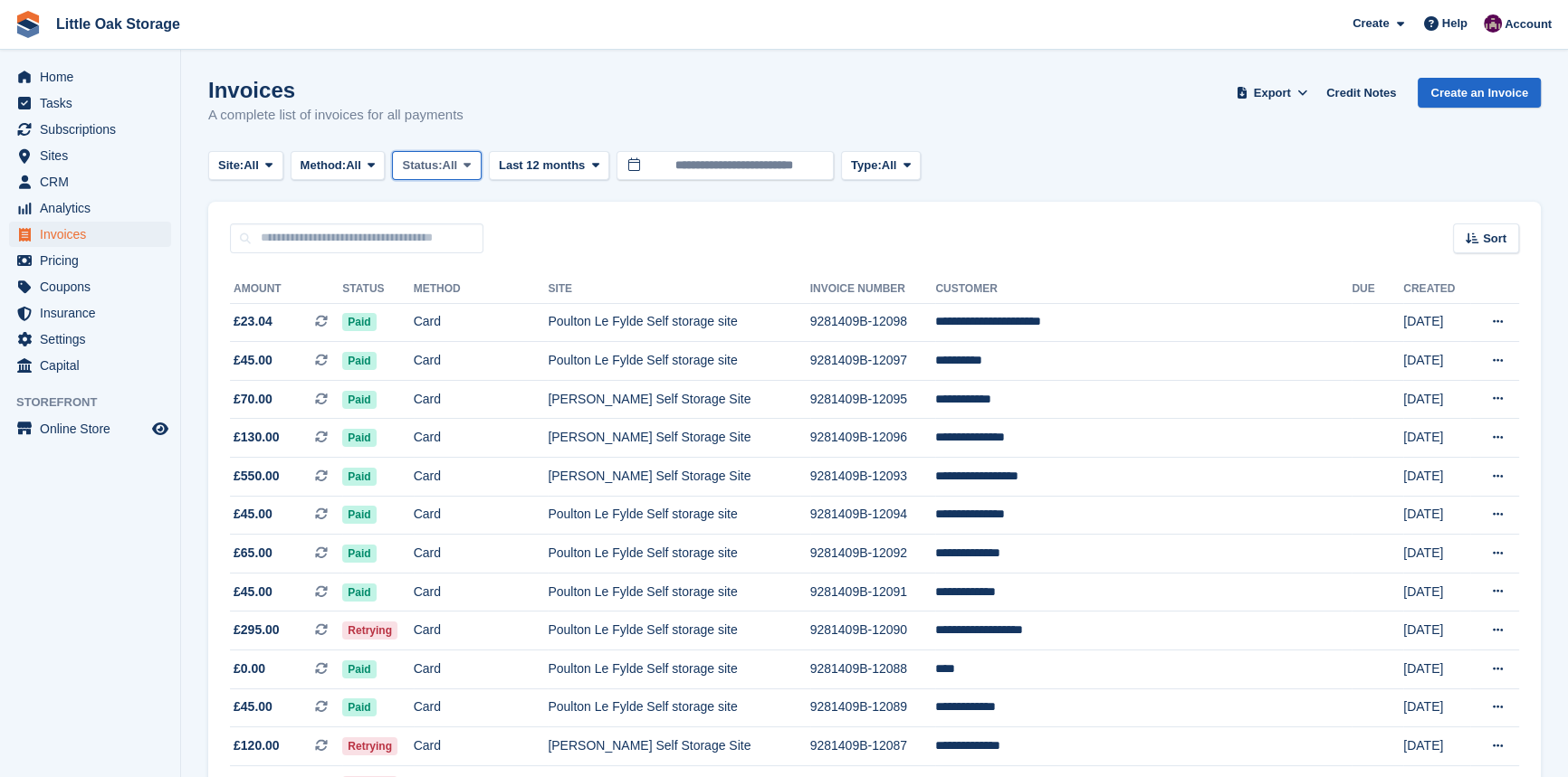
click at [440, 151] on button "Status: All" at bounding box center [436, 166] width 89 height 30
click at [488, 307] on link "Open" at bounding box center [479, 305] width 158 height 33
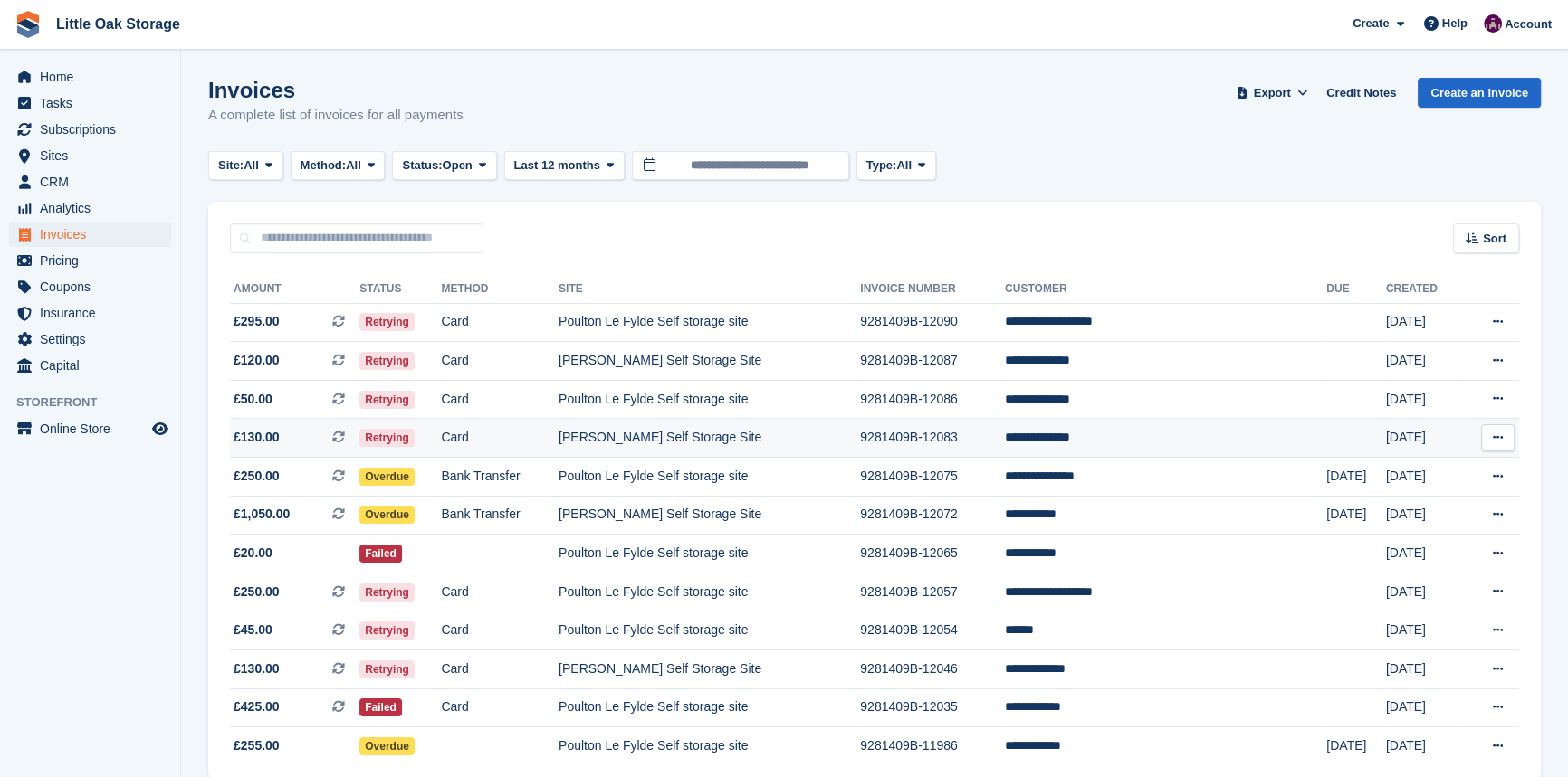
click at [975, 448] on td "9281409B-12083" at bounding box center [931, 438] width 145 height 39
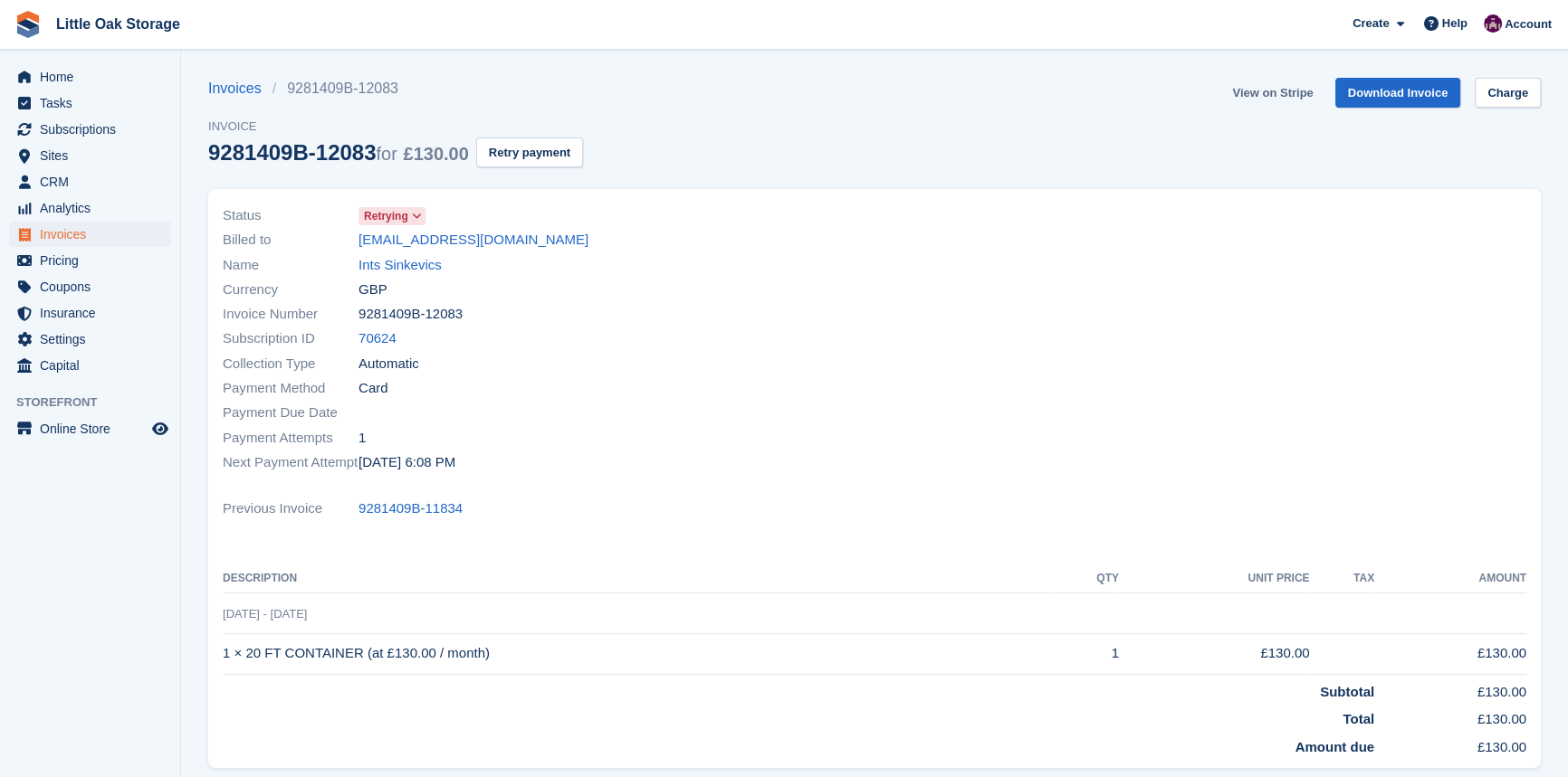
click at [1295, 98] on link "View on Stripe" at bounding box center [1272, 92] width 95 height 30
click at [107, 229] on span "Invoices" at bounding box center [94, 234] width 108 height 25
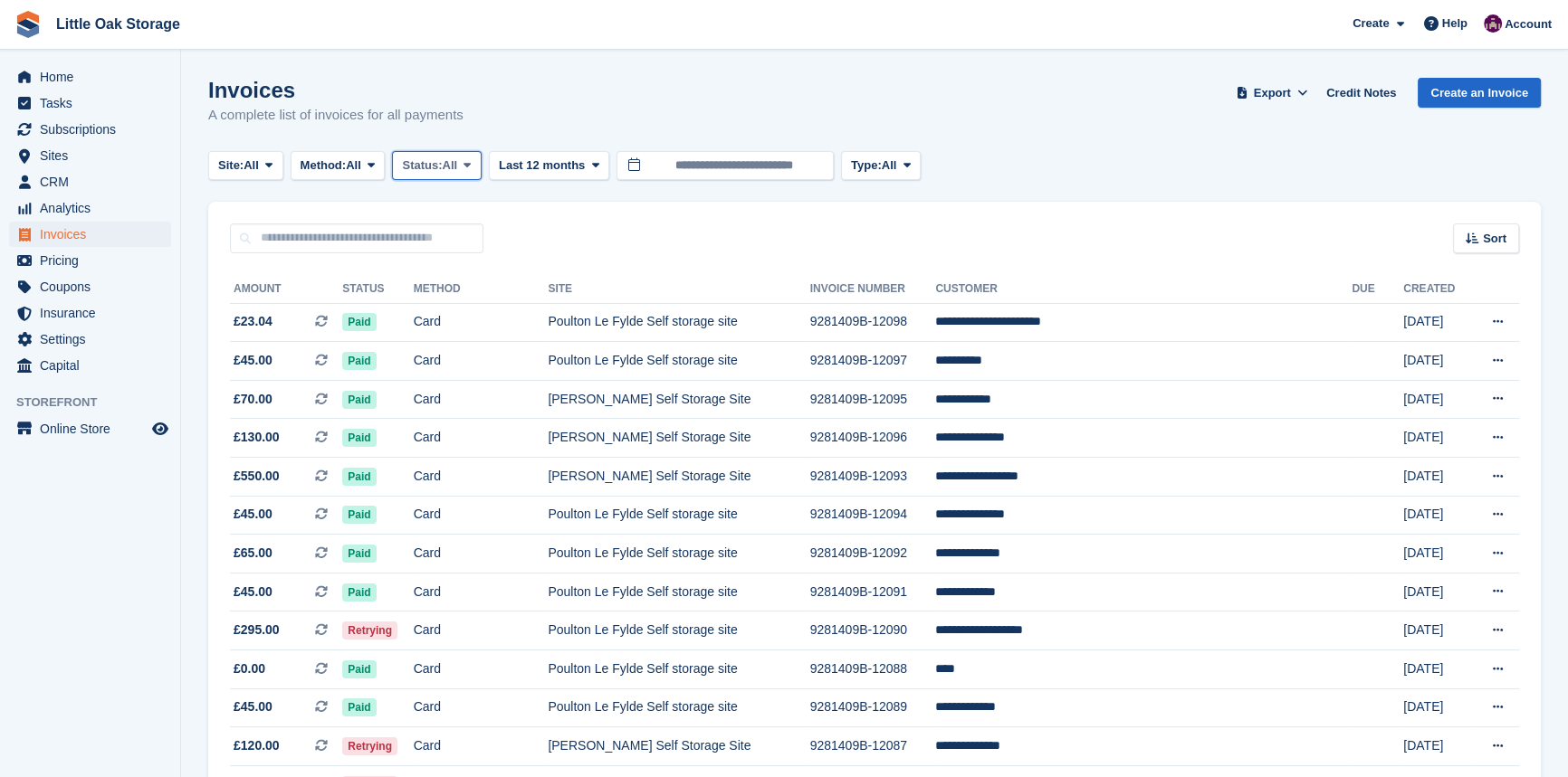
click at [470, 164] on icon at bounding box center [468, 165] width 7 height 12
click at [476, 296] on link "Open" at bounding box center [479, 305] width 158 height 33
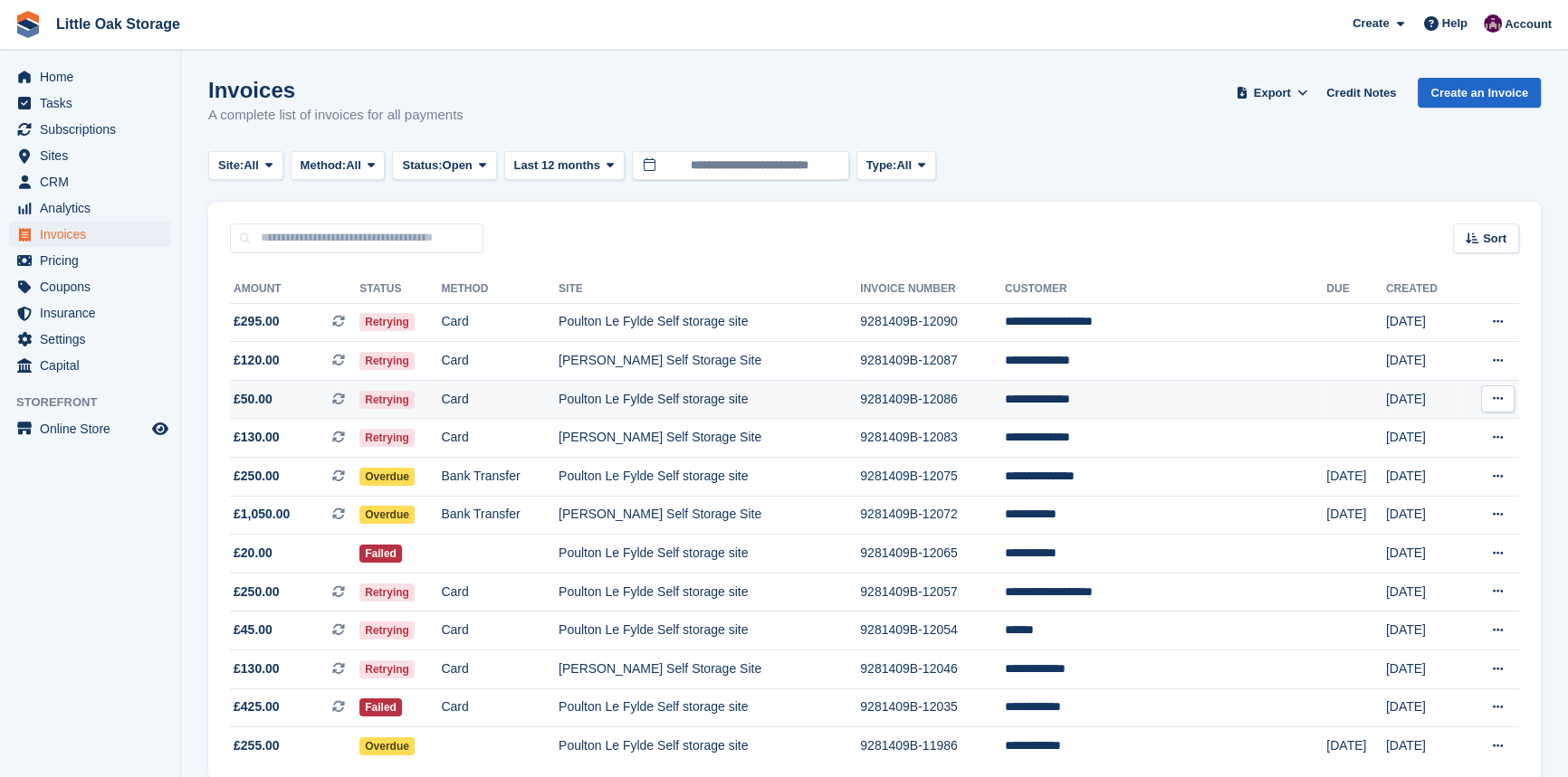
click at [659, 407] on td "Poulton Le Fylde Self storage site" at bounding box center [708, 399] width 301 height 39
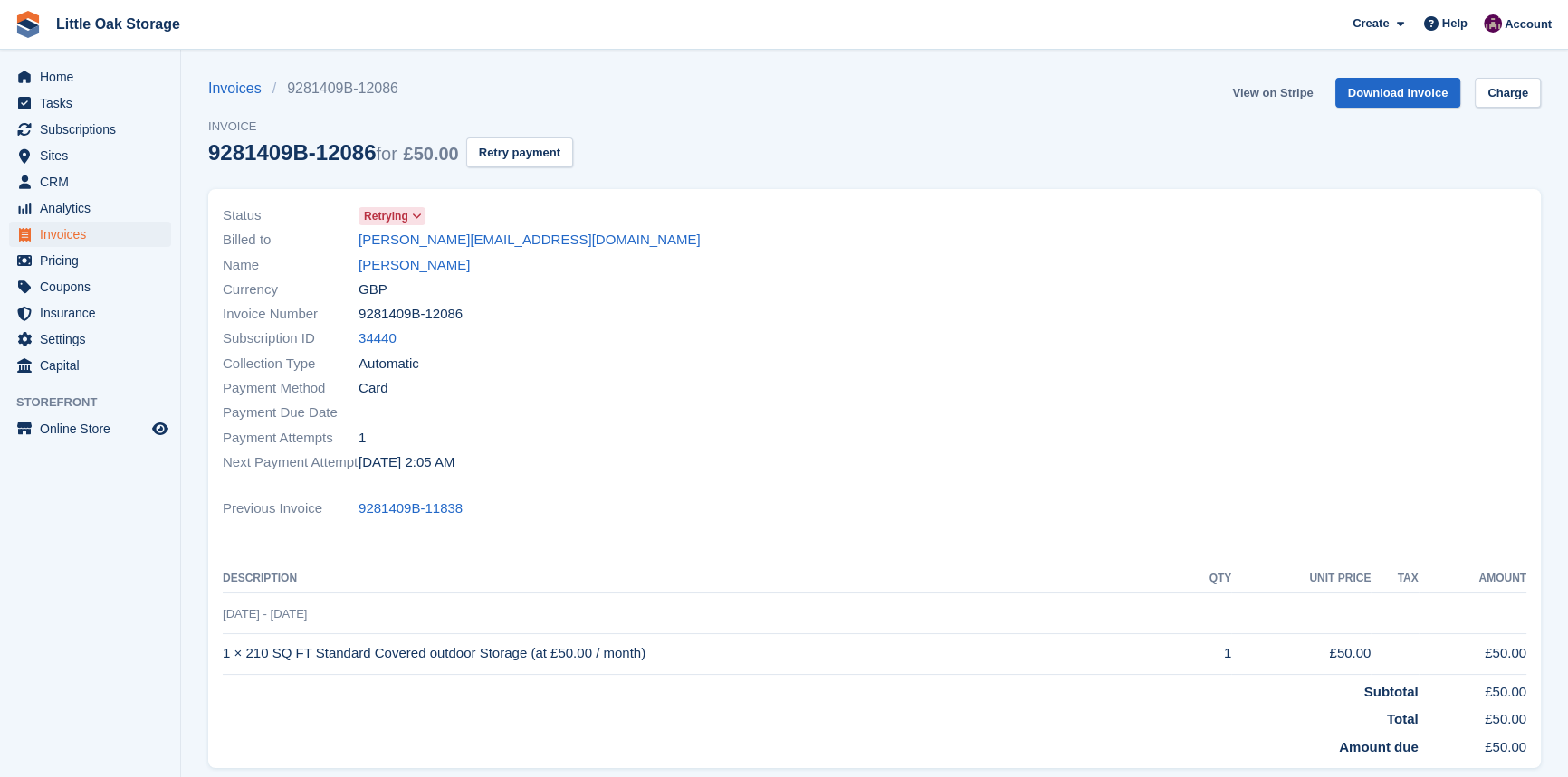
click at [1261, 92] on link "View on Stripe" at bounding box center [1272, 92] width 95 height 30
click at [92, 225] on span "Invoices" at bounding box center [94, 234] width 108 height 25
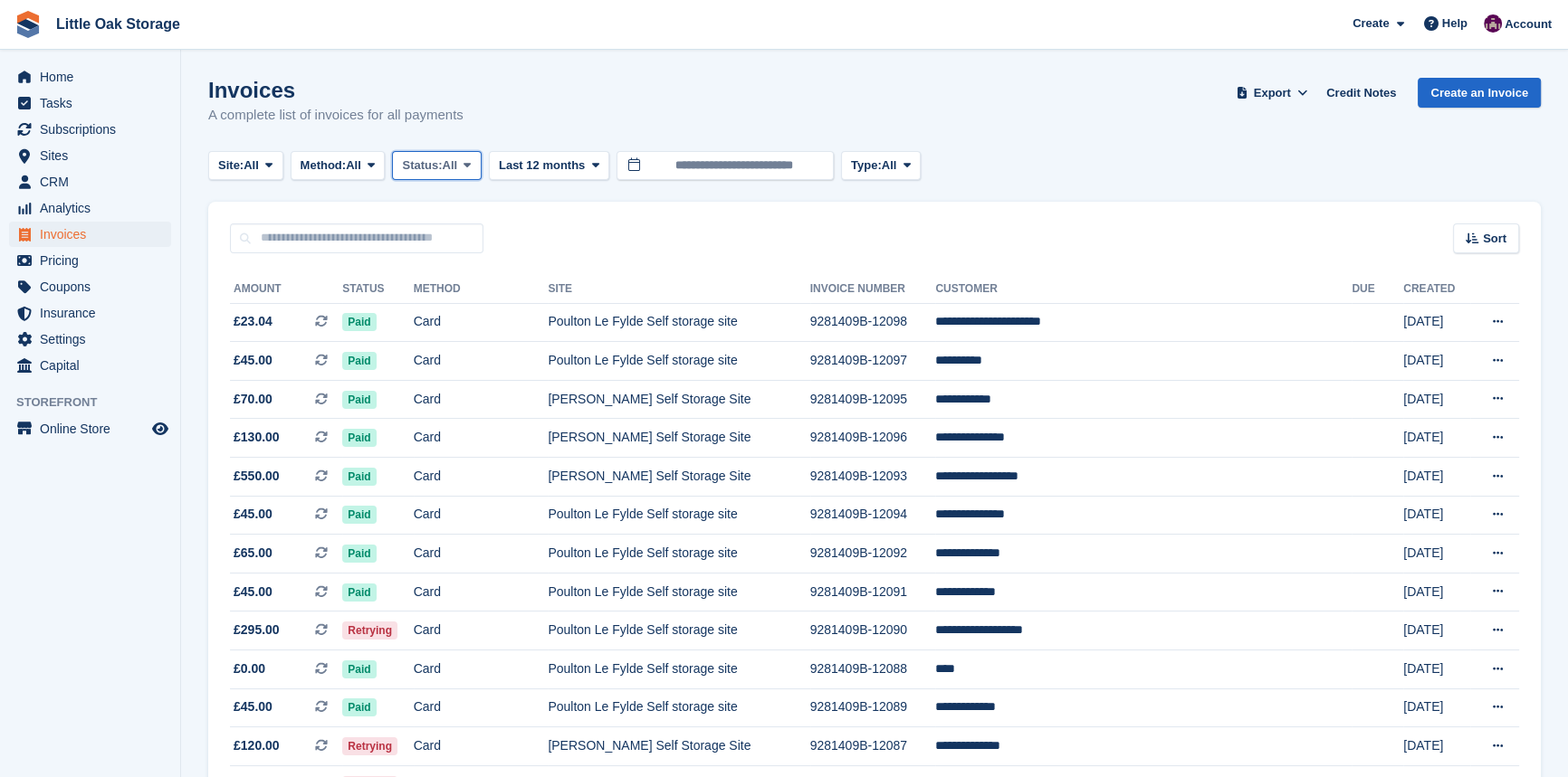
click at [472, 172] on button "Status: All" at bounding box center [436, 166] width 89 height 30
click at [455, 309] on link "Open" at bounding box center [479, 305] width 158 height 33
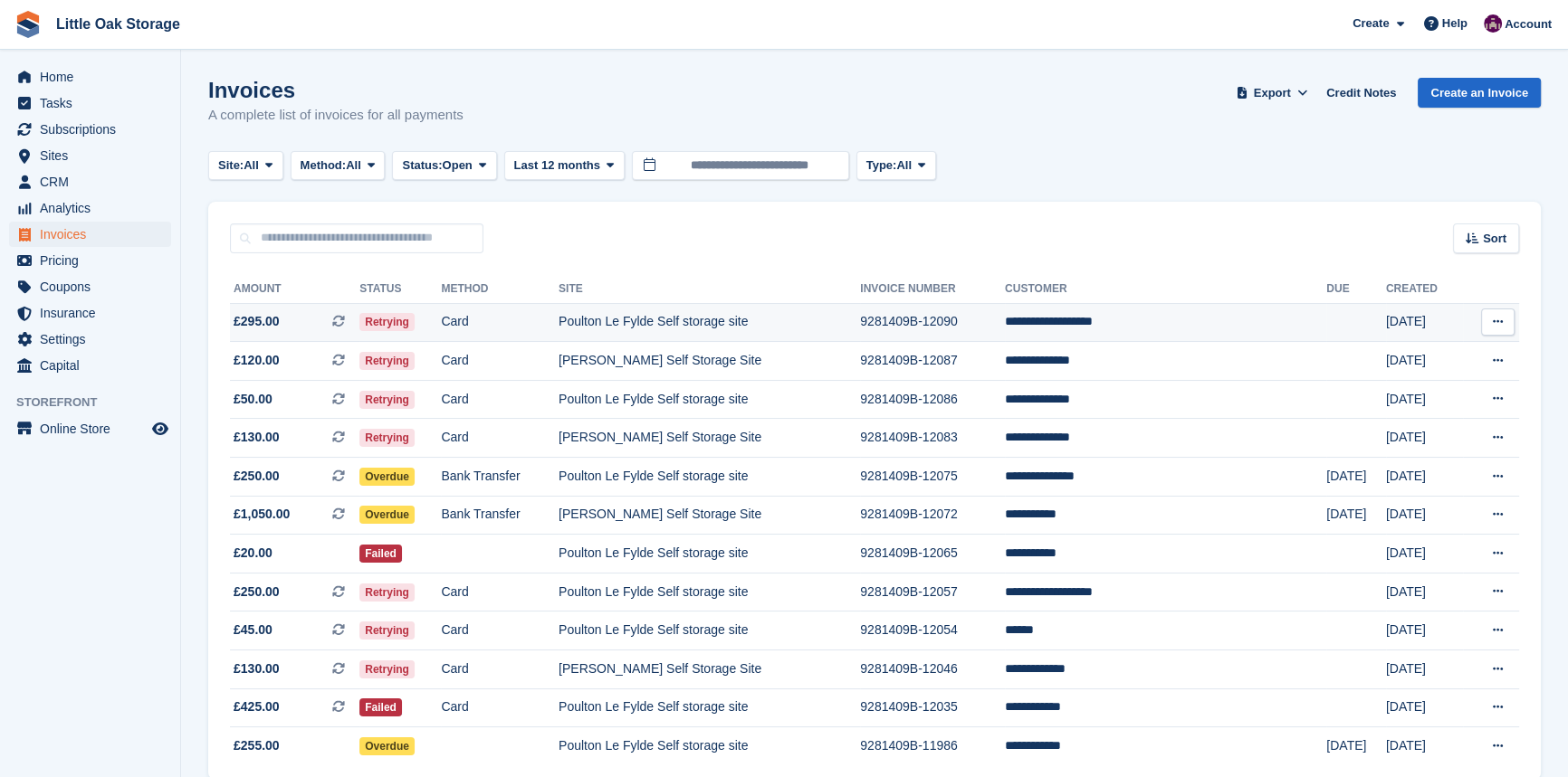
click at [724, 322] on td "Poulton Le Fylde Self storage site" at bounding box center [708, 323] width 301 height 39
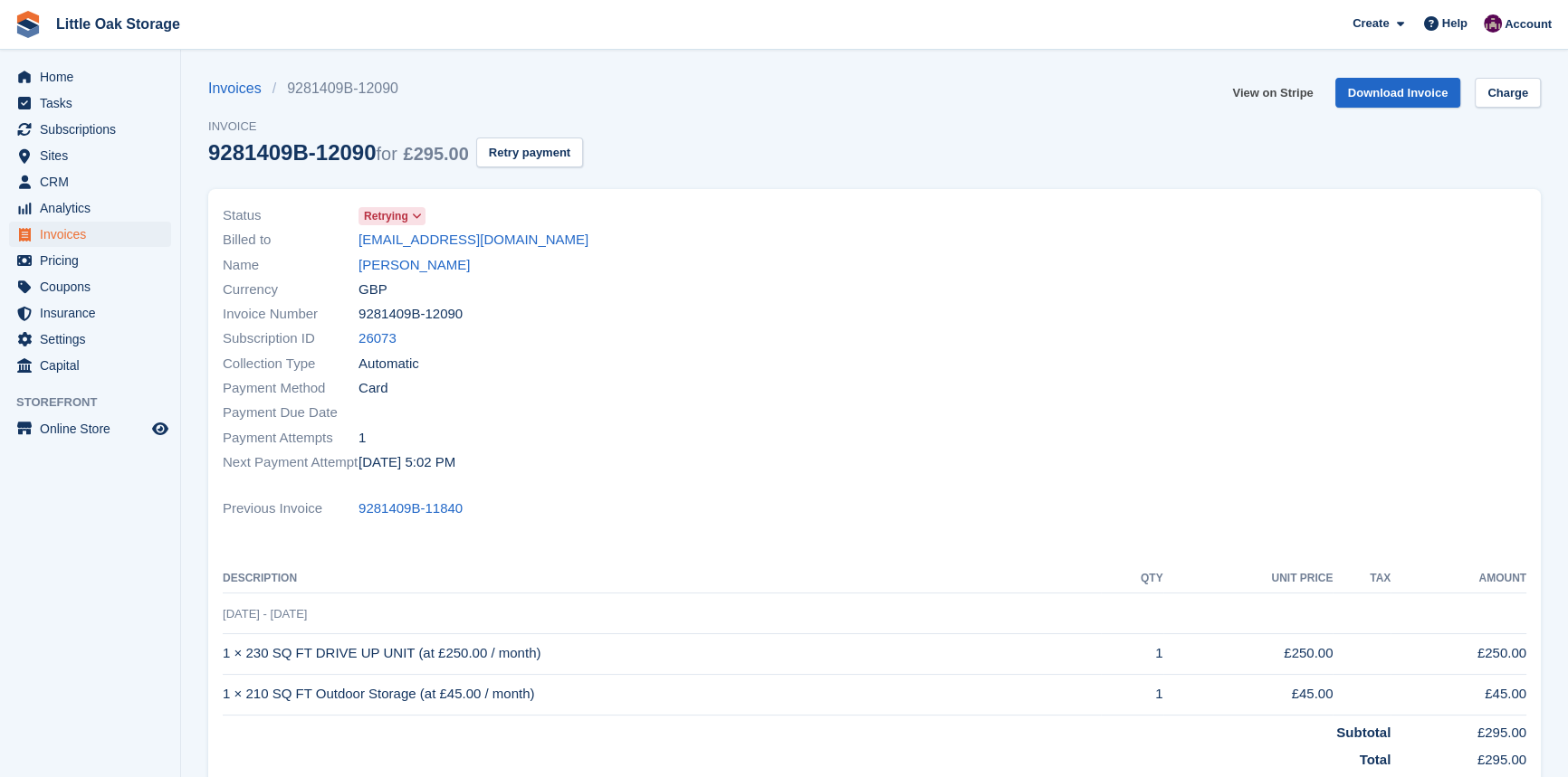
click at [1295, 90] on link "View on Stripe" at bounding box center [1272, 92] width 95 height 30
